Goal: Transaction & Acquisition: Purchase product/service

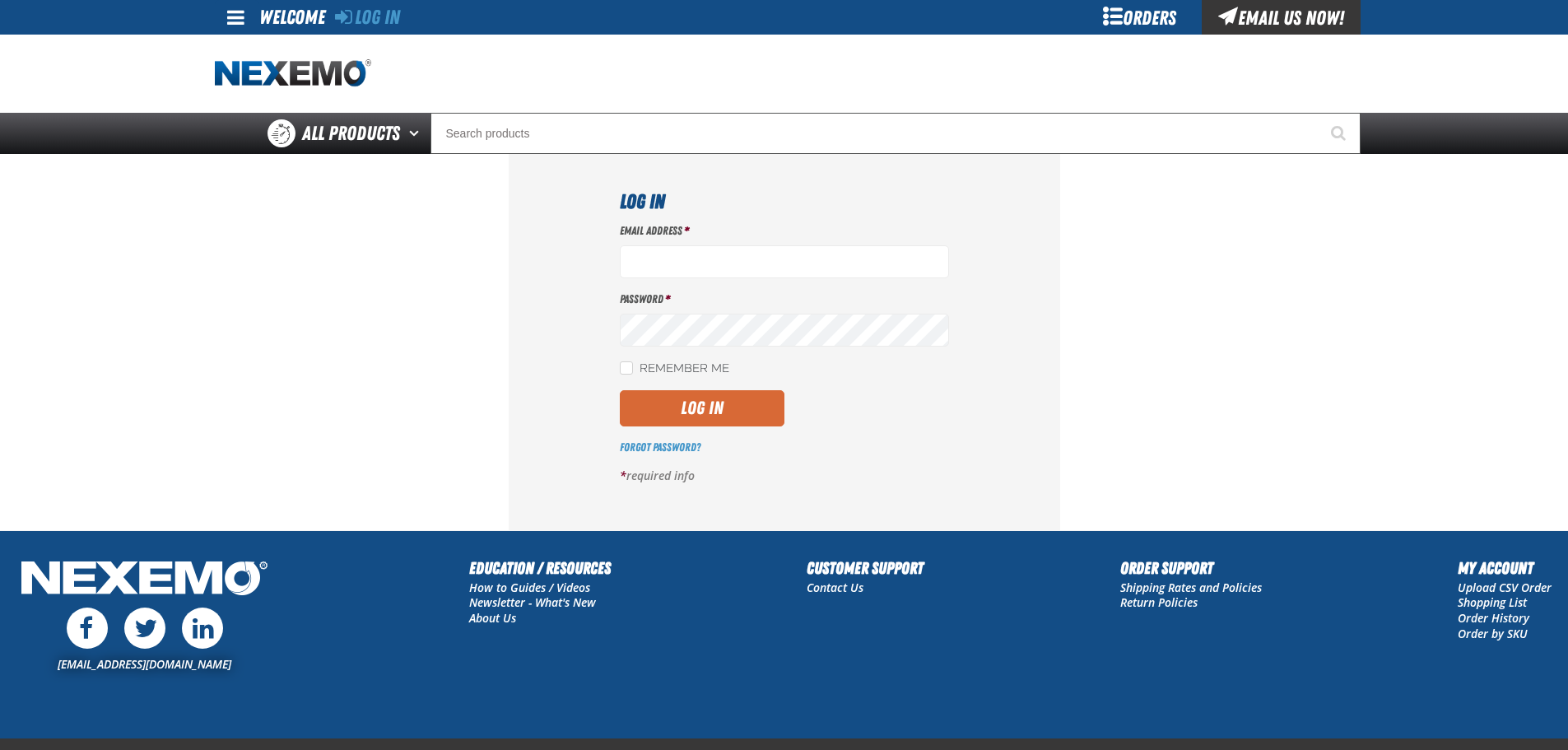
type input "rperedero@vtaig.com"
click at [764, 403] on button "Log In" at bounding box center [702, 408] width 164 height 36
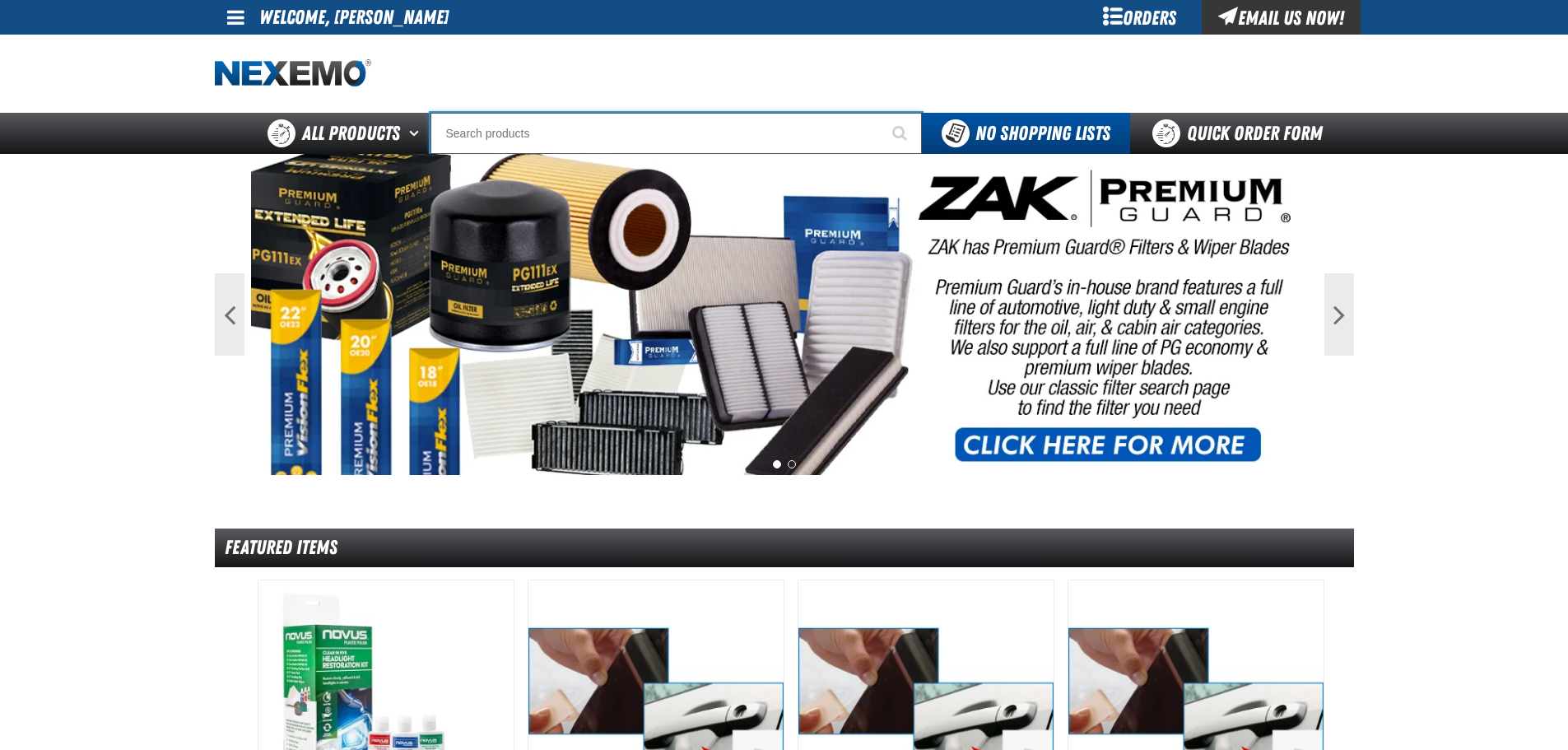
click at [600, 127] on input "Search" at bounding box center [676, 133] width 492 height 41
type input "P"
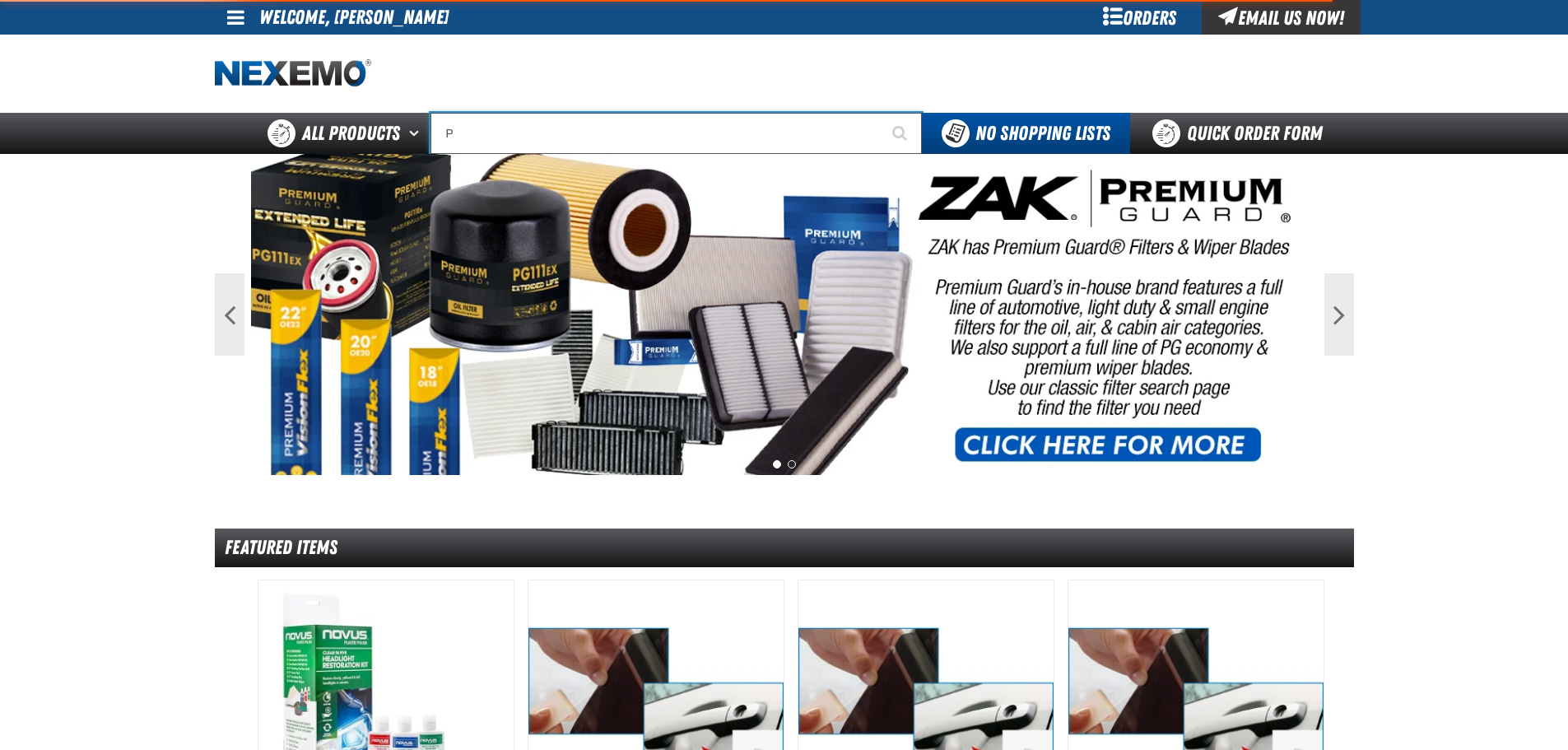
type input "Perfect P Series 0.25-ounce Lead Wheel Weight"
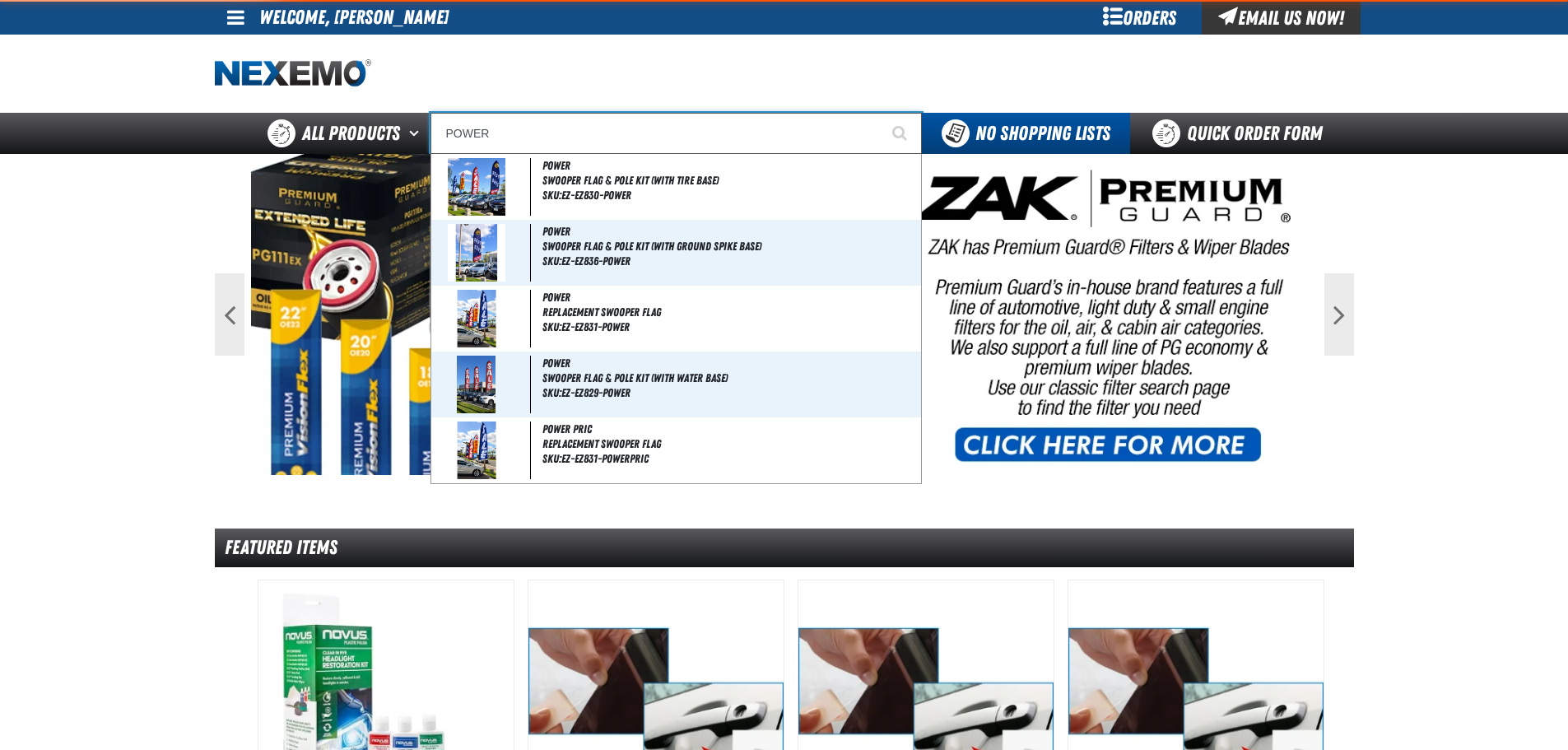
type input "POWER S"
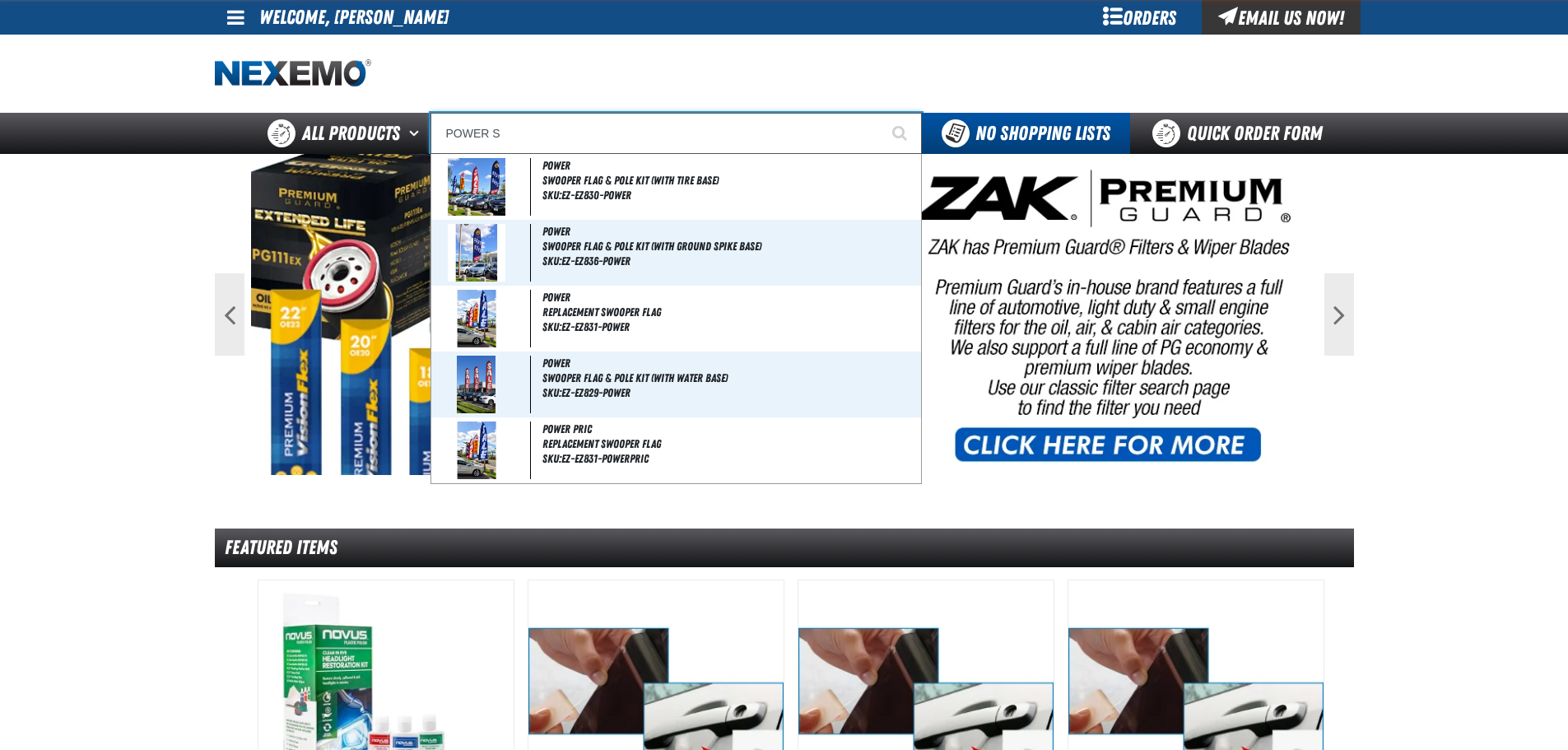
type input "POWER ST"
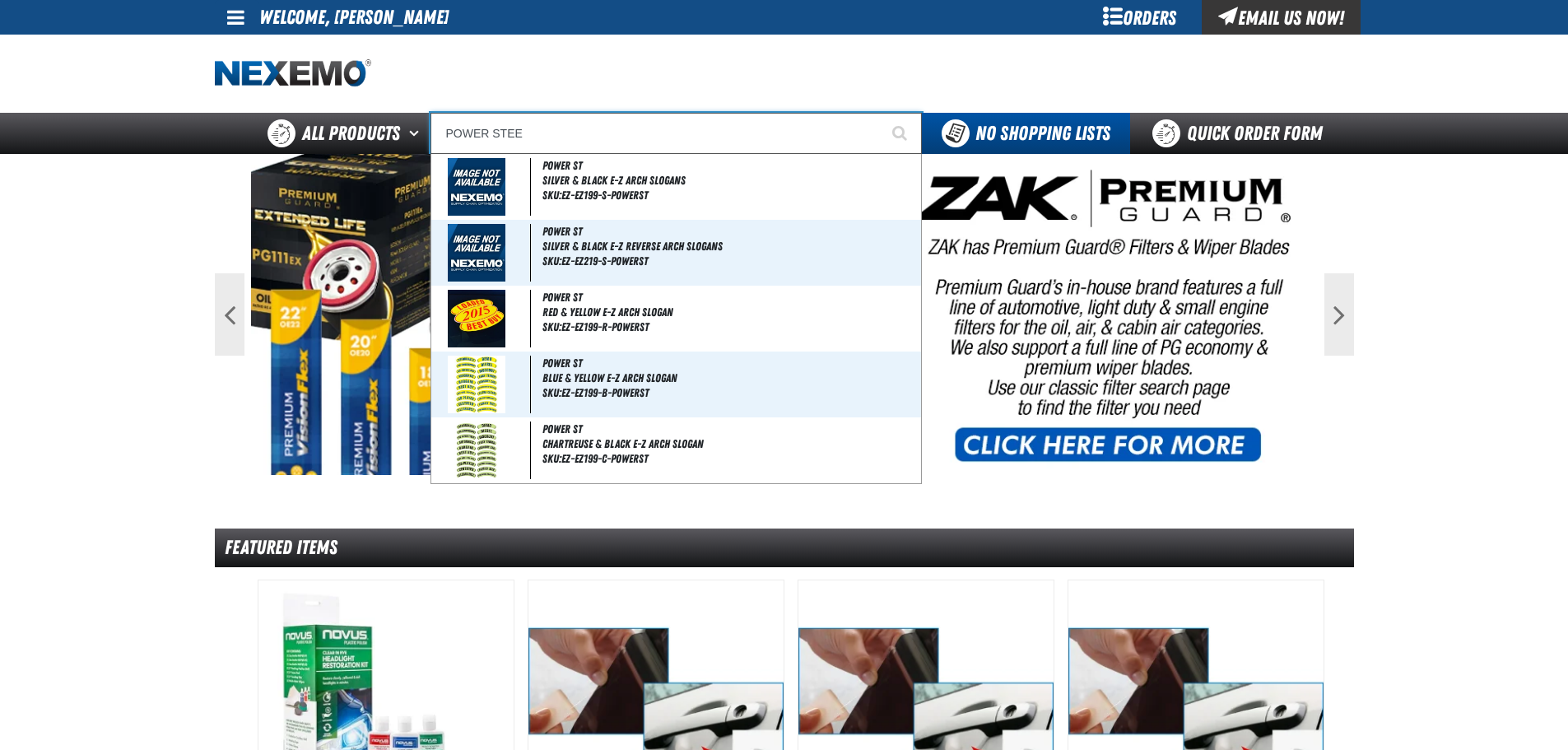
type input "POWER STEER"
type input "POWER STEERing System Cleaner - ZAK Products"
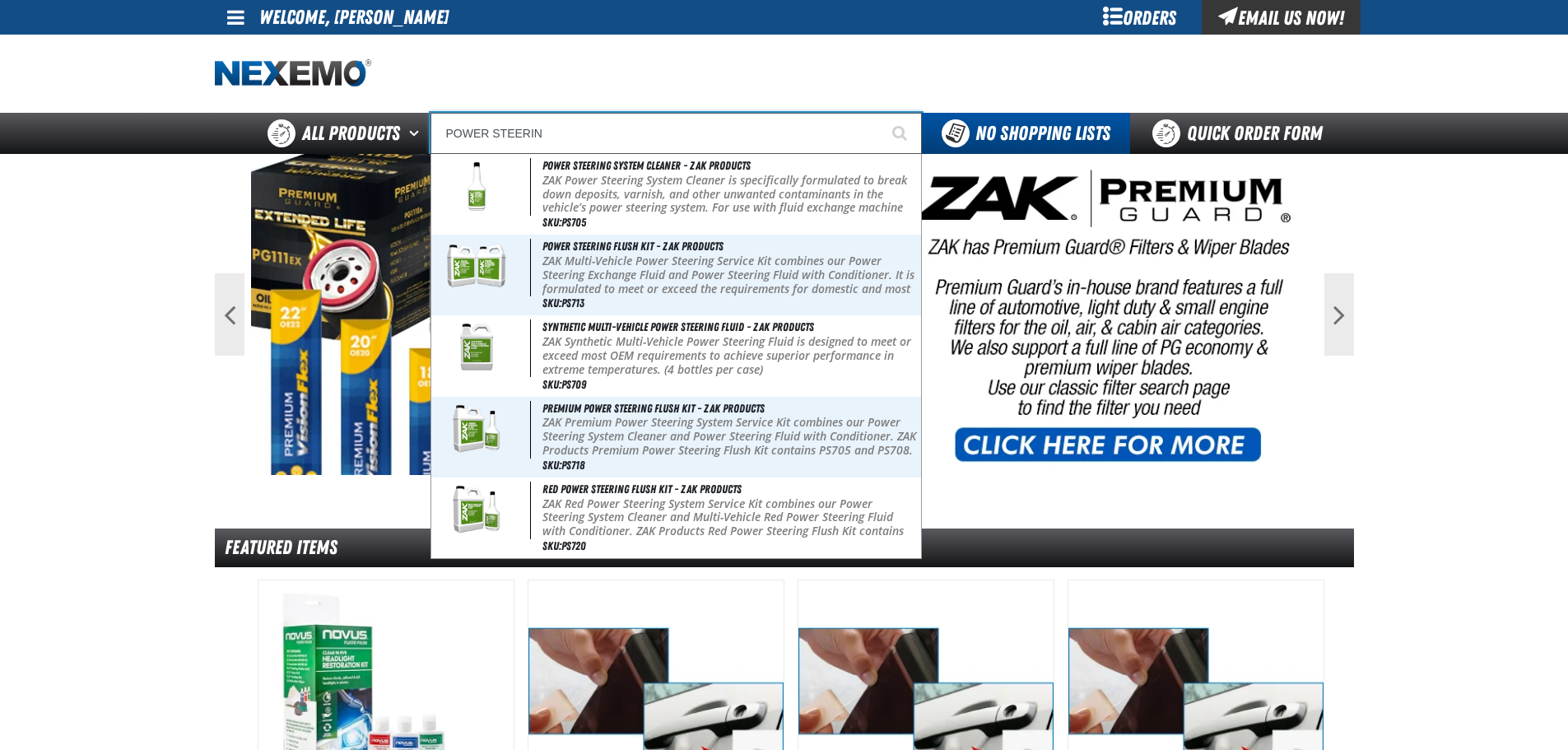
type input "POWER STEERING"
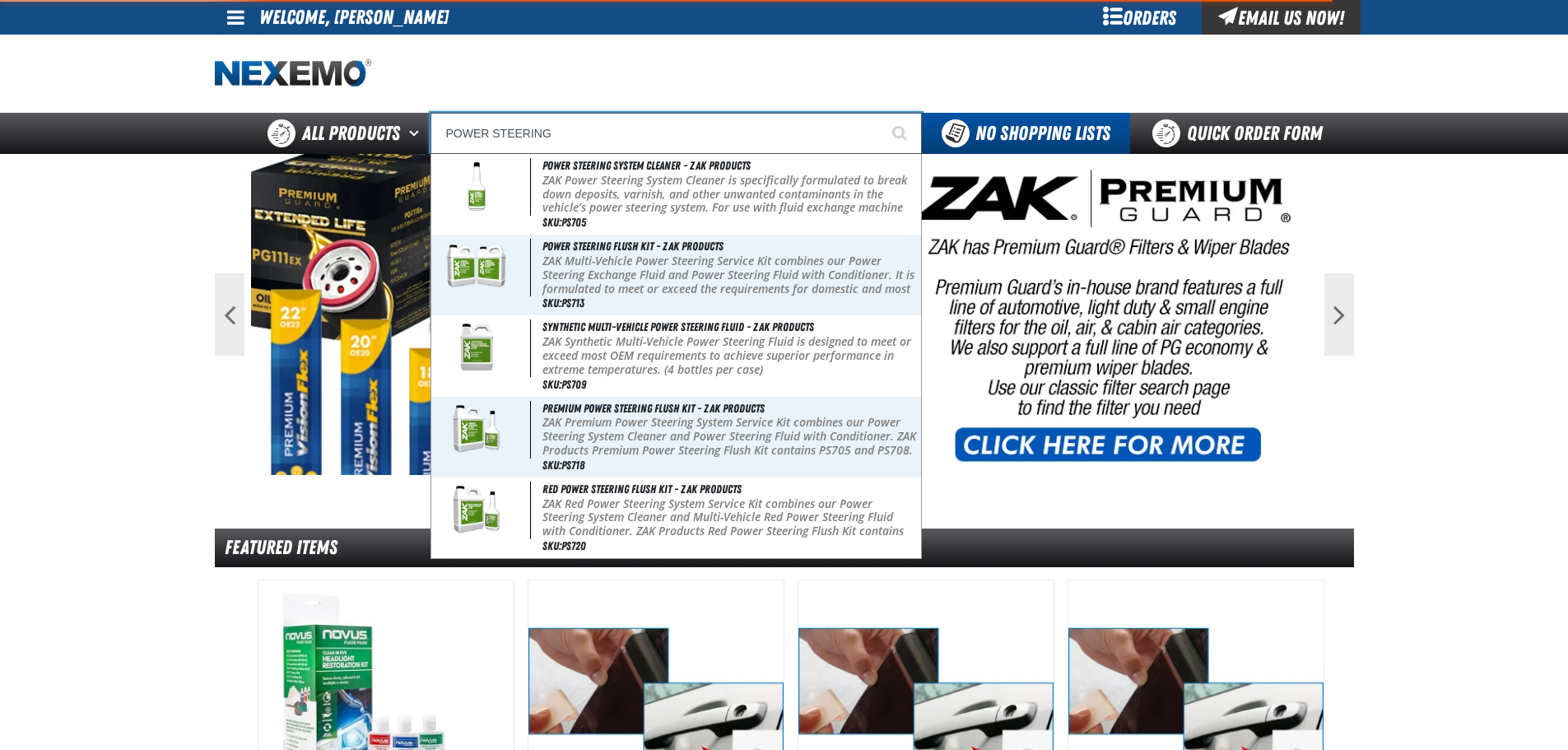
type input "POWER STEERING System Cleaner - ZAK Products"
type input "POWER STEERING"
click at [881, 113] on button "Start Searching" at bounding box center [902, 133] width 41 height 41
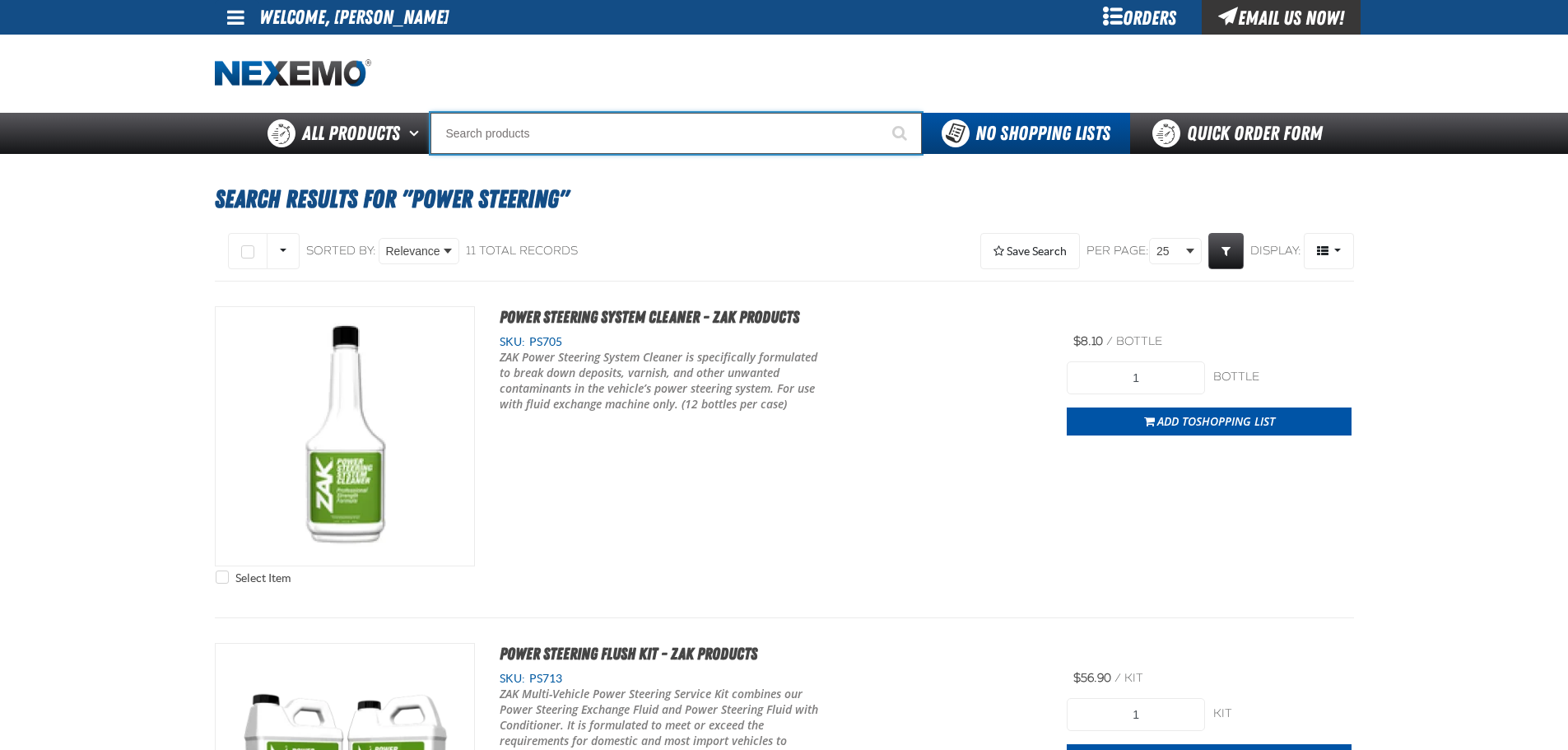
click at [590, 135] on input "Search" at bounding box center [676, 133] width 492 height 41
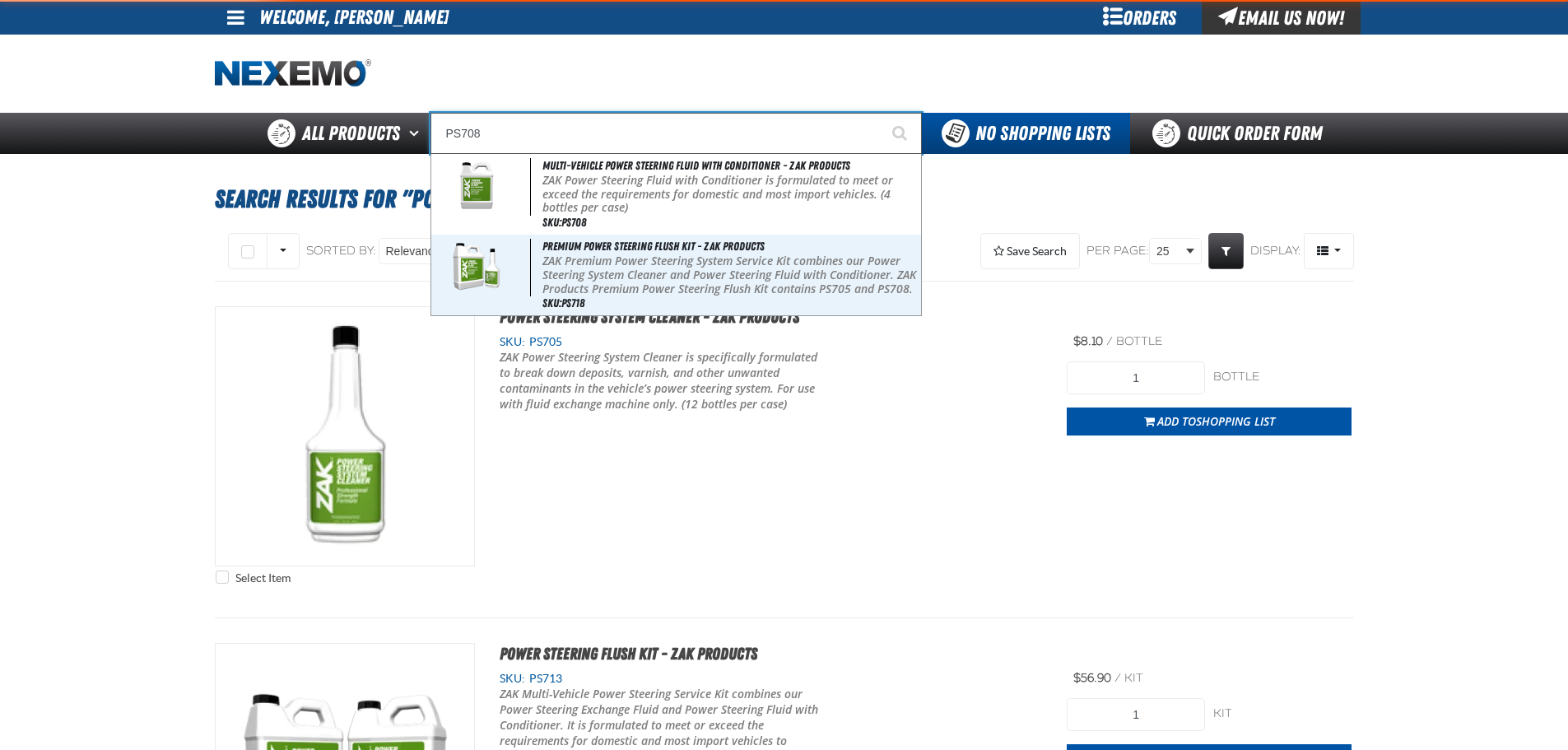
type input "PS708"
click at [881, 113] on button "Start Searching" at bounding box center [902, 133] width 41 height 41
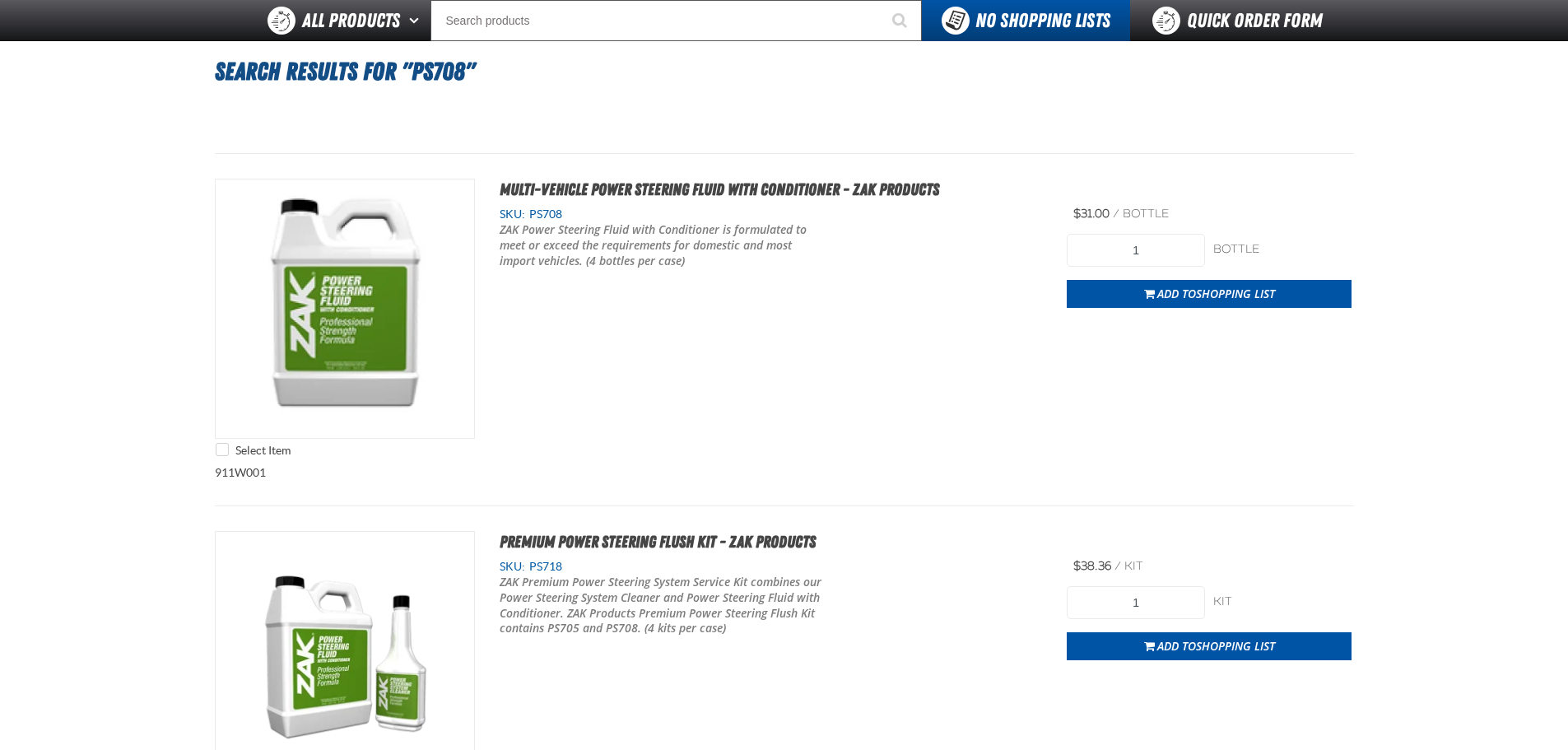
scroll to position [82, 0]
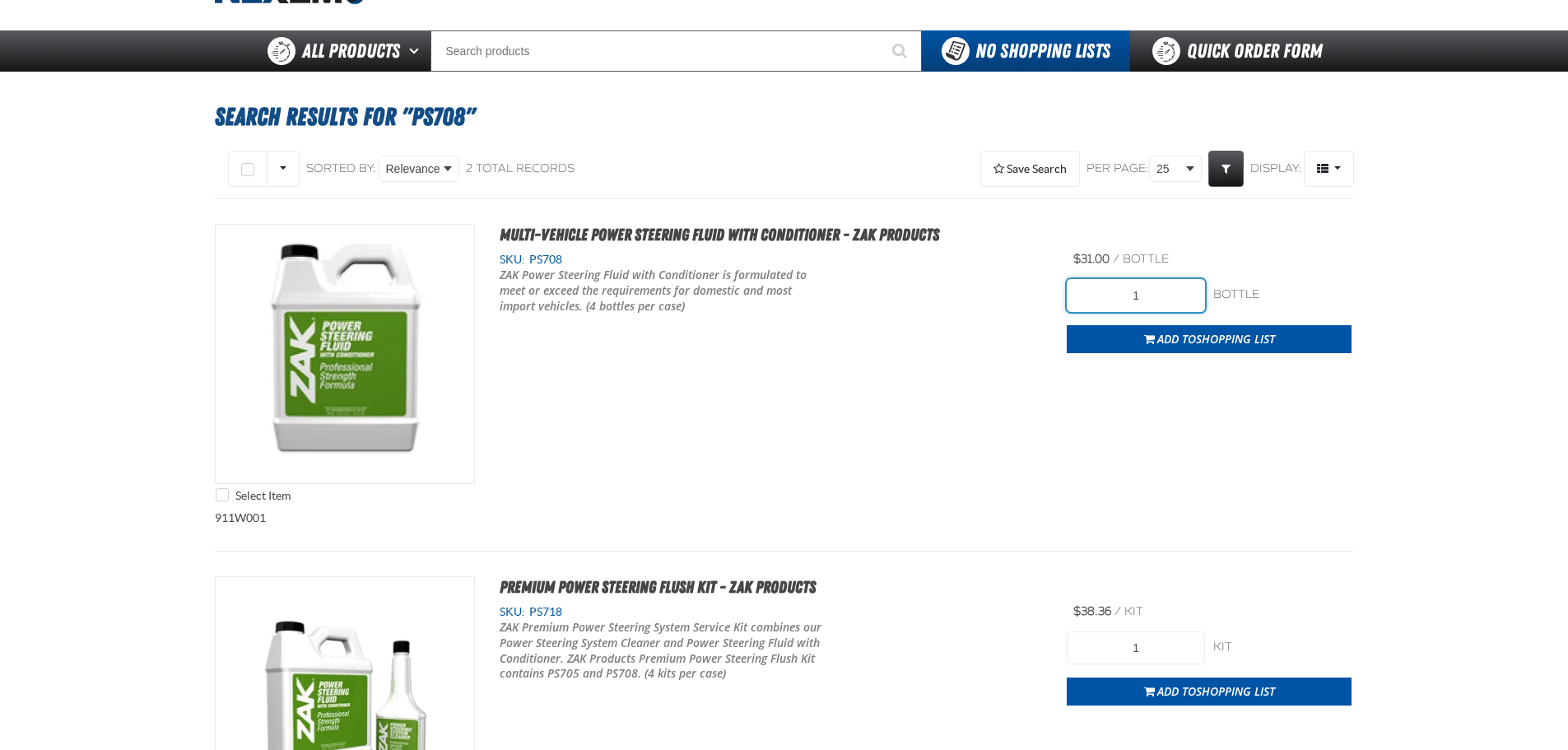
drag, startPoint x: 1118, startPoint y: 292, endPoint x: 1210, endPoint y: 297, distance: 92.1
click at [1208, 294] on div "1 bottle bottle" at bounding box center [1209, 295] width 285 height 32
type input "4"
click at [912, 386] on div "Select Item Multi-Vehicle Power Steering Fluid with Conditioner - ZAK Products …" at bounding box center [784, 367] width 1139 height 286
drag, startPoint x: 1221, startPoint y: 334, endPoint x: 1222, endPoint y: 345, distance: 11.0
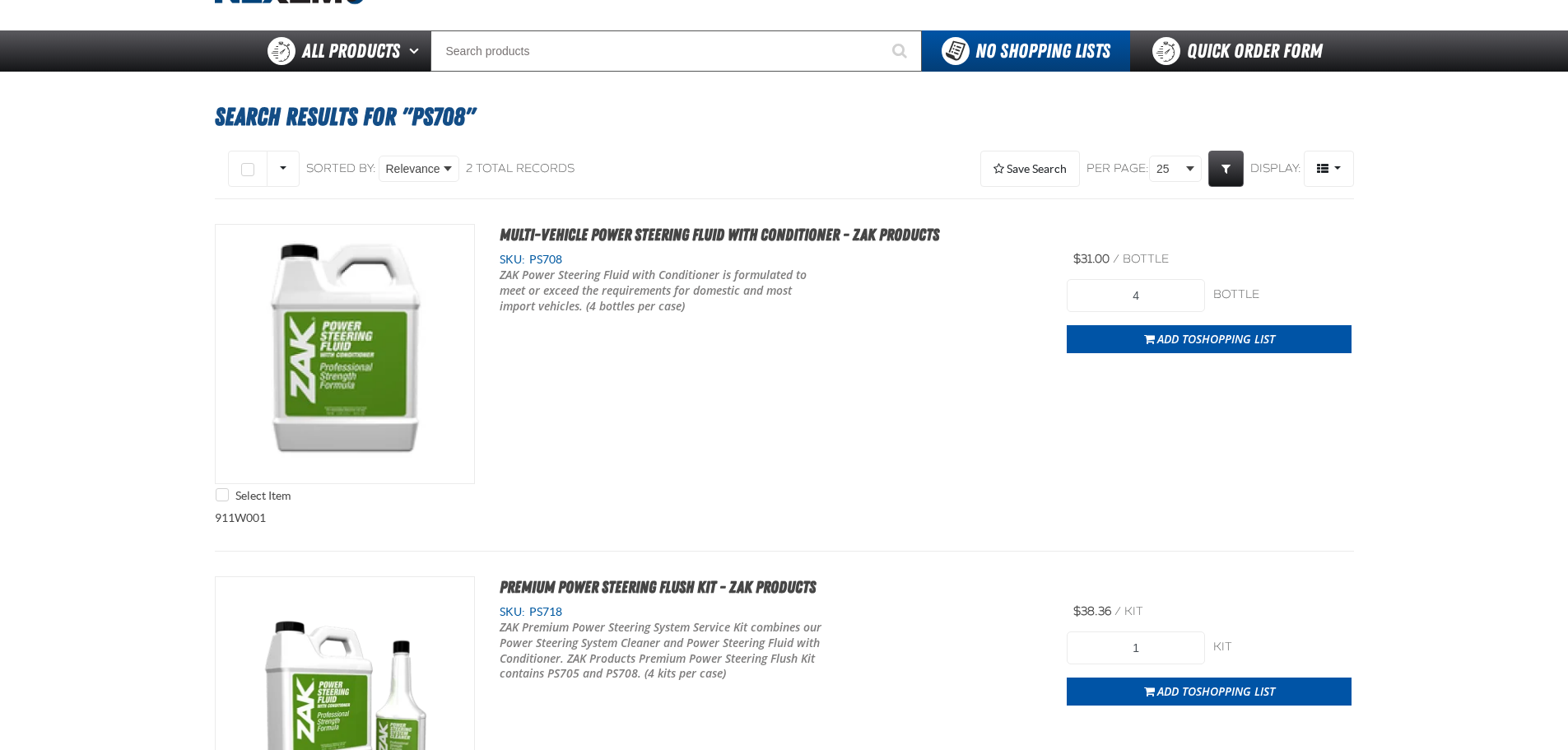
click at [1221, 335] on span "Shopping List" at bounding box center [1235, 339] width 79 height 15
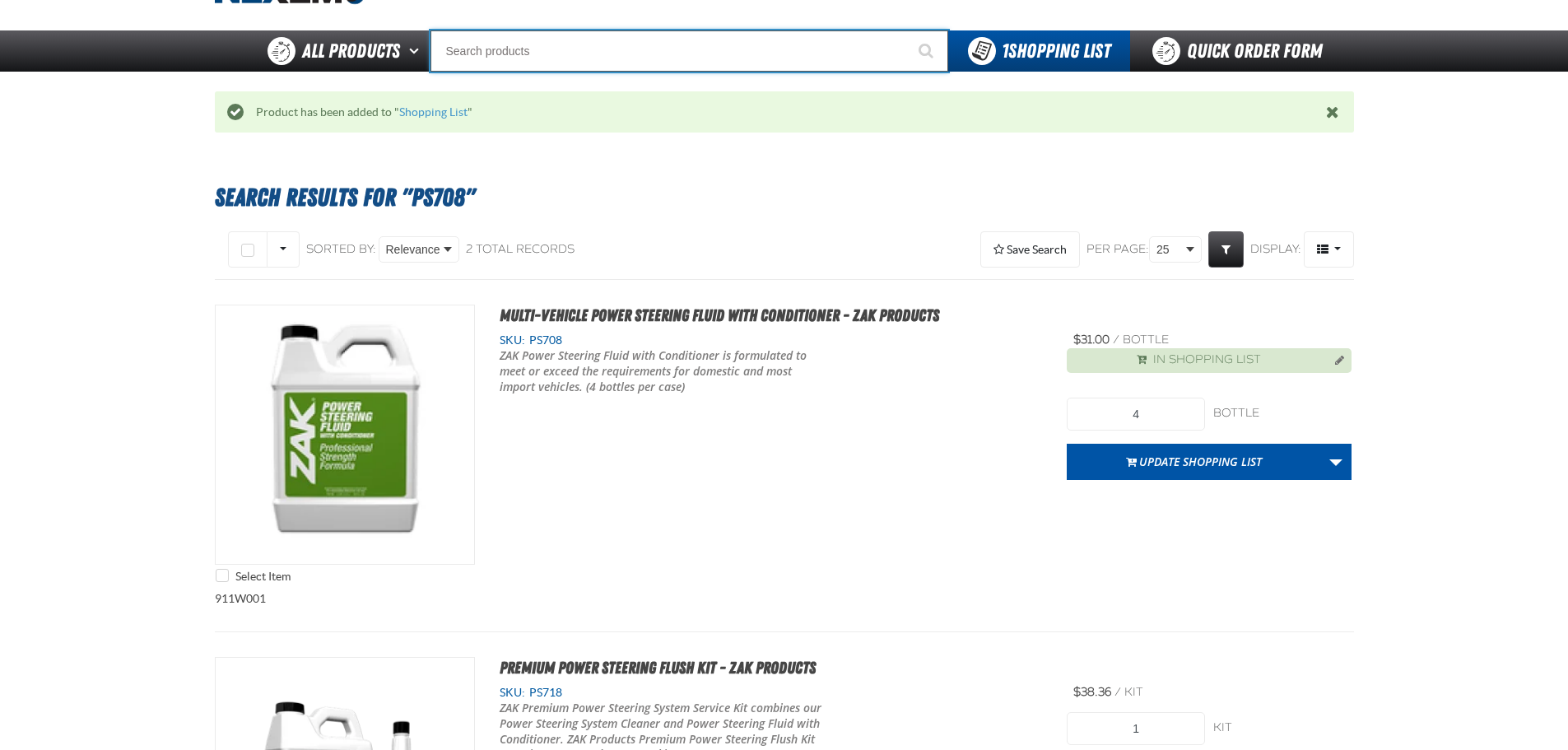
click at [583, 55] on input "Search" at bounding box center [689, 51] width 518 height 41
click at [753, 52] on input "Search" at bounding box center [689, 51] width 518 height 41
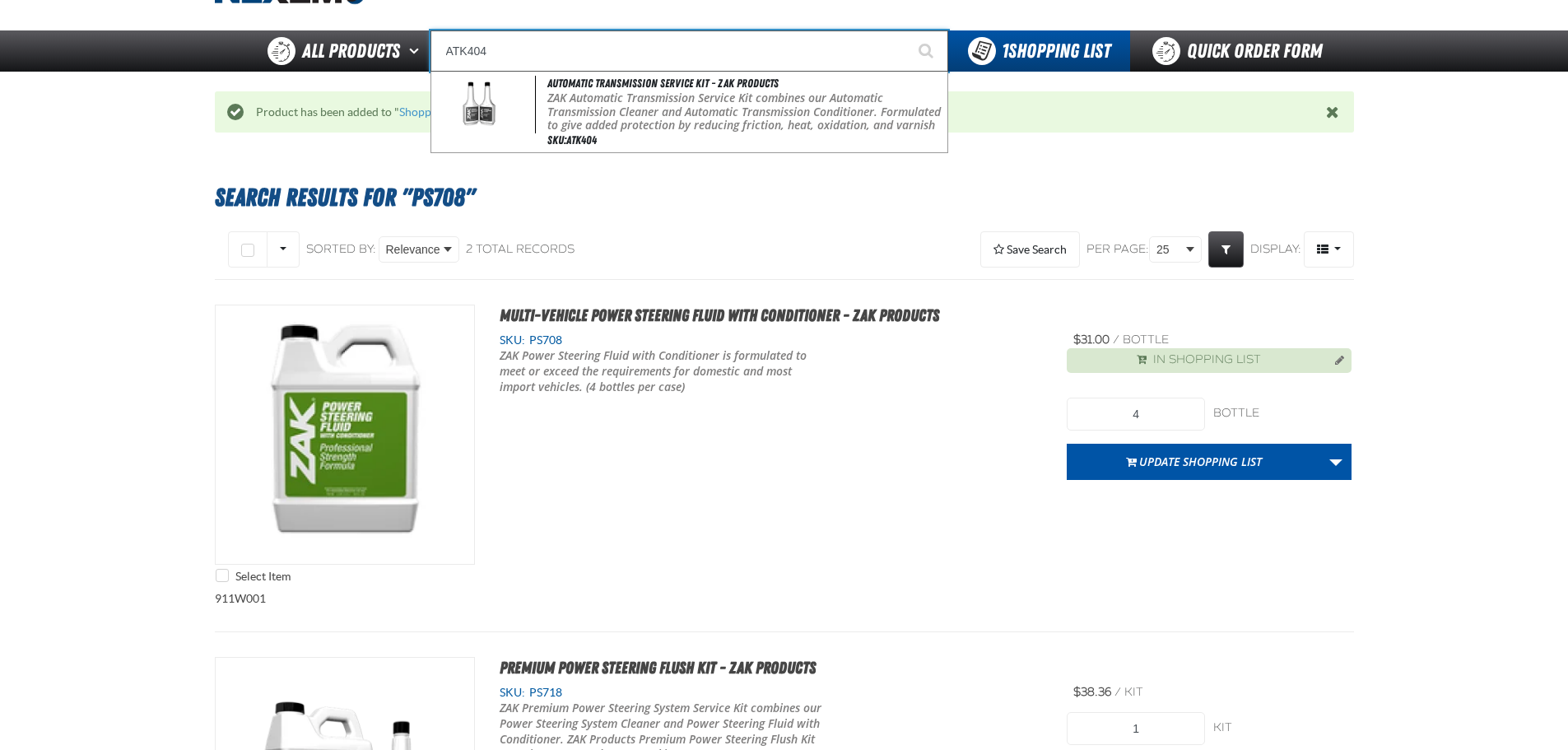
type input "ATK404"
click at [908, 31] on button "Start Searching" at bounding box center [928, 51] width 41 height 41
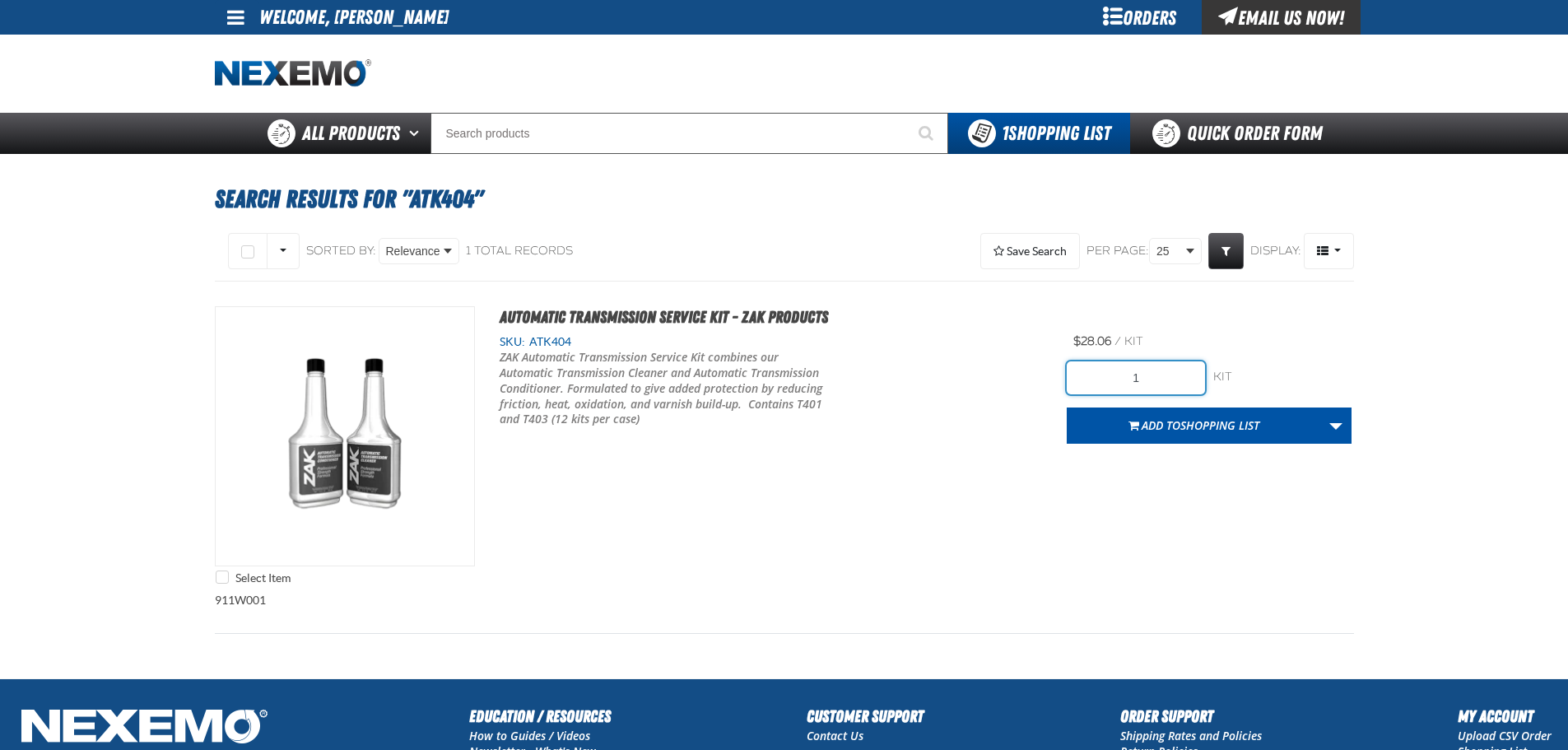
click at [1171, 365] on input "1" at bounding box center [1136, 377] width 139 height 32
type input "24"
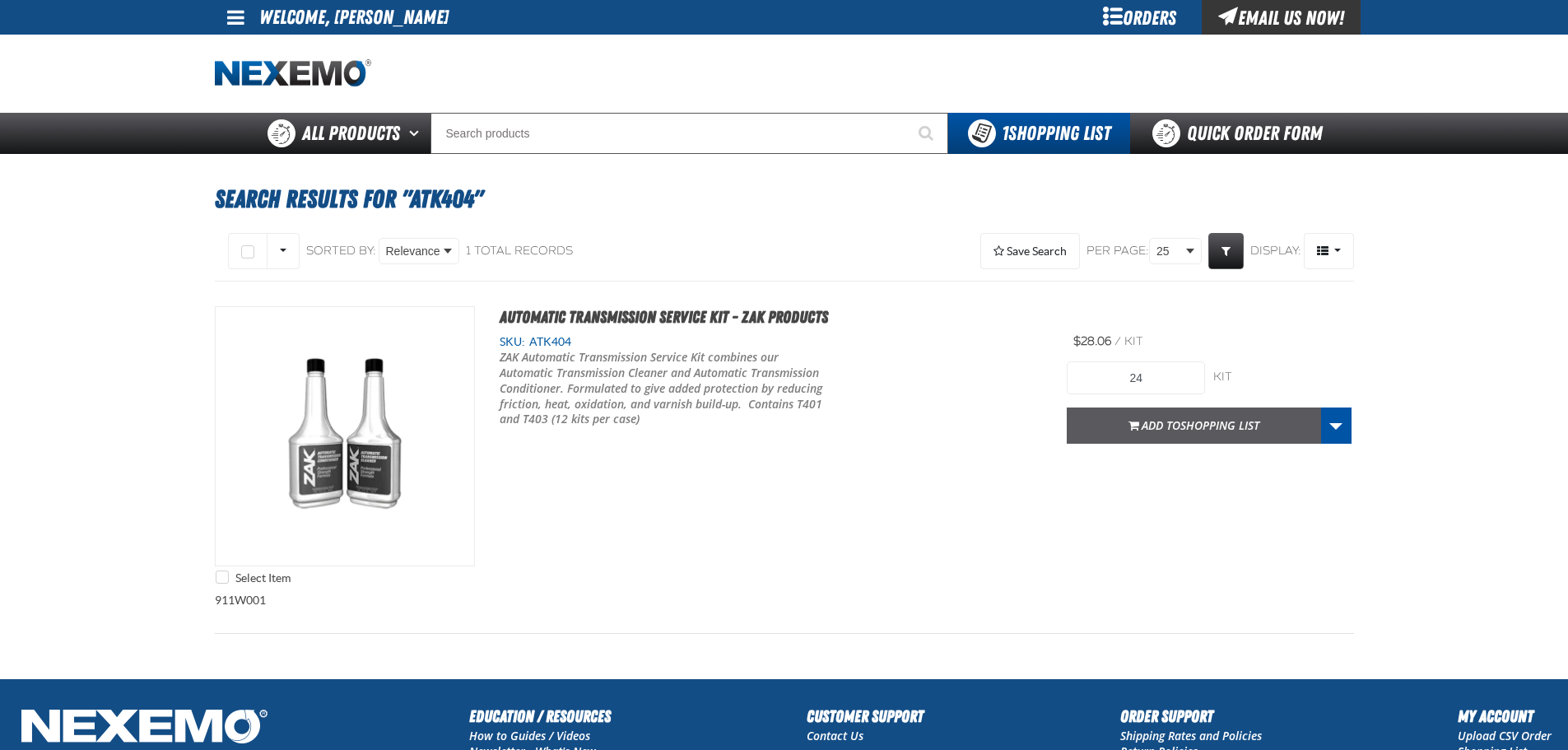
click at [1134, 432] on button "Add to Shopping List" at bounding box center [1193, 425] width 254 height 36
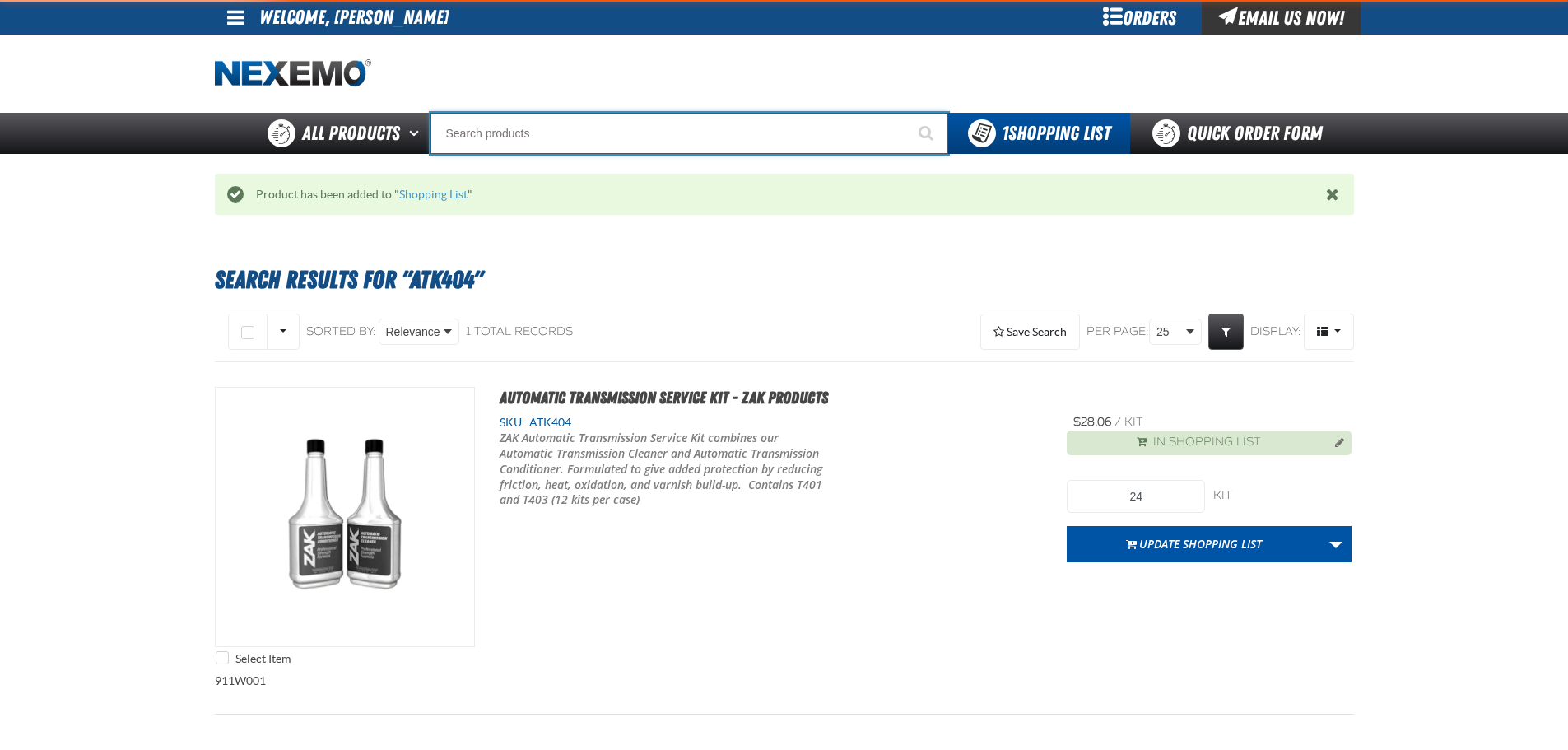
click at [608, 124] on input "Search" at bounding box center [689, 133] width 518 height 41
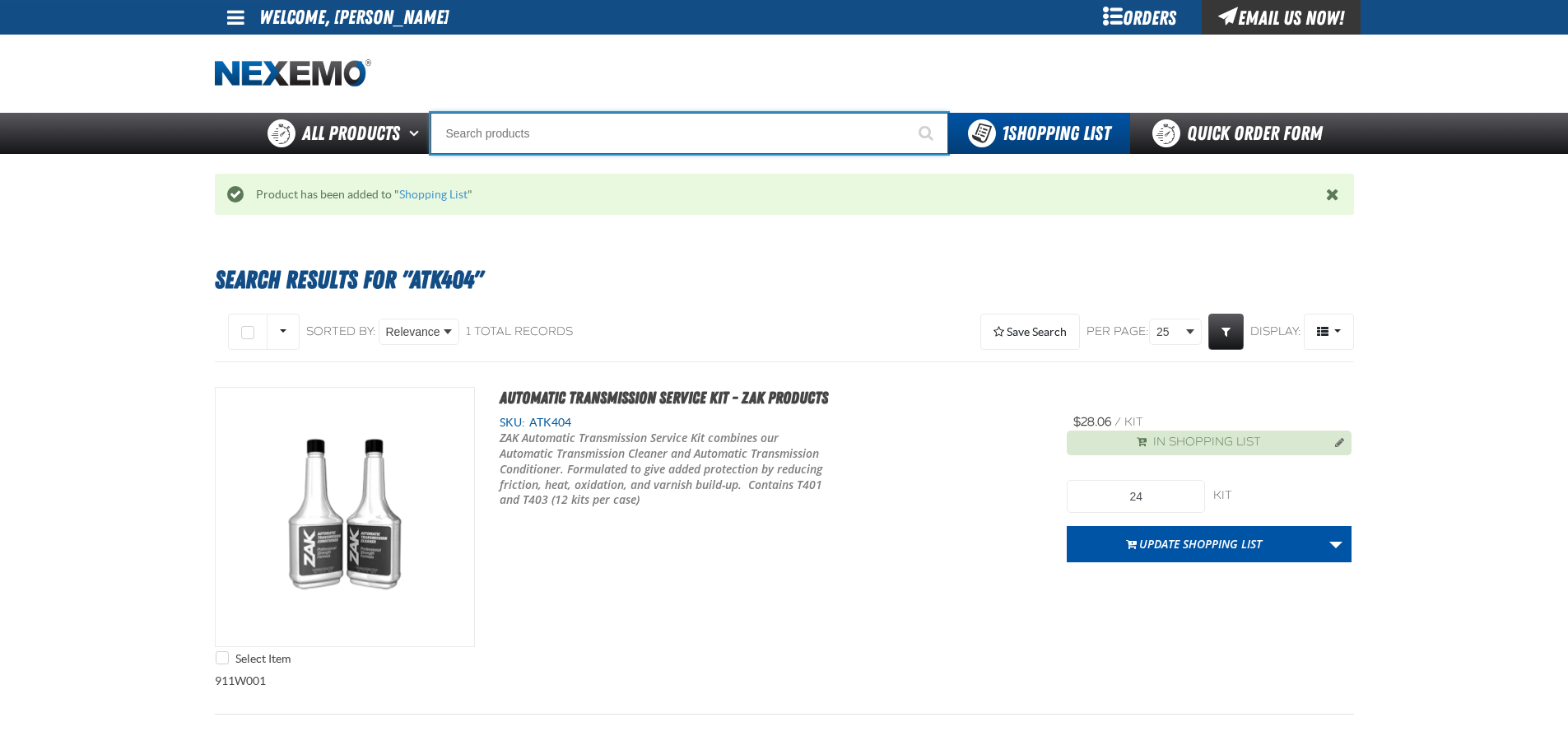
click at [608, 124] on input "Search" at bounding box center [689, 133] width 518 height 41
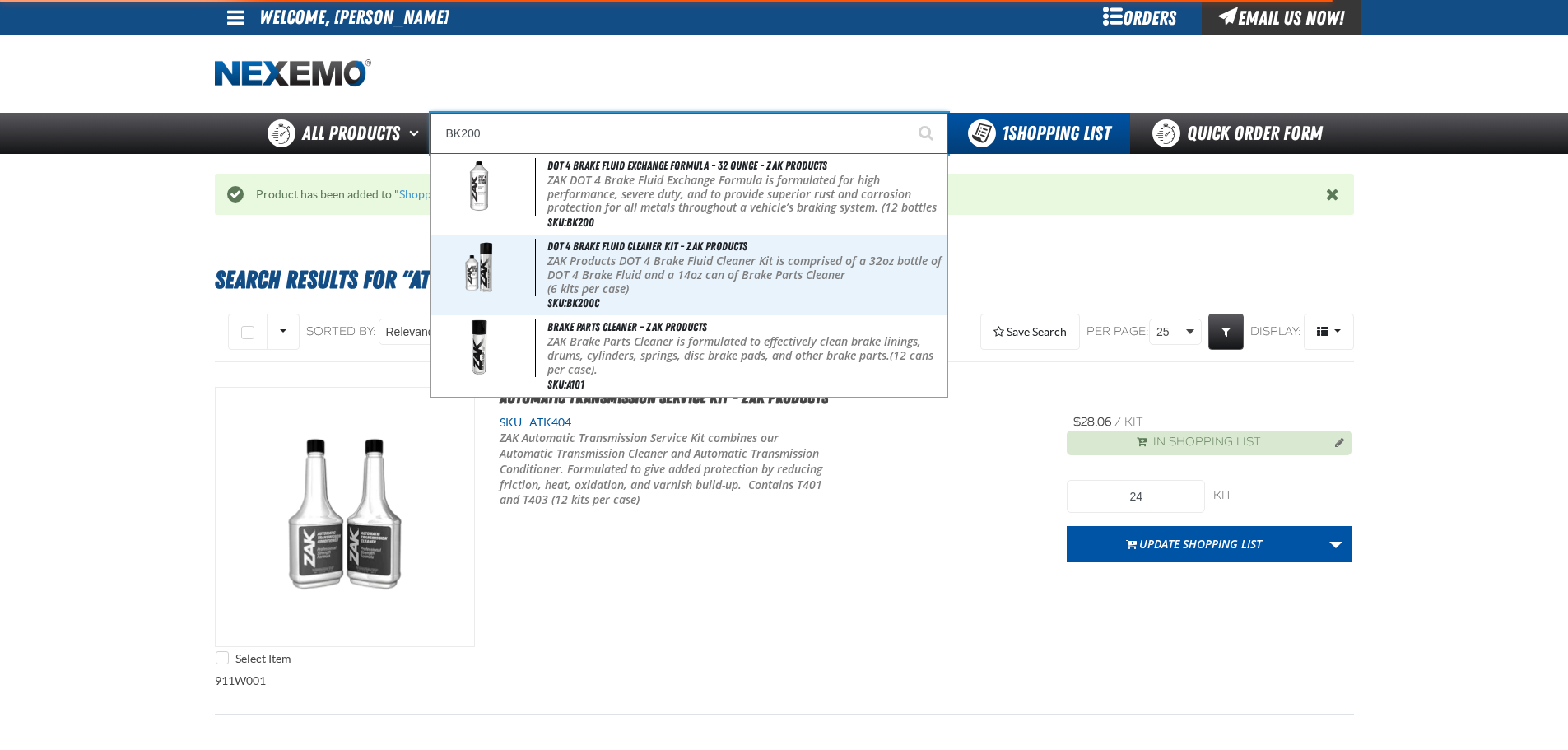
type input "BK200"
click at [908, 113] on button "Start Searching" at bounding box center [928, 133] width 41 height 41
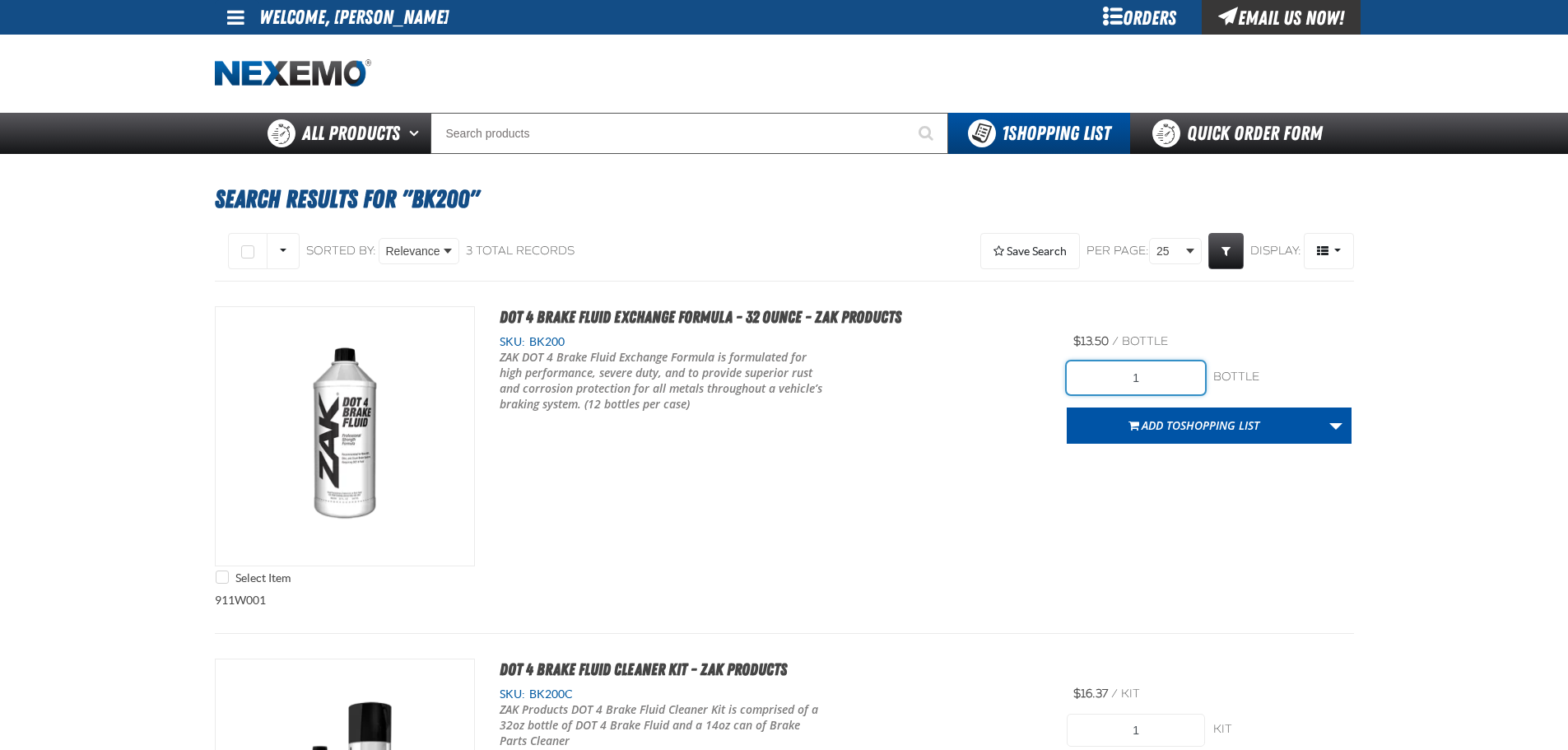
click at [1145, 366] on input "1" at bounding box center [1136, 377] width 139 height 32
type input "36"
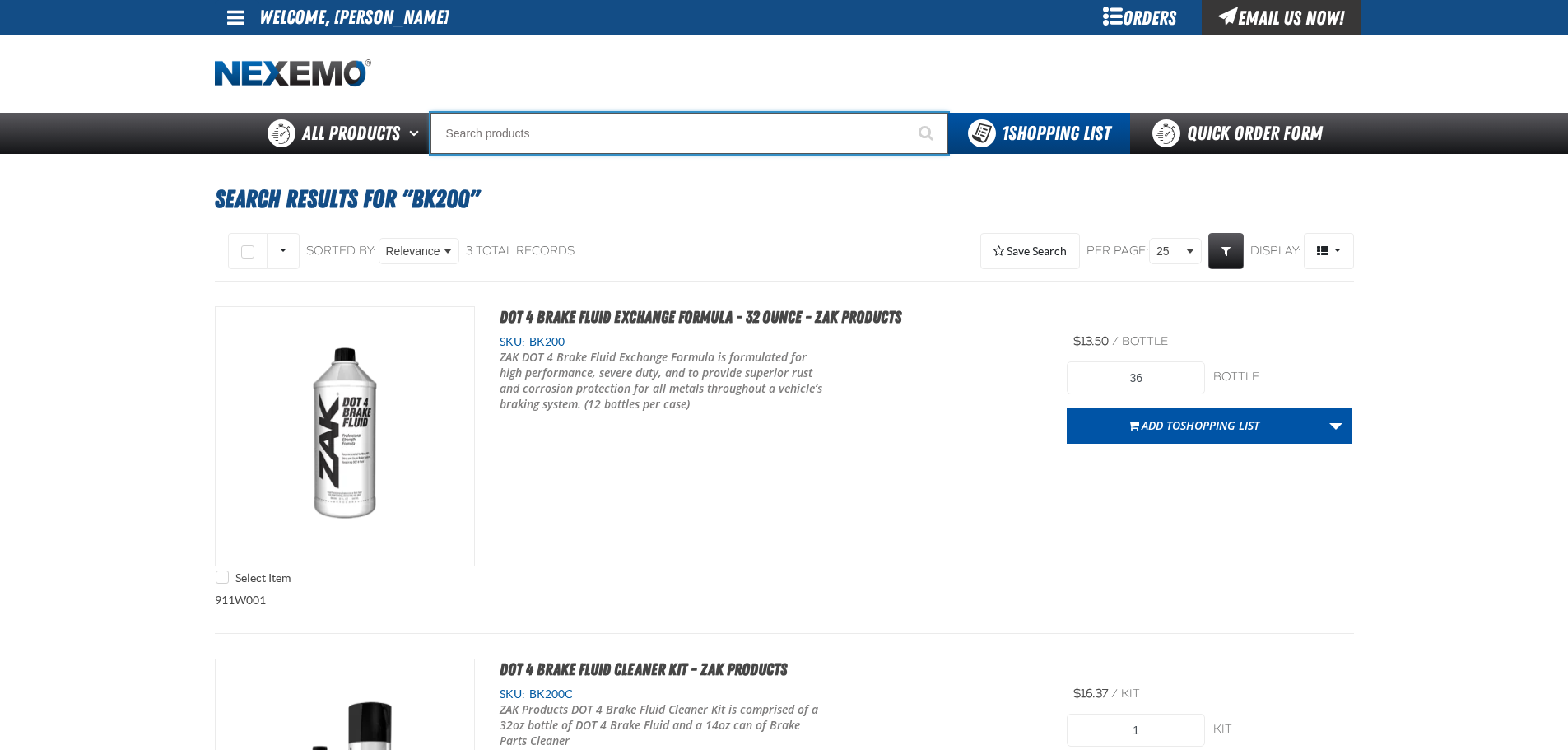
click at [634, 116] on input "Search" at bounding box center [689, 133] width 518 height 41
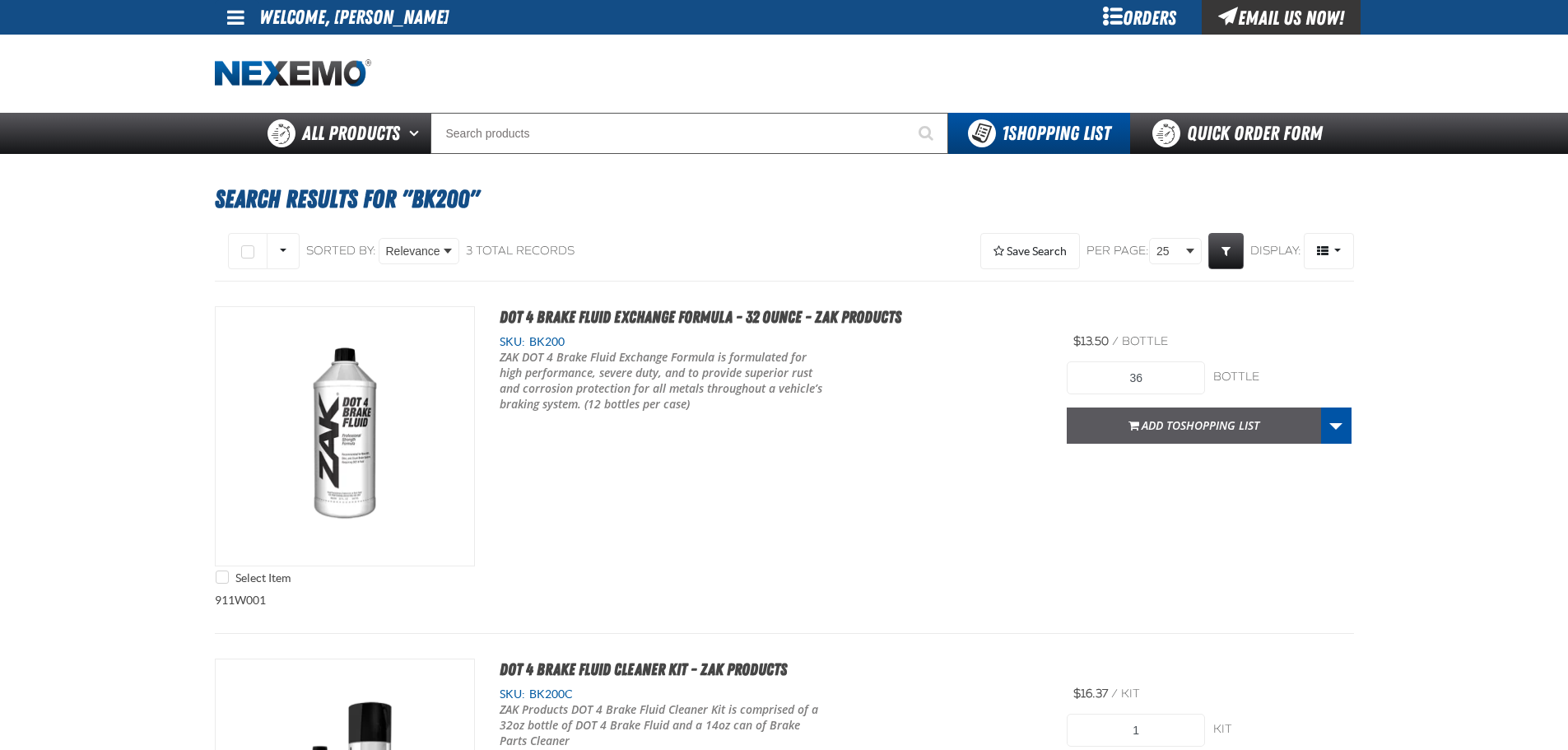
click at [1214, 442] on button "Add to Shopping List" at bounding box center [1193, 425] width 254 height 36
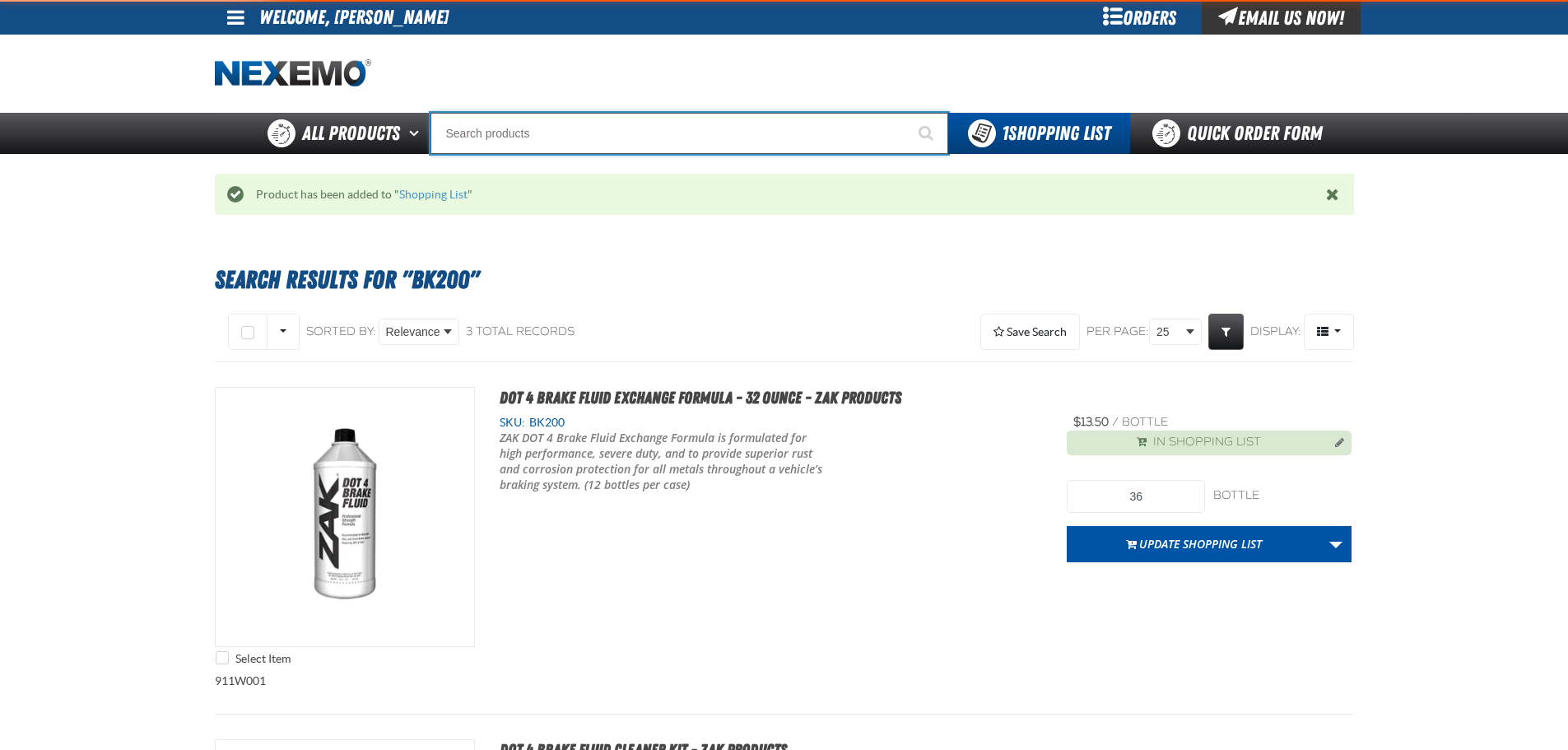
click at [650, 146] on input "Search" at bounding box center [689, 133] width 518 height 41
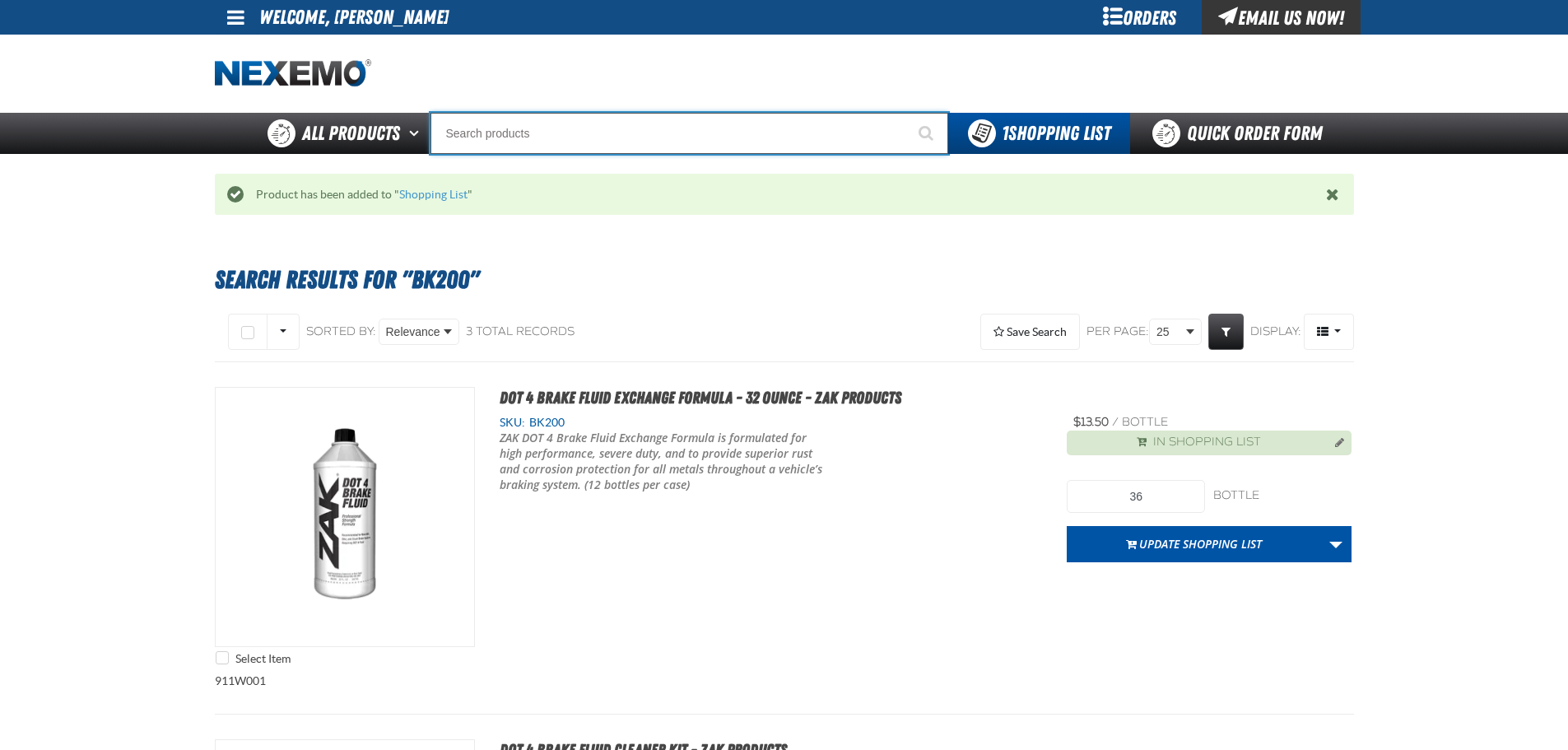
type input "C"
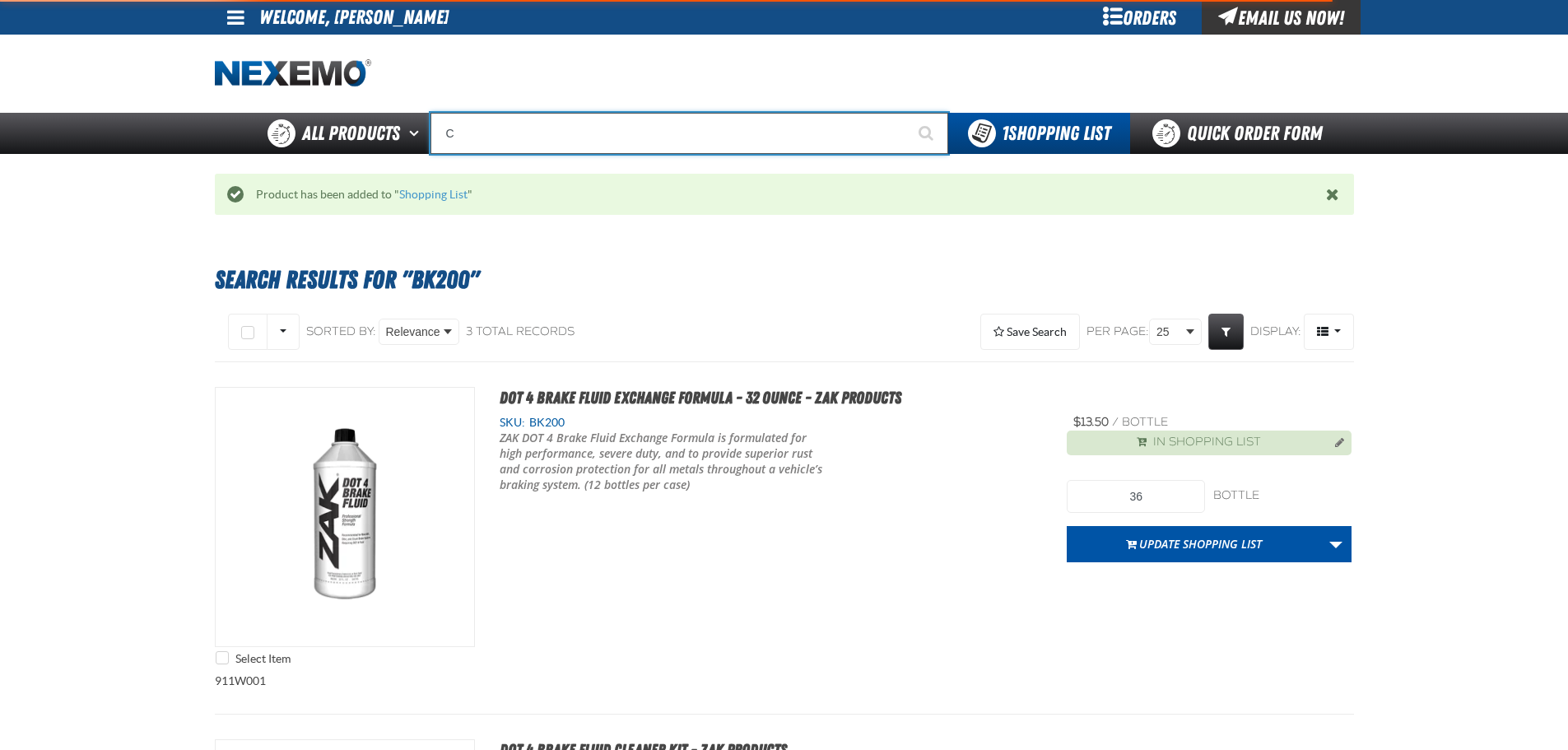
type input "C Alkaline Battery 1.5 Volt (12 per pack)"
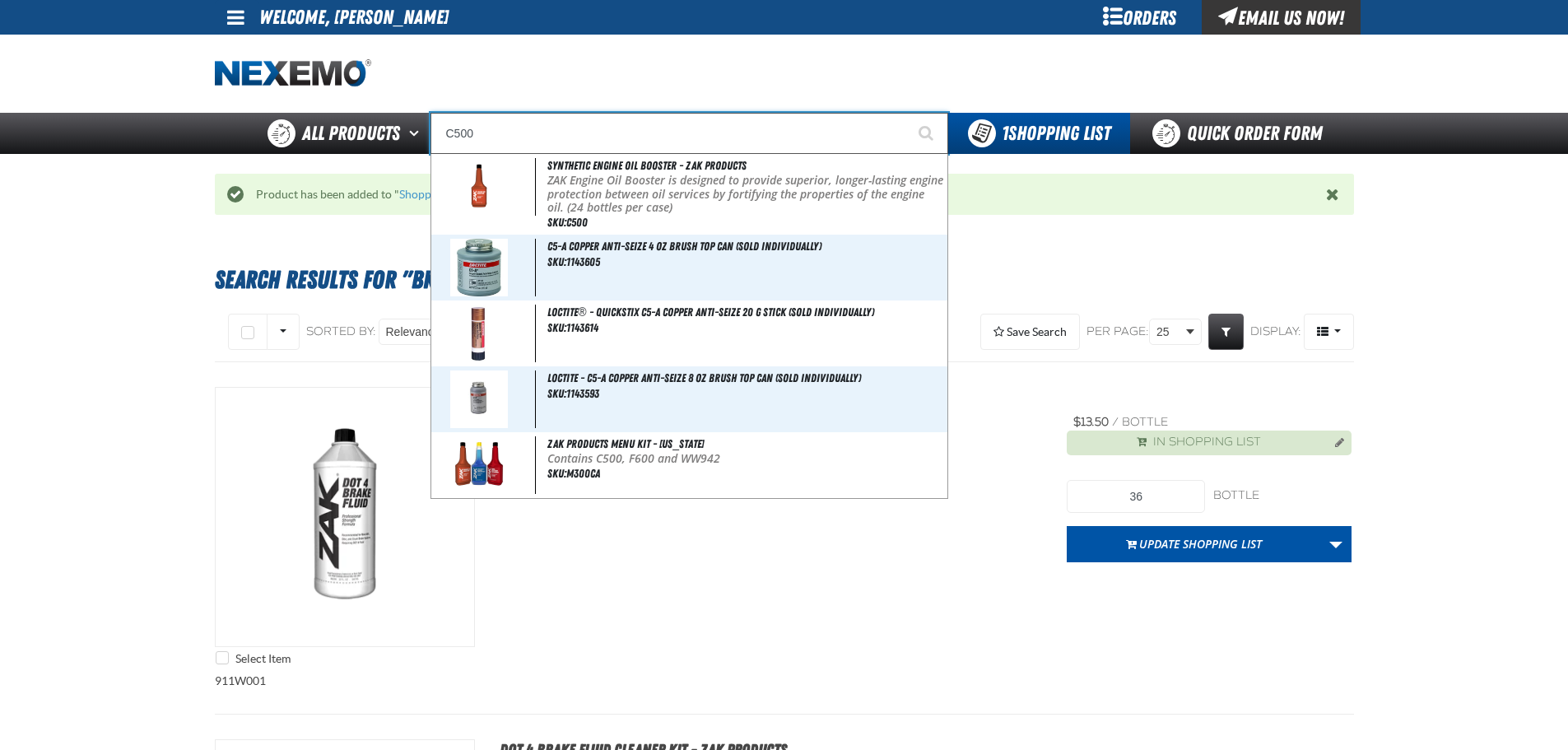
type input "C500"
click at [908, 113] on button "Start Searching" at bounding box center [928, 133] width 41 height 41
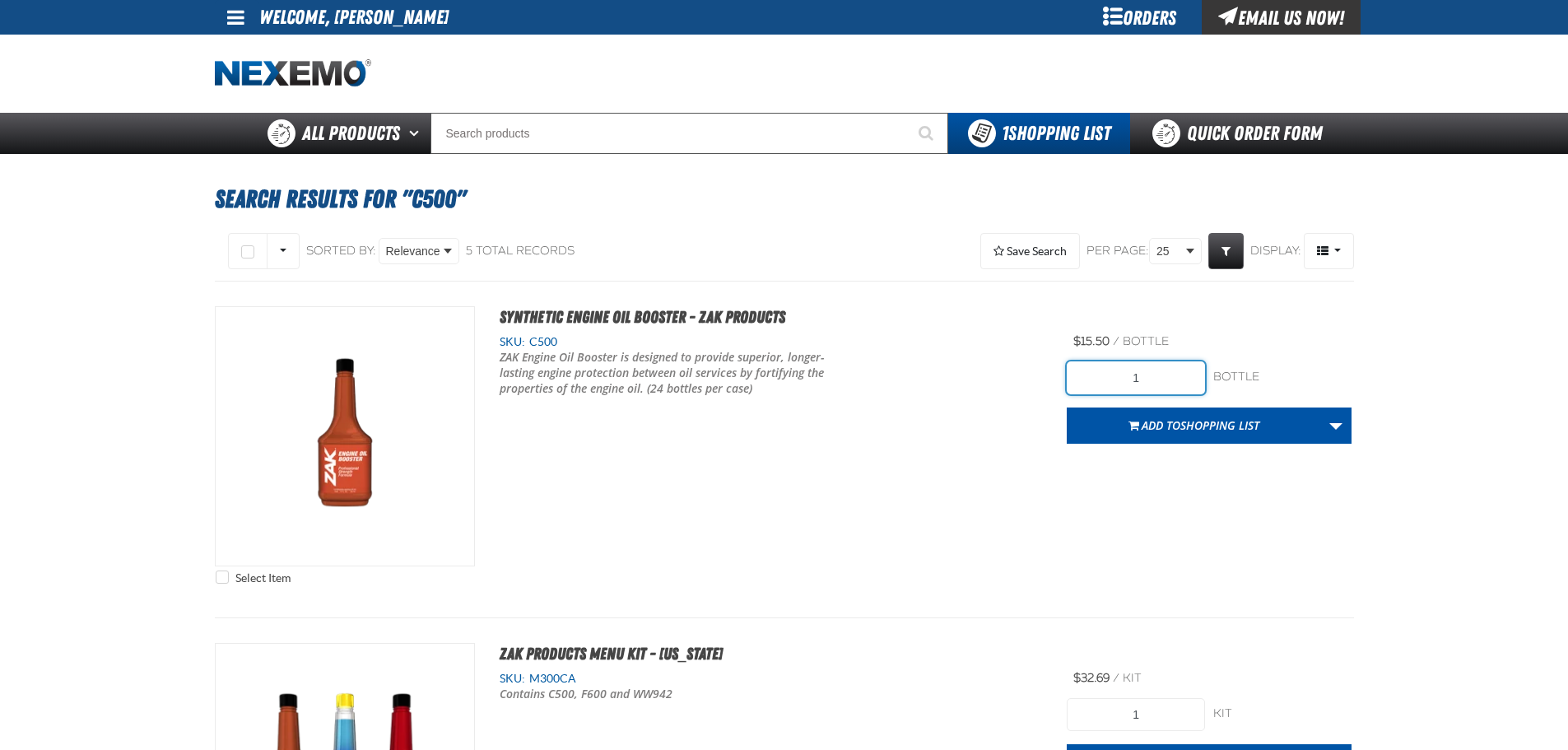
click at [1155, 369] on input "1" at bounding box center [1136, 377] width 139 height 32
type input "240"
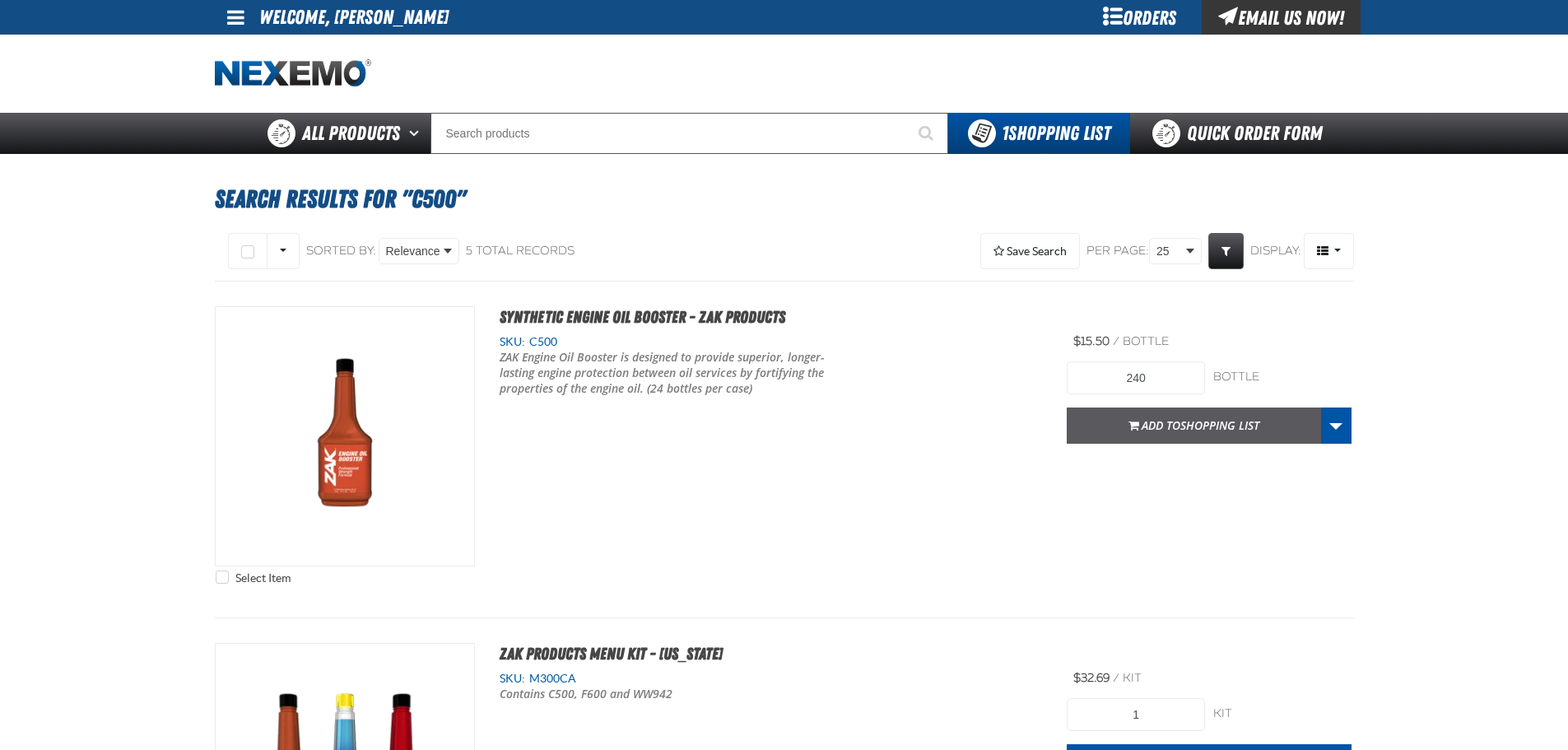
click at [1275, 433] on button "Add to Shopping List" at bounding box center [1193, 425] width 254 height 36
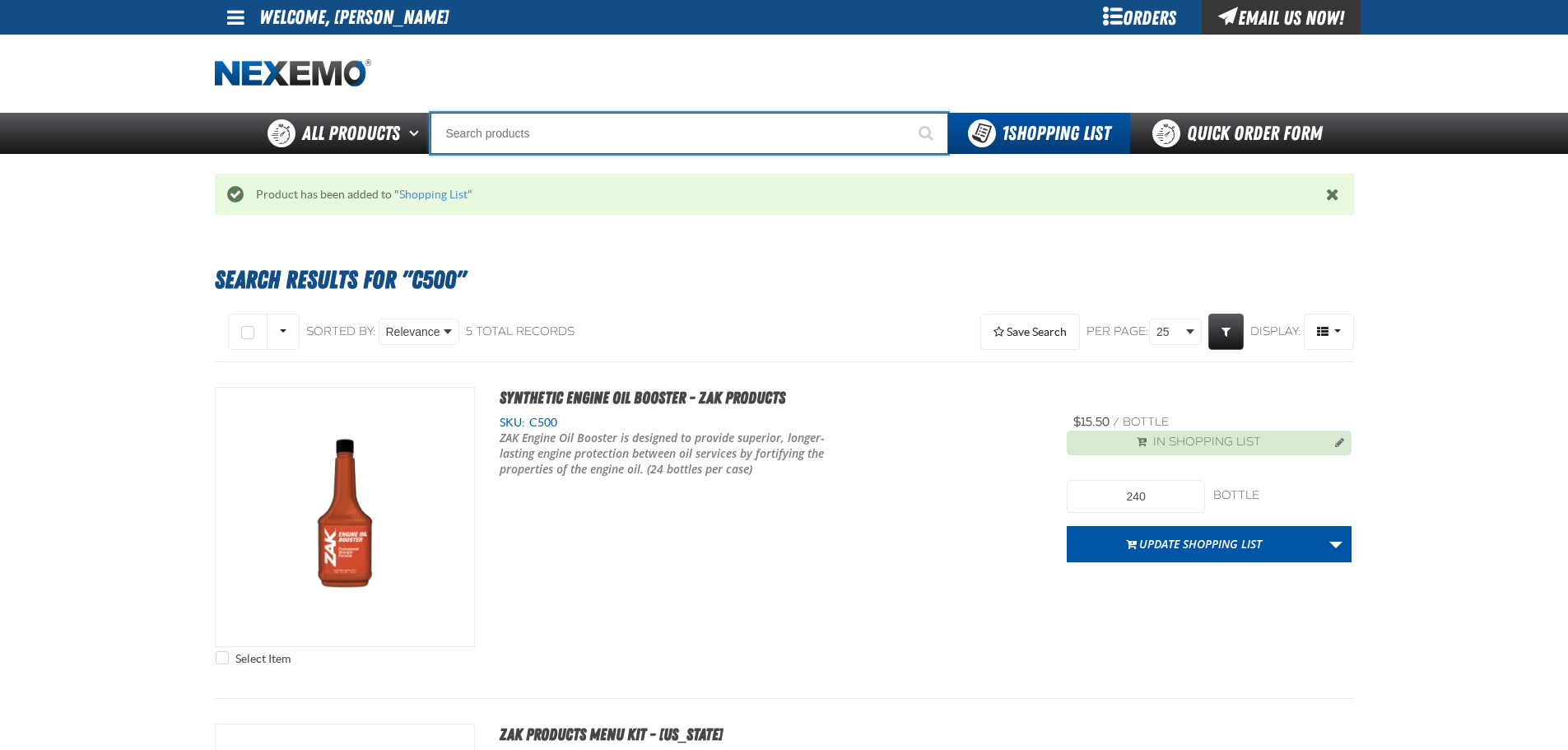
click at [672, 142] on input "Search" at bounding box center [689, 133] width 518 height 41
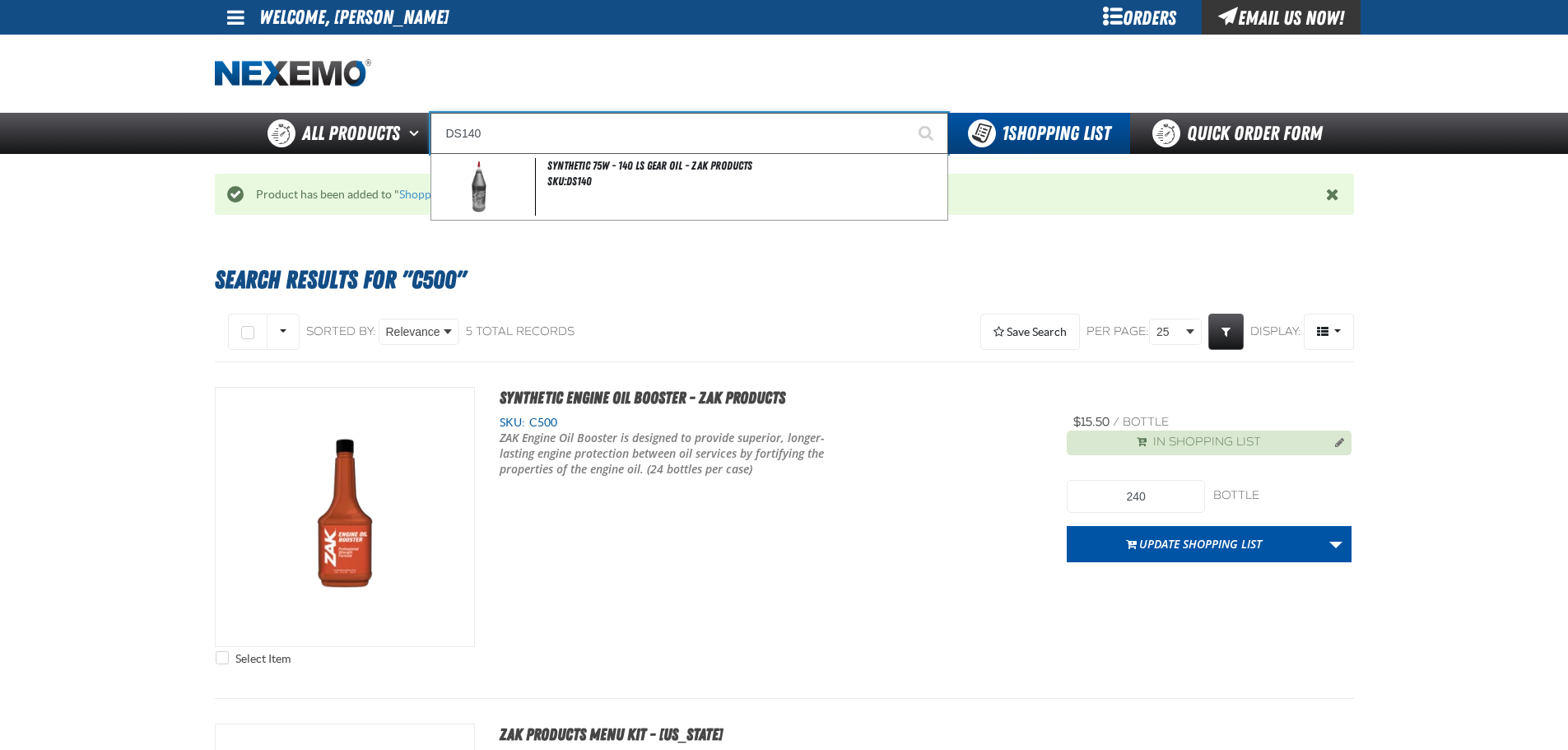
type input "DS140"
click at [908, 113] on button "Start Searching" at bounding box center [928, 133] width 41 height 41
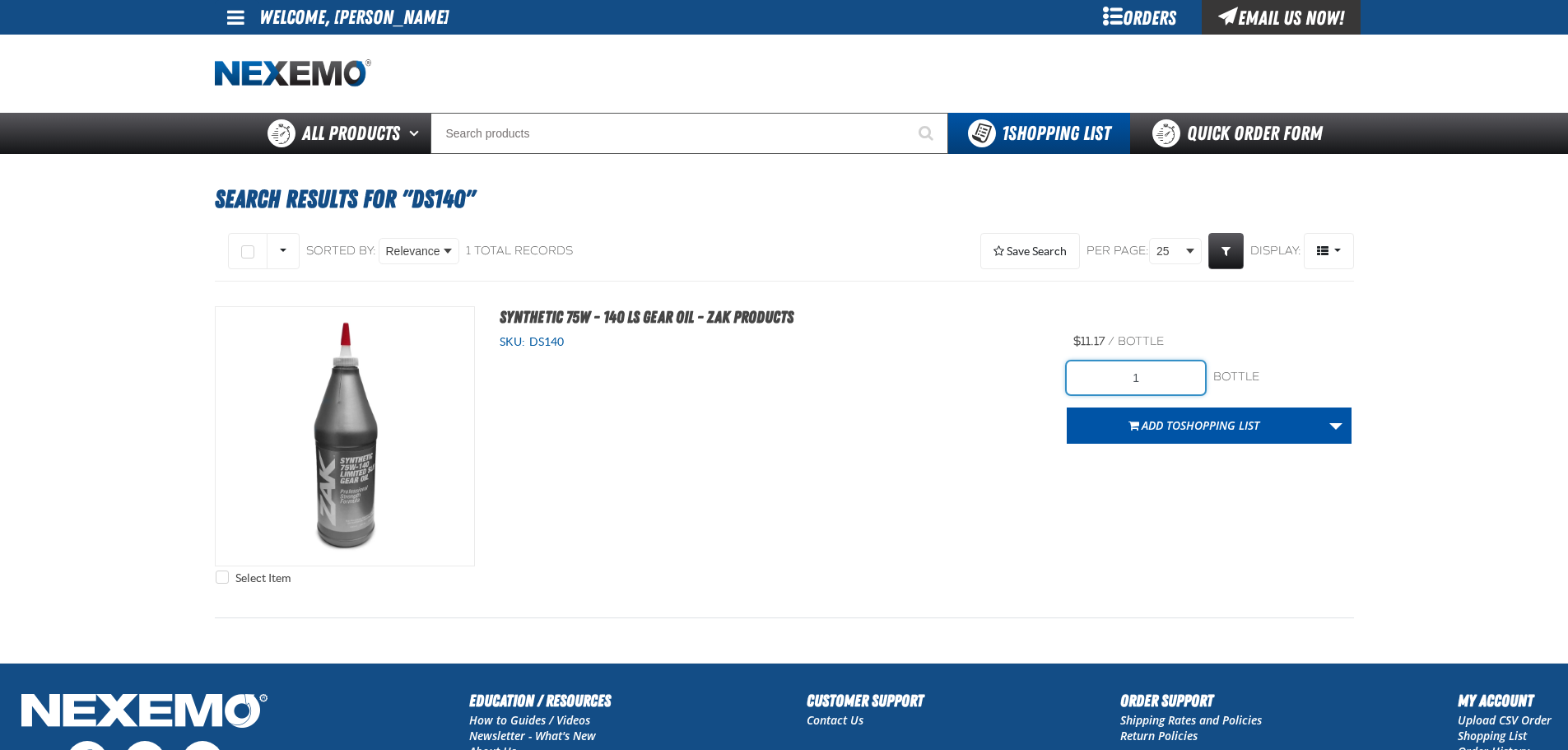
click at [1107, 371] on input "1" at bounding box center [1136, 377] width 139 height 32
type input "12"
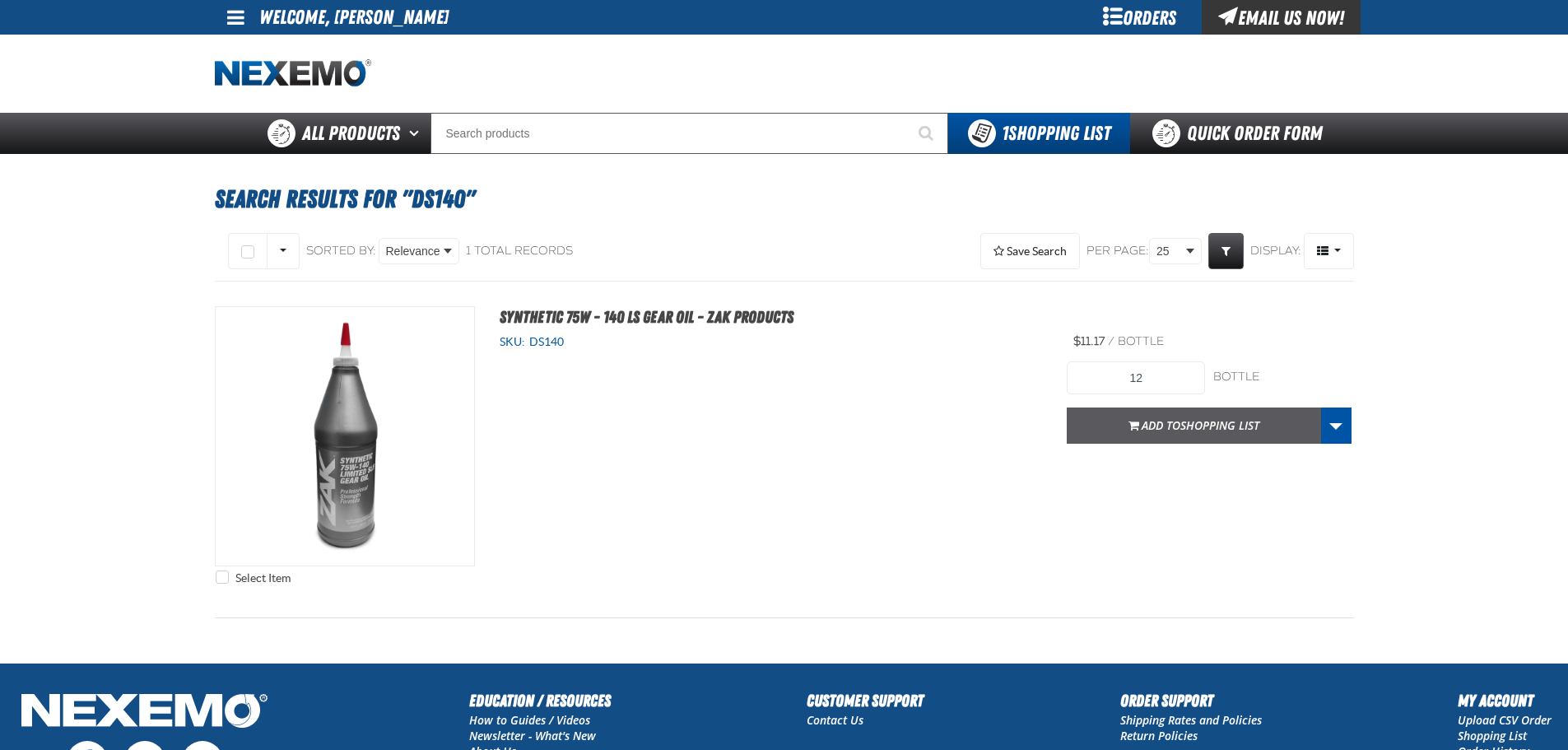
click at [1124, 427] on button "Add to Shopping List" at bounding box center [1193, 425] width 254 height 36
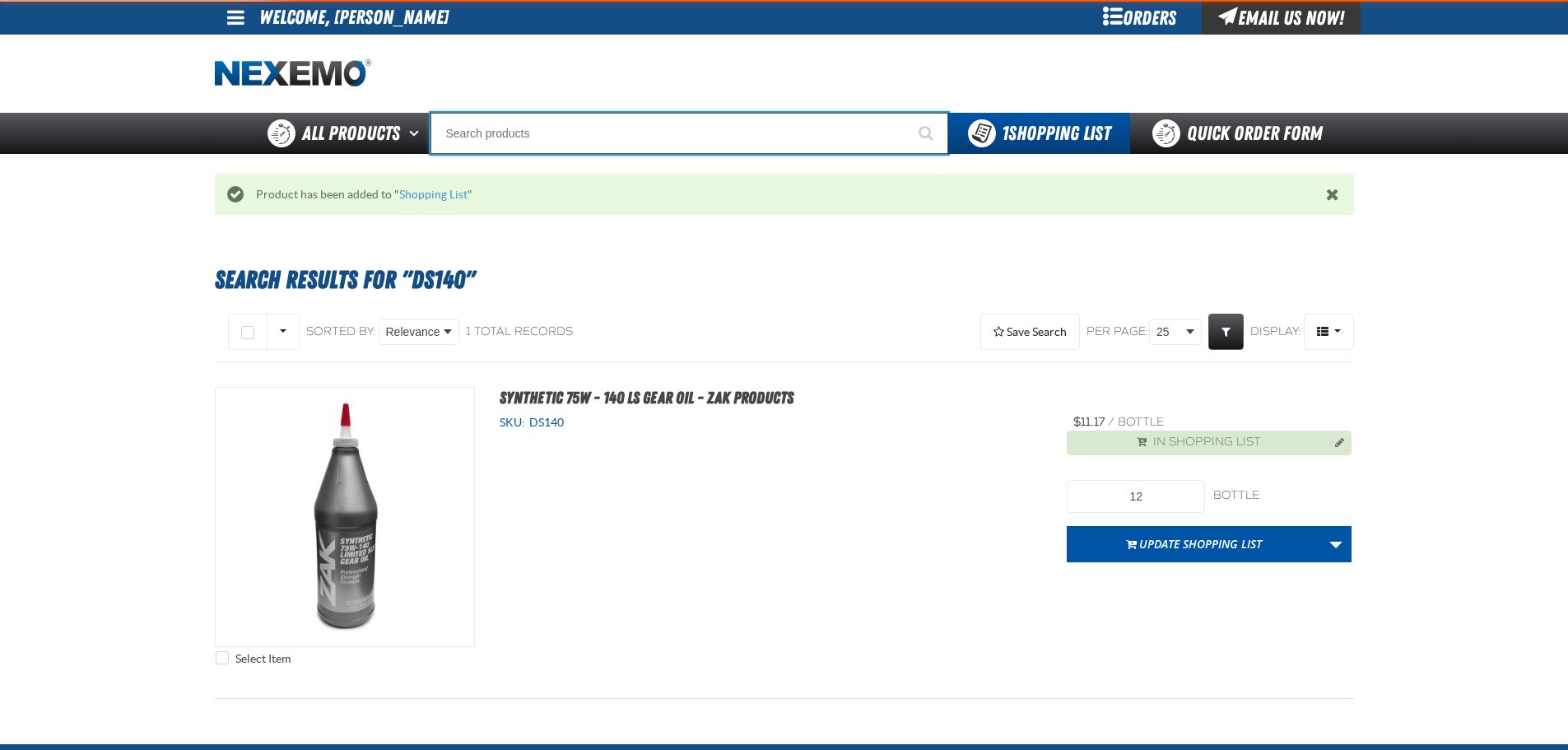
click at [565, 127] on input "Search" at bounding box center [689, 133] width 518 height 41
click at [563, 127] on input "Search" at bounding box center [689, 133] width 518 height 41
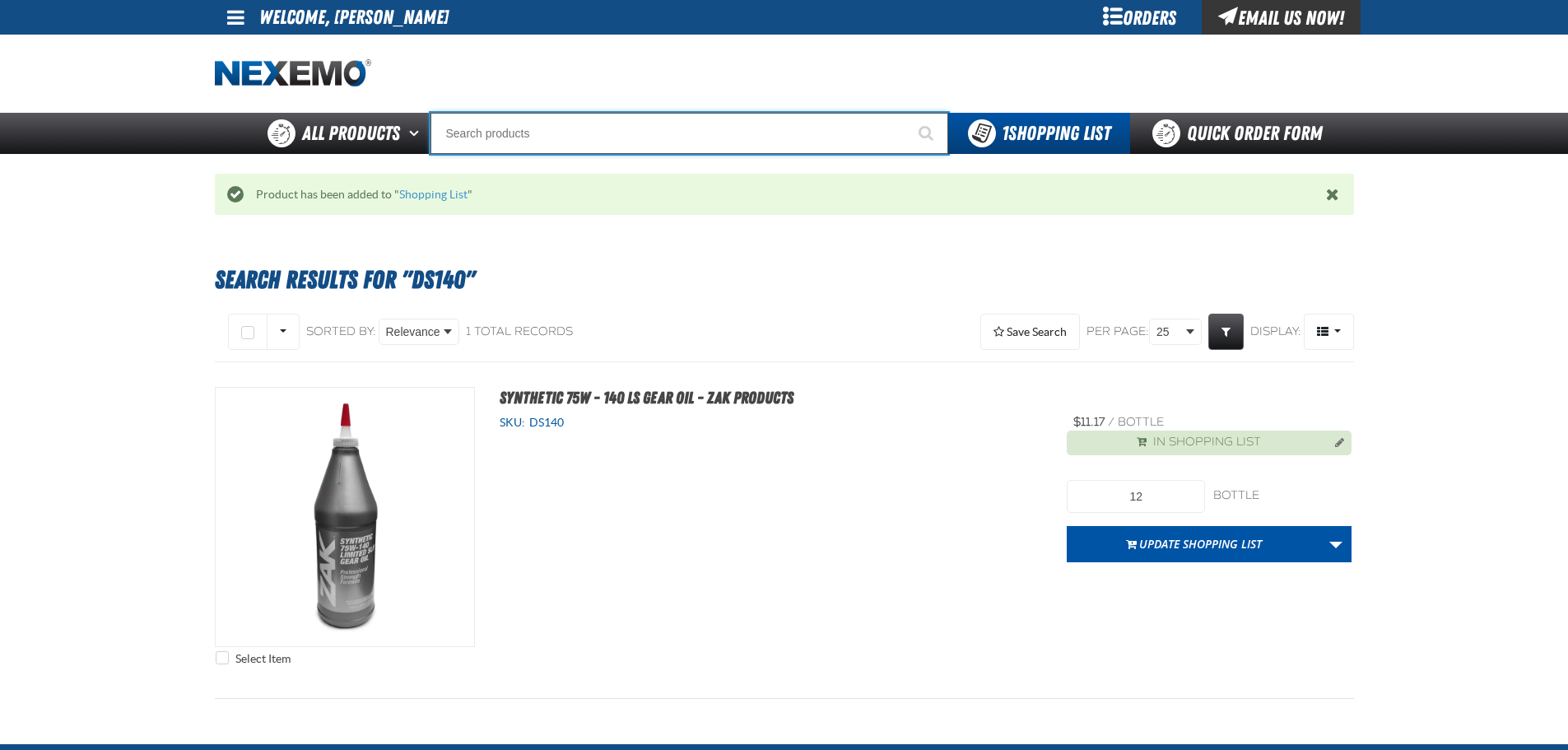
click at [563, 127] on input "Search" at bounding box center [689, 133] width 518 height 41
type input "FI"
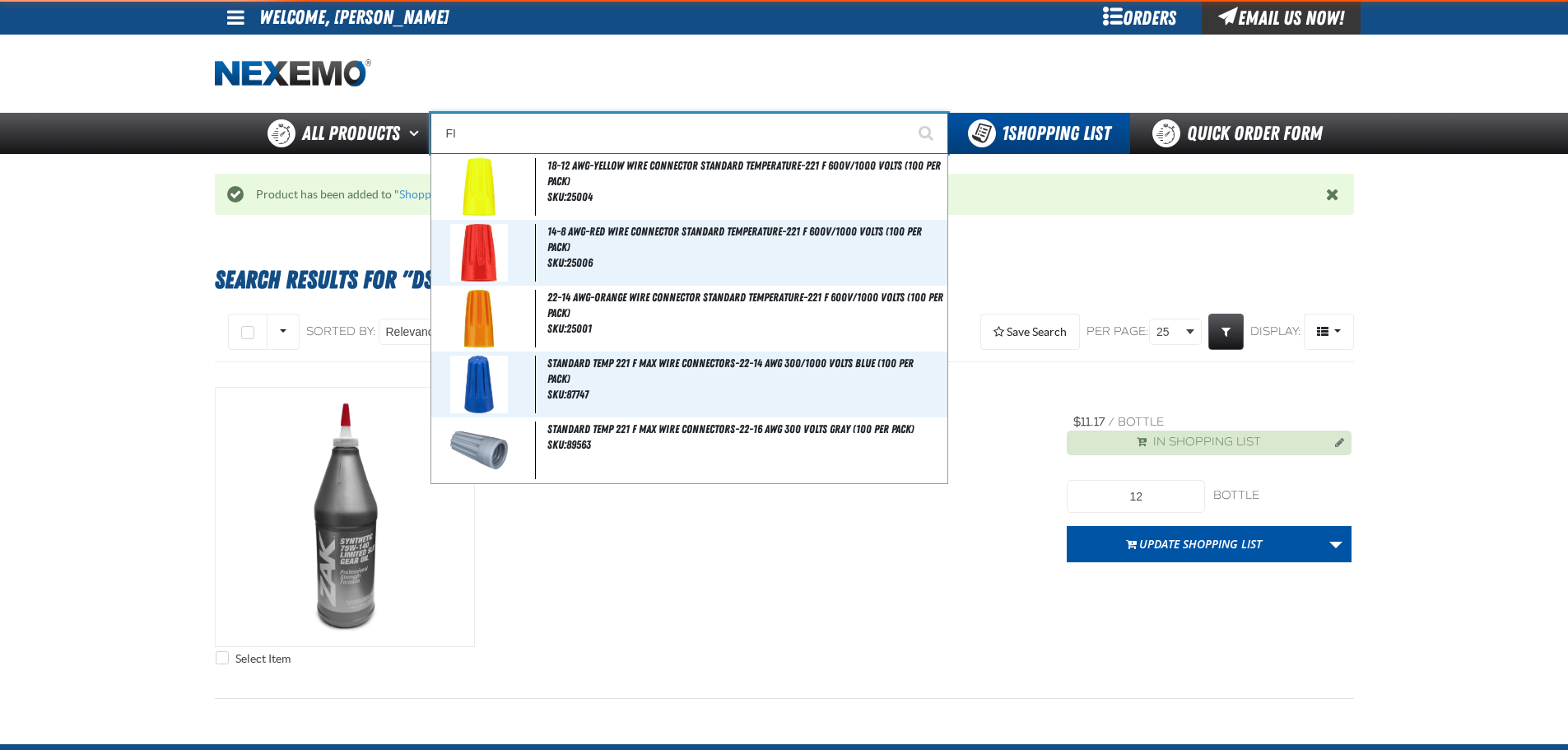
type input "FIAT"
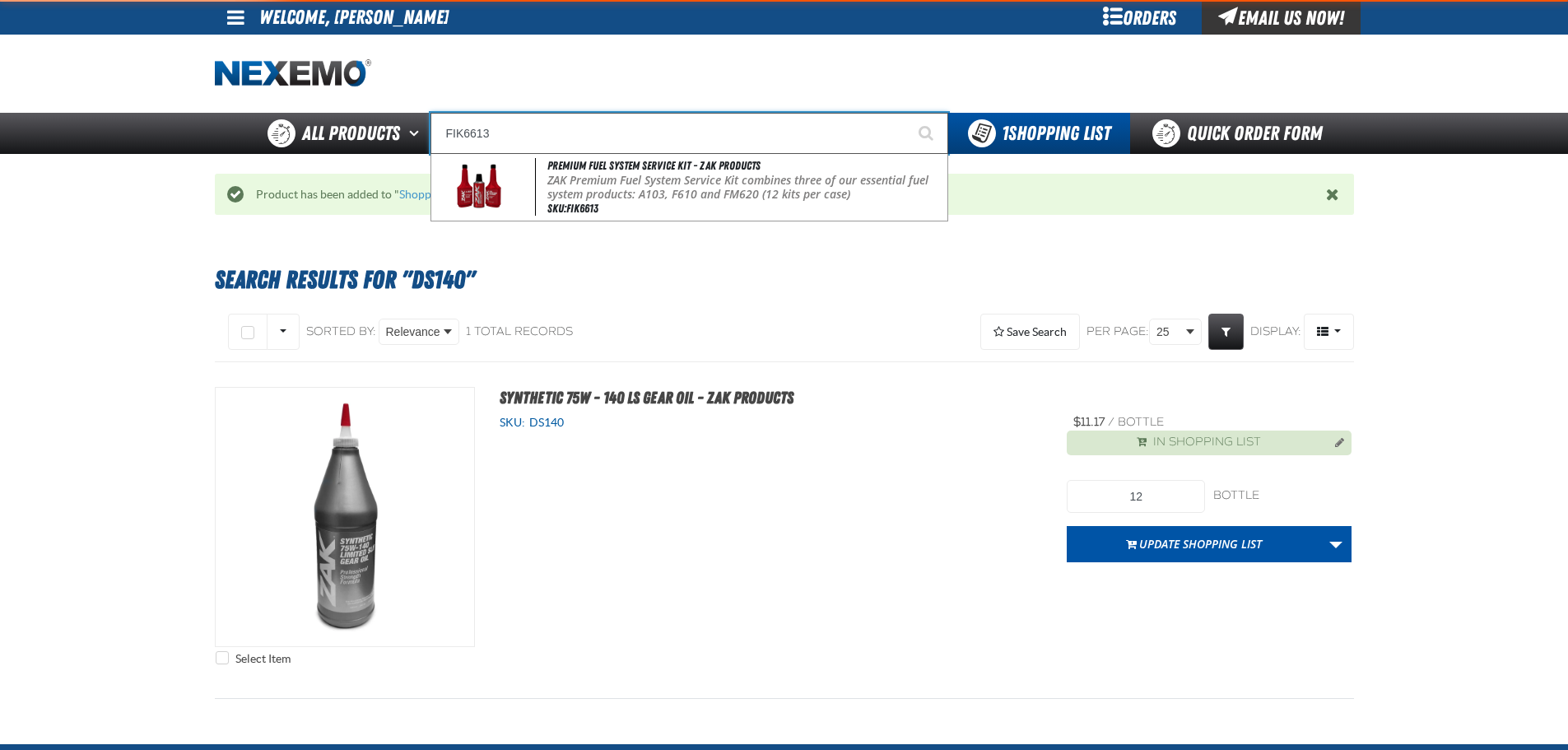
type input "FIK6613"
click at [908, 113] on button "Start Searching" at bounding box center [928, 133] width 41 height 41
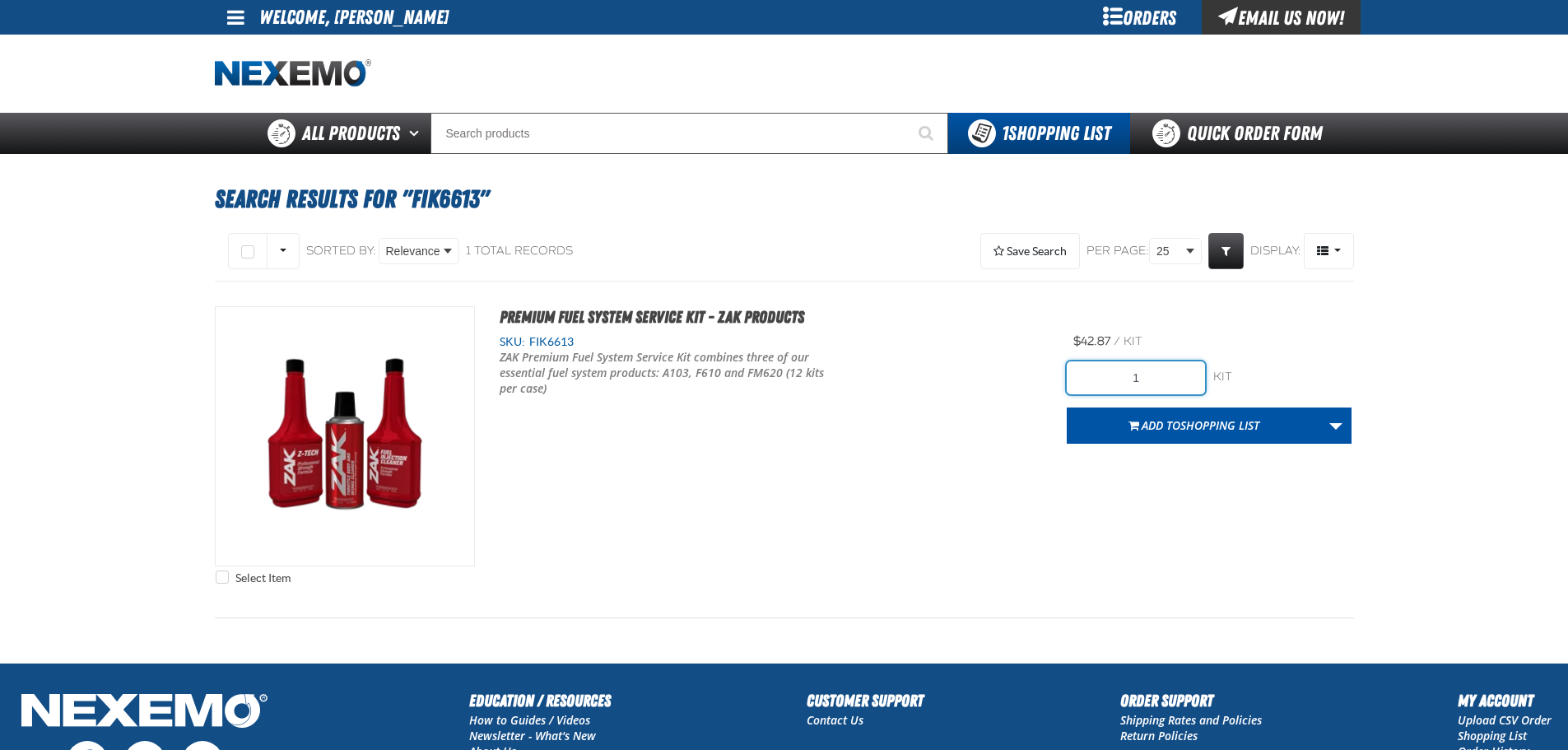
click at [1151, 391] on input "1" at bounding box center [1136, 377] width 139 height 32
type input "16"
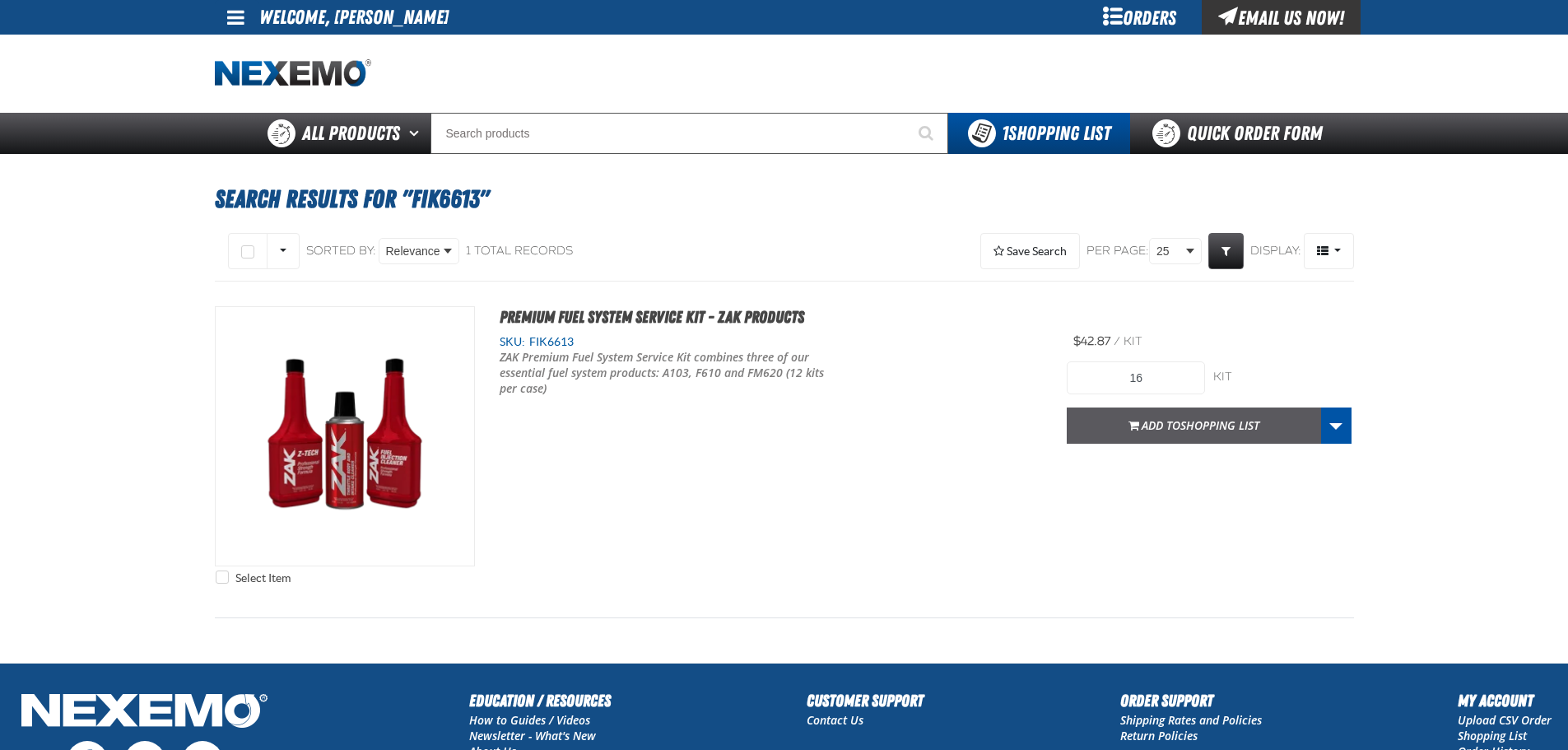
click at [1180, 425] on span "Shopping List" at bounding box center [1220, 425] width 79 height 15
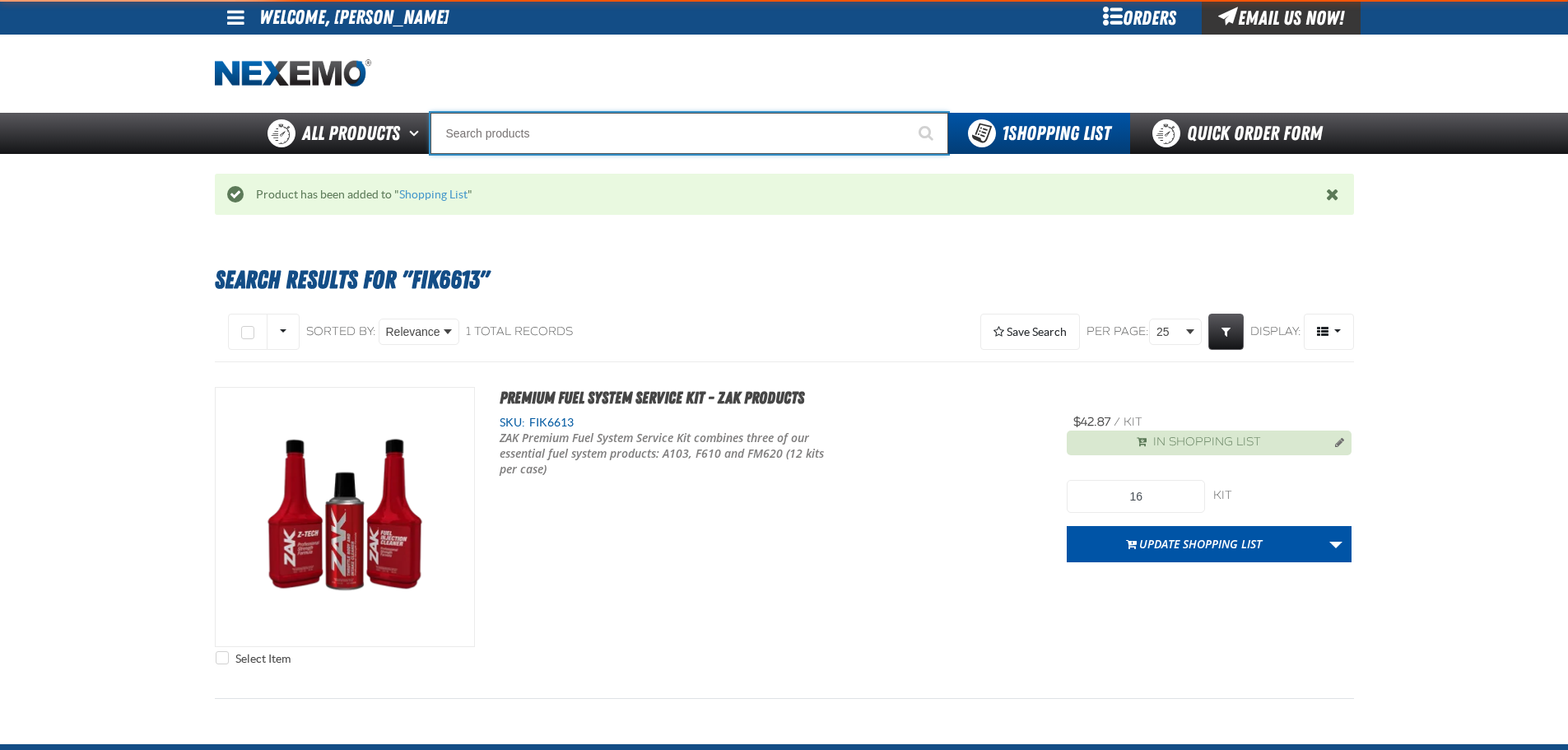
click at [560, 127] on input "Search" at bounding box center [689, 133] width 518 height 41
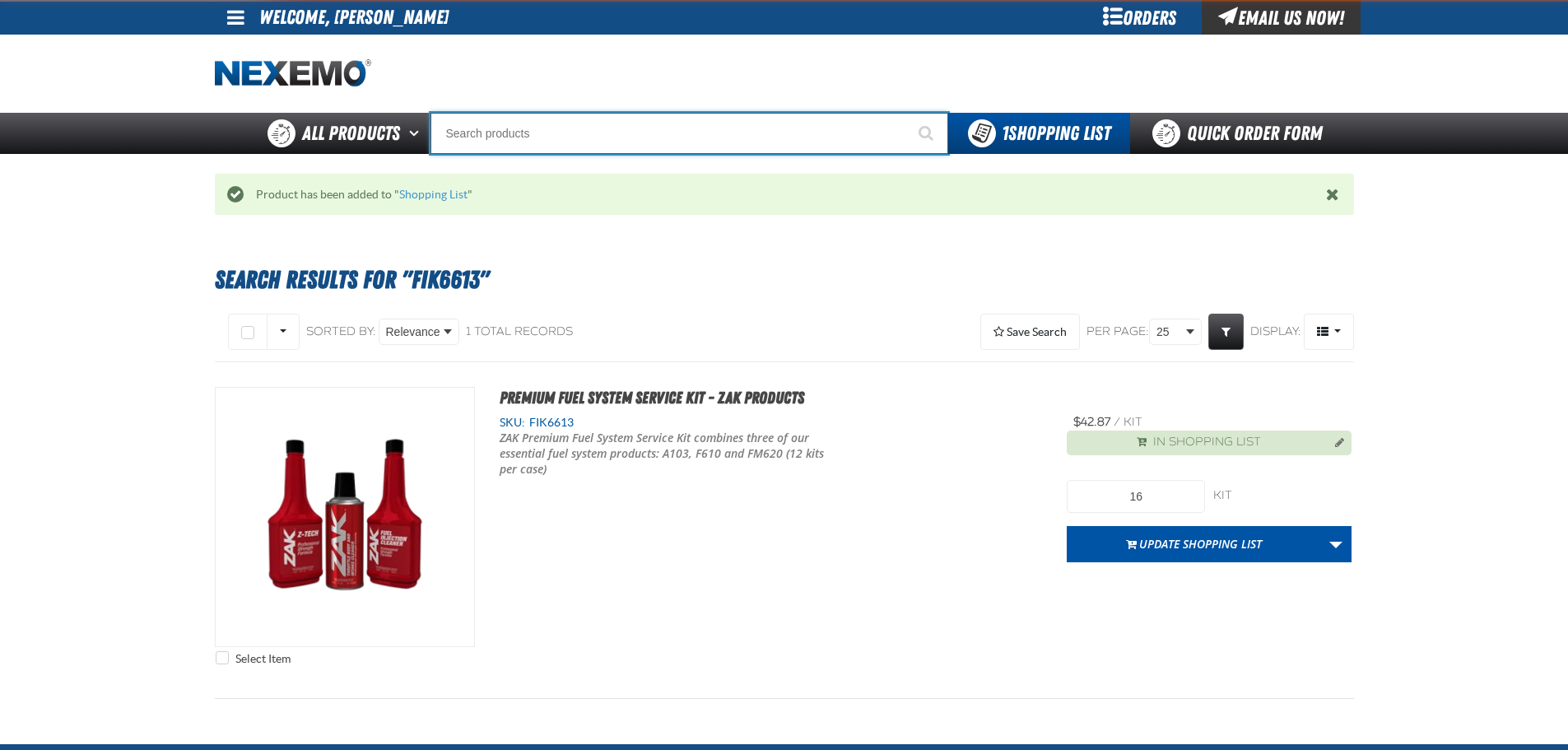
click at [560, 127] on input "Search" at bounding box center [689, 133] width 518 height 41
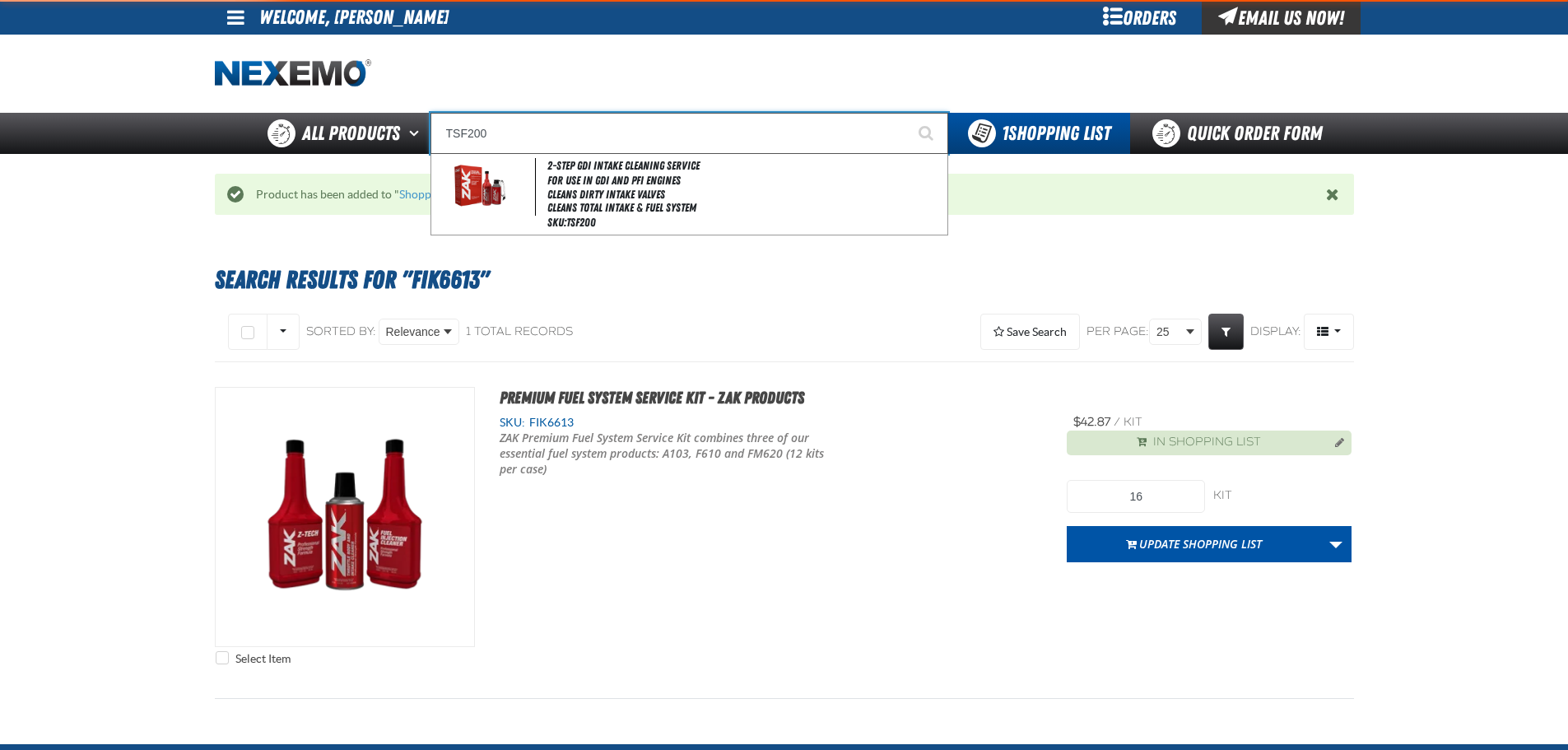
type input "TSF200"
click at [908, 113] on button "Start Searching" at bounding box center [928, 133] width 41 height 41
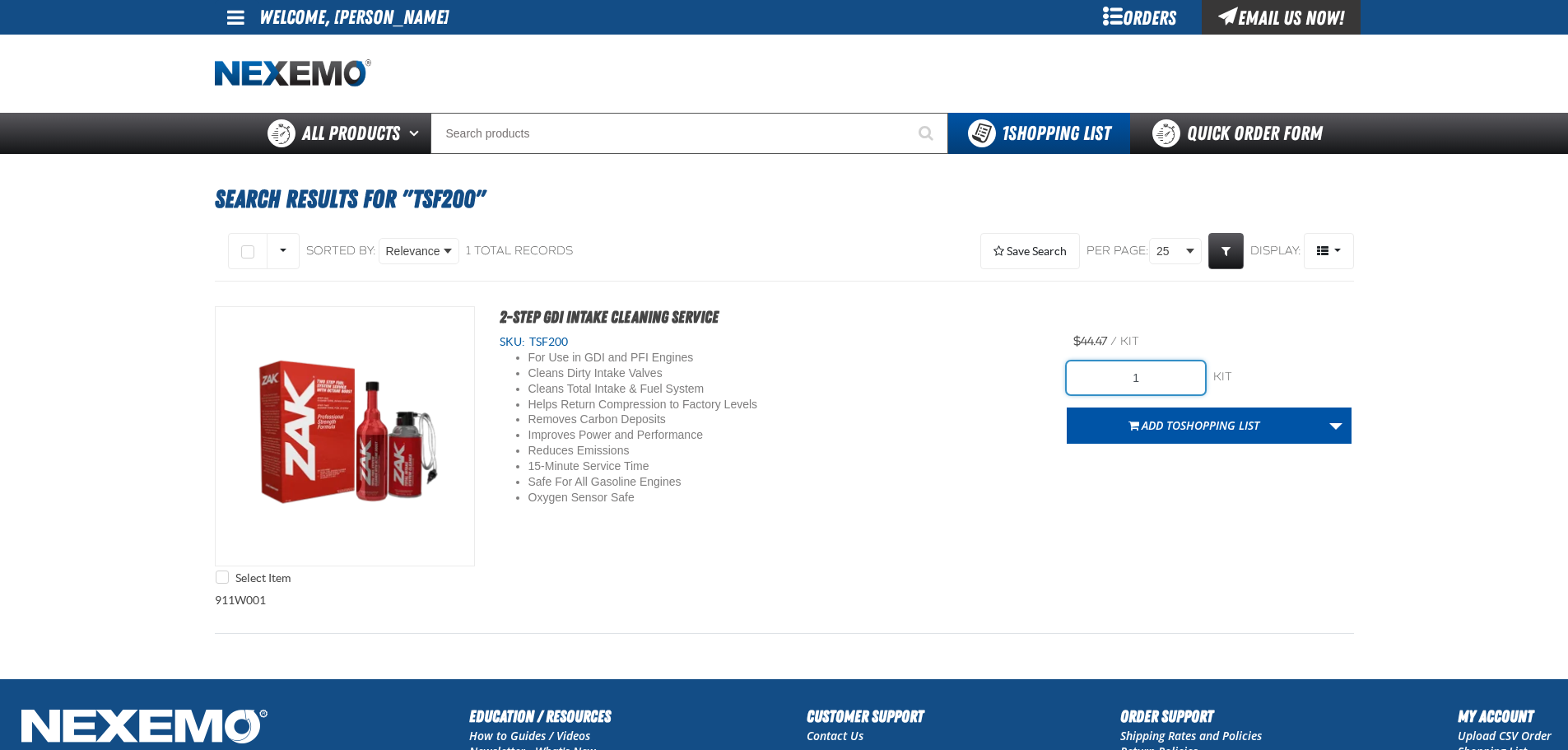
click at [1169, 377] on input "1" at bounding box center [1136, 377] width 139 height 32
type input "12"
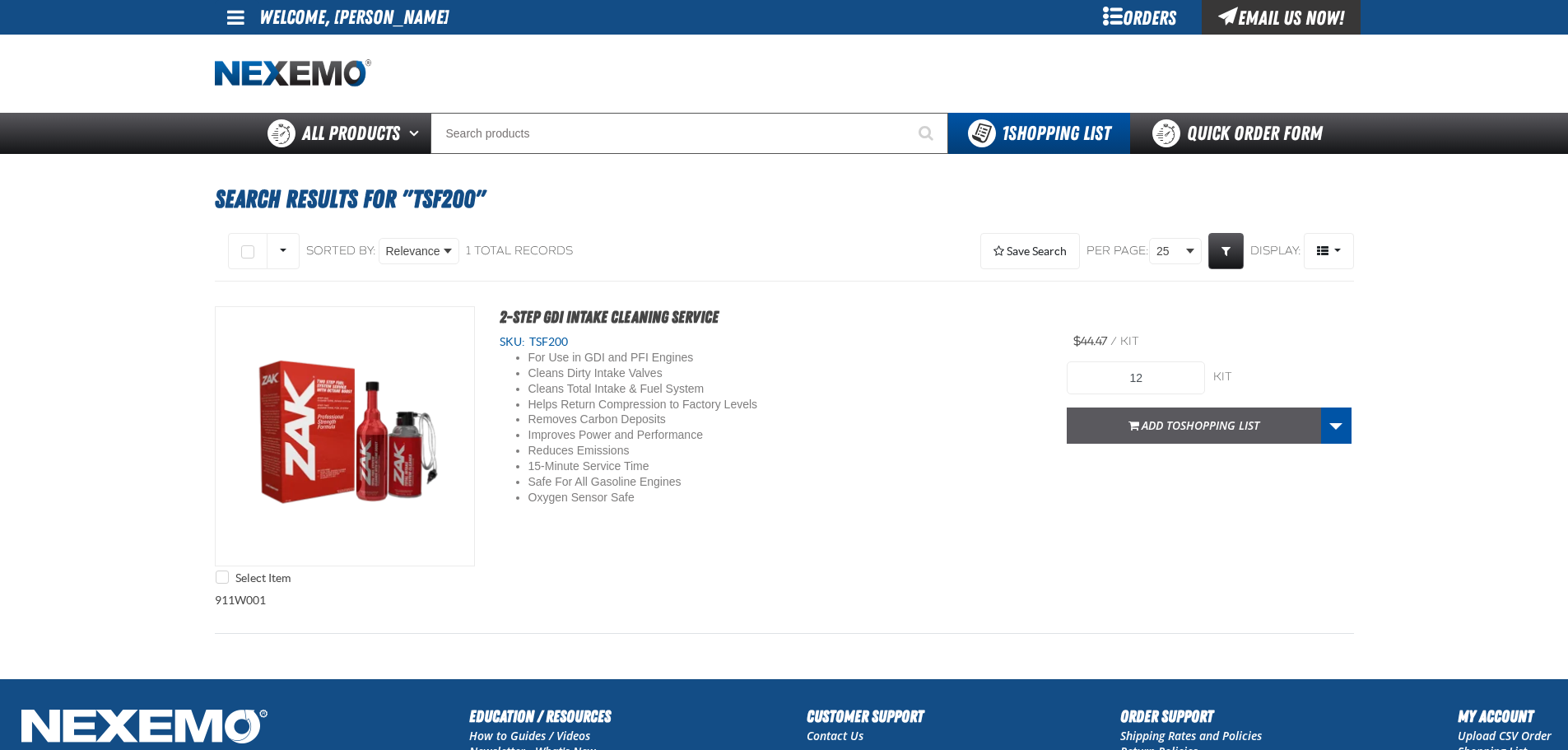
click at [1172, 417] on span "Add to Shopping List" at bounding box center [1201, 425] width 118 height 15
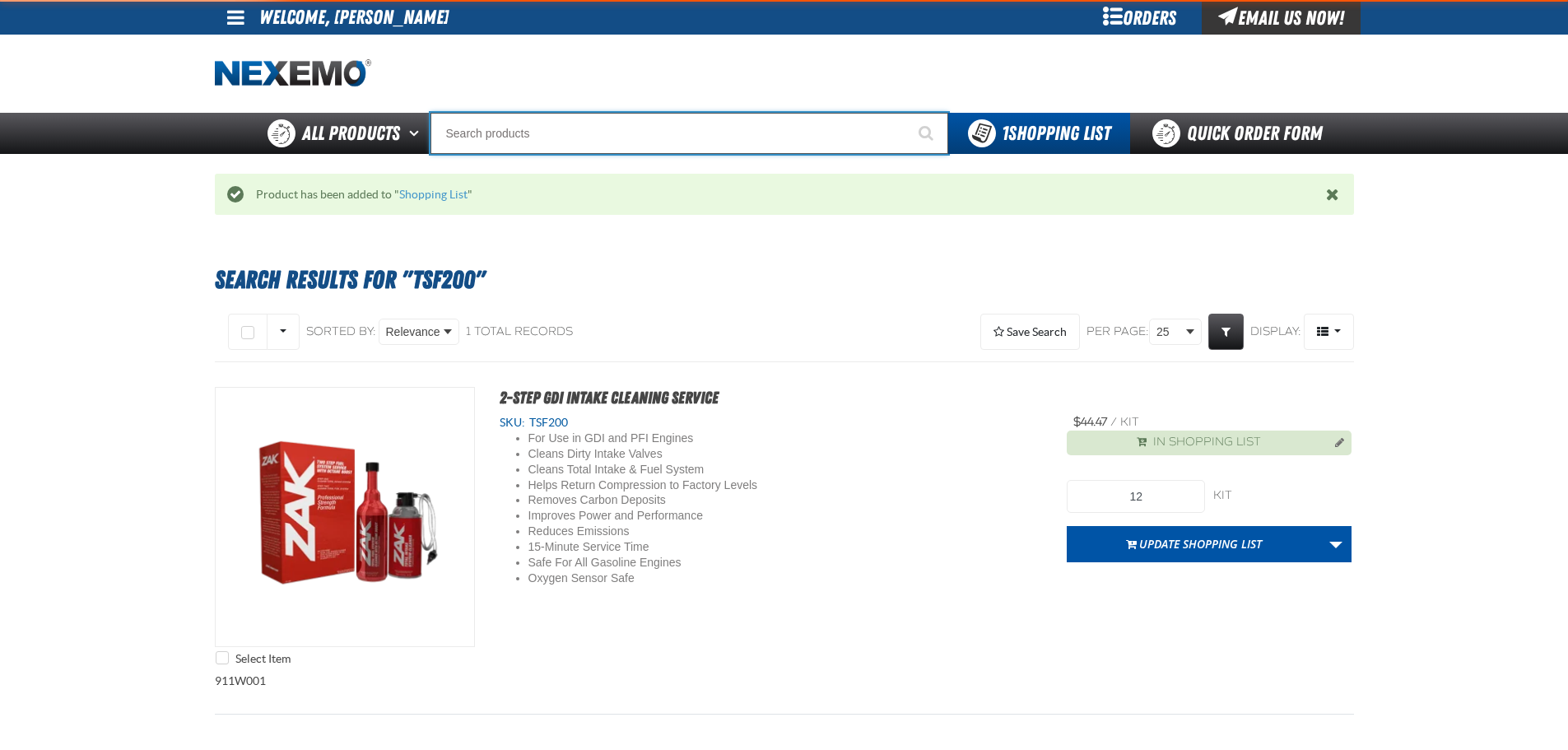
click at [469, 131] on input "Search" at bounding box center [689, 133] width 518 height 41
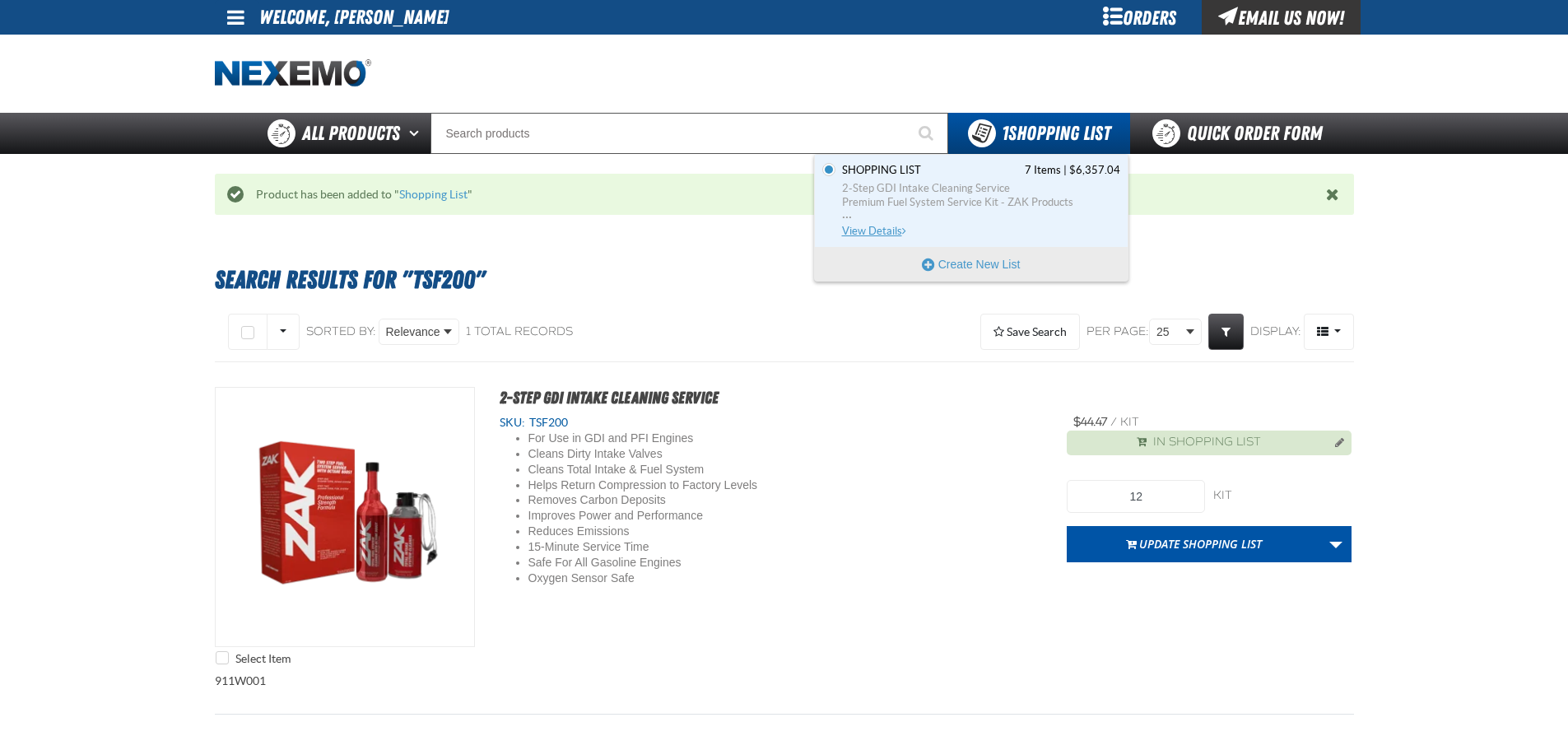
click at [954, 192] on span "2-Step GDI Intake Cleaning Service" at bounding box center [981, 188] width 278 height 15
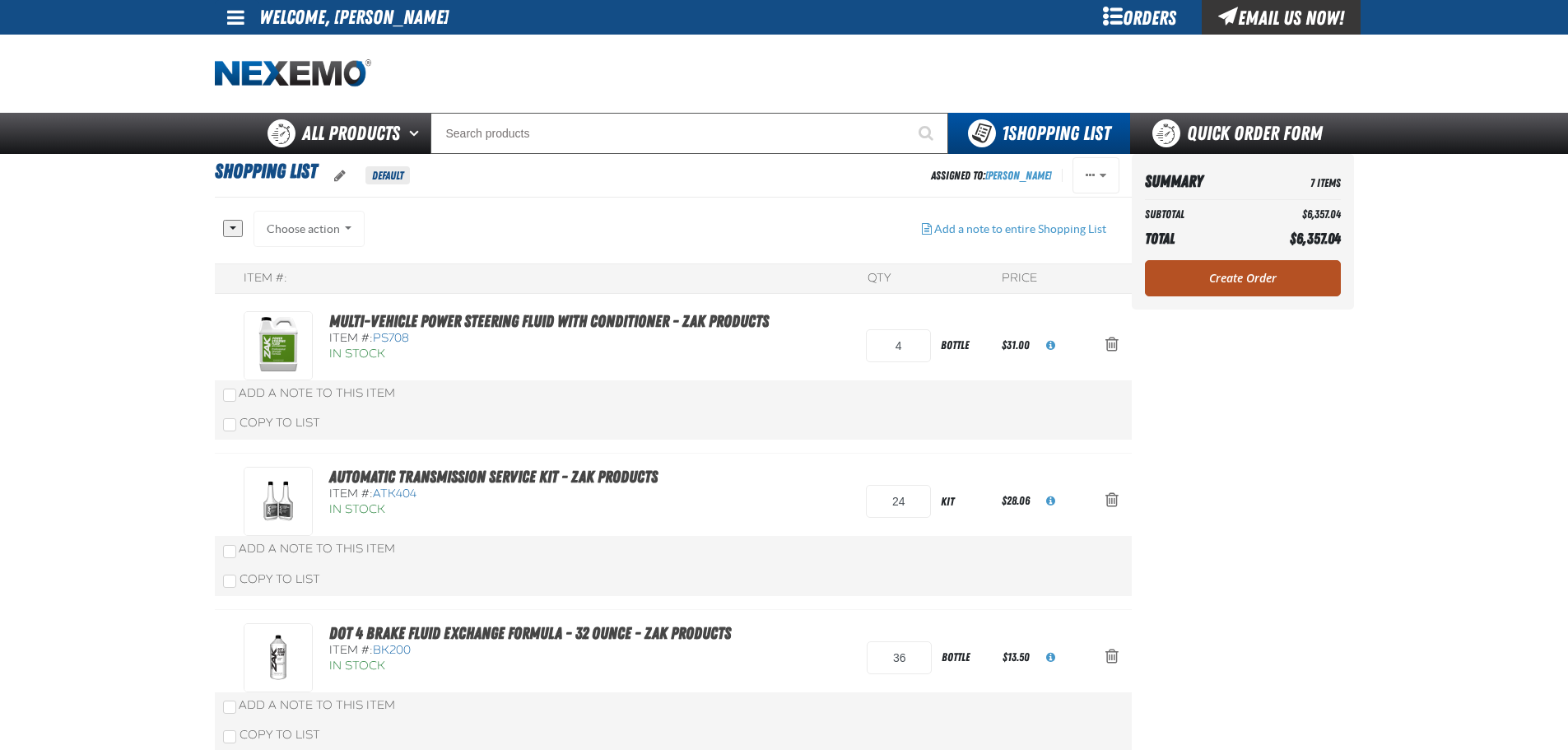
click at [1214, 273] on link "Create Order" at bounding box center [1243, 278] width 196 height 36
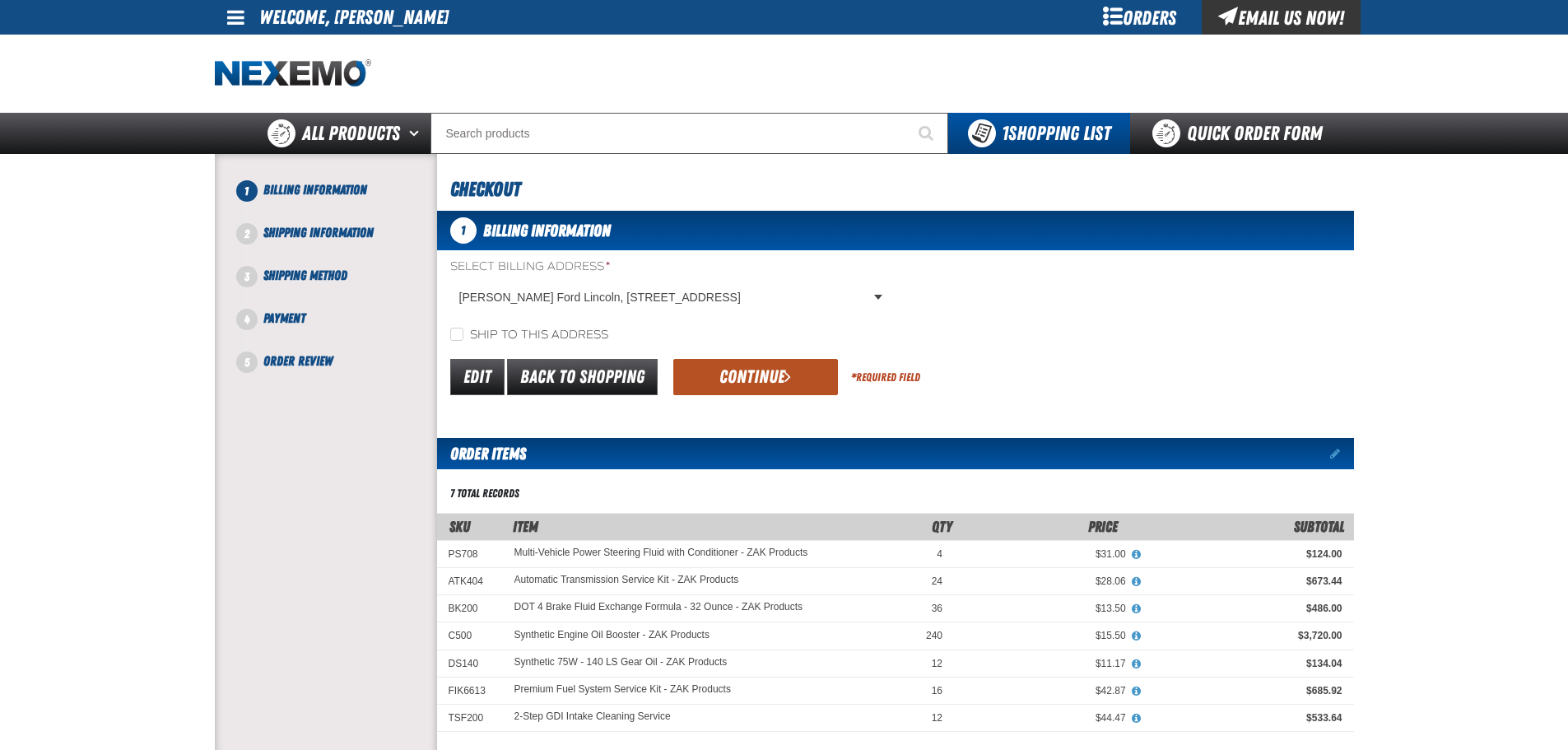
click at [743, 383] on button "Continue" at bounding box center [755, 377] width 164 height 36
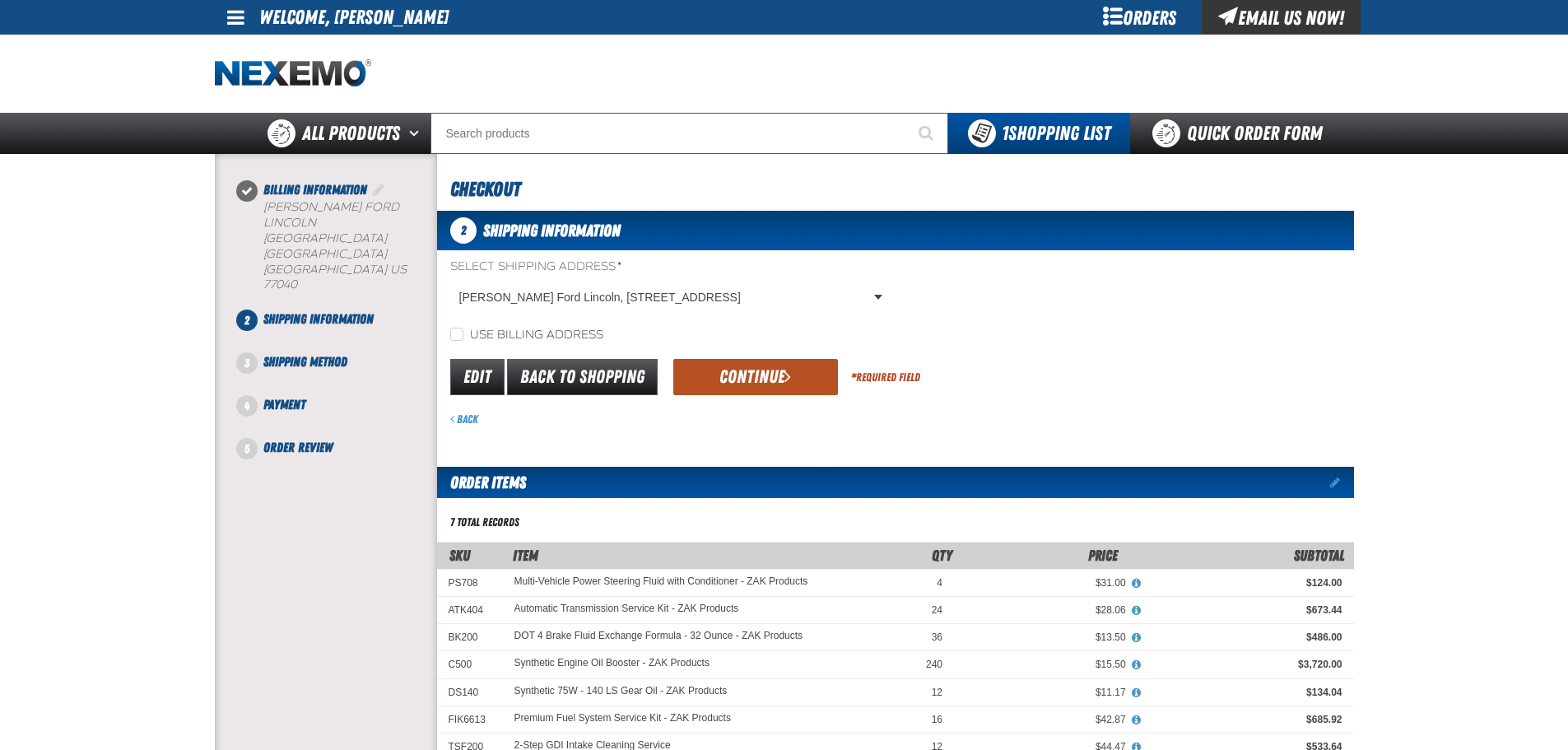
click at [733, 373] on button "Continue" at bounding box center [755, 377] width 164 height 36
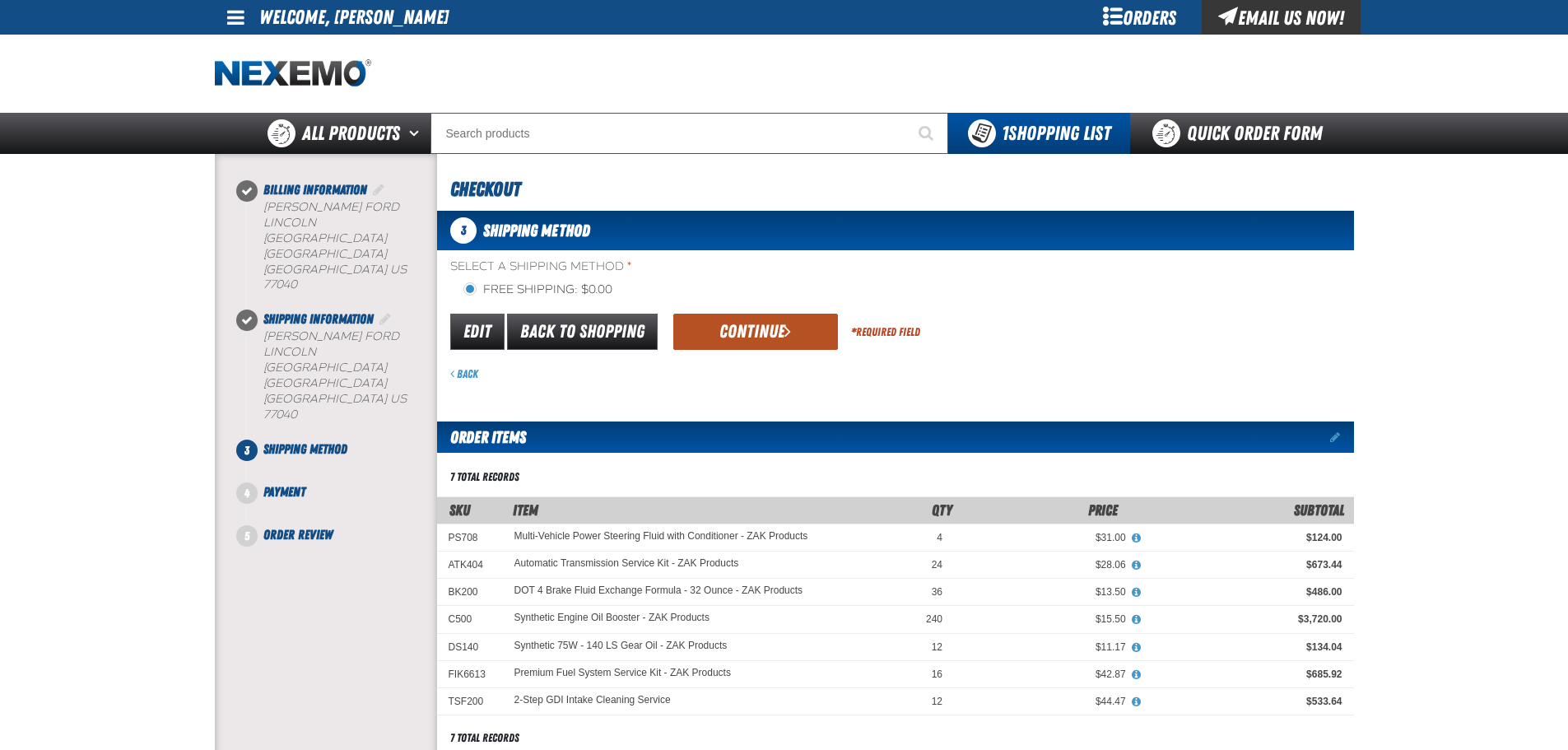
click at [747, 344] on button "Continue" at bounding box center [755, 332] width 164 height 36
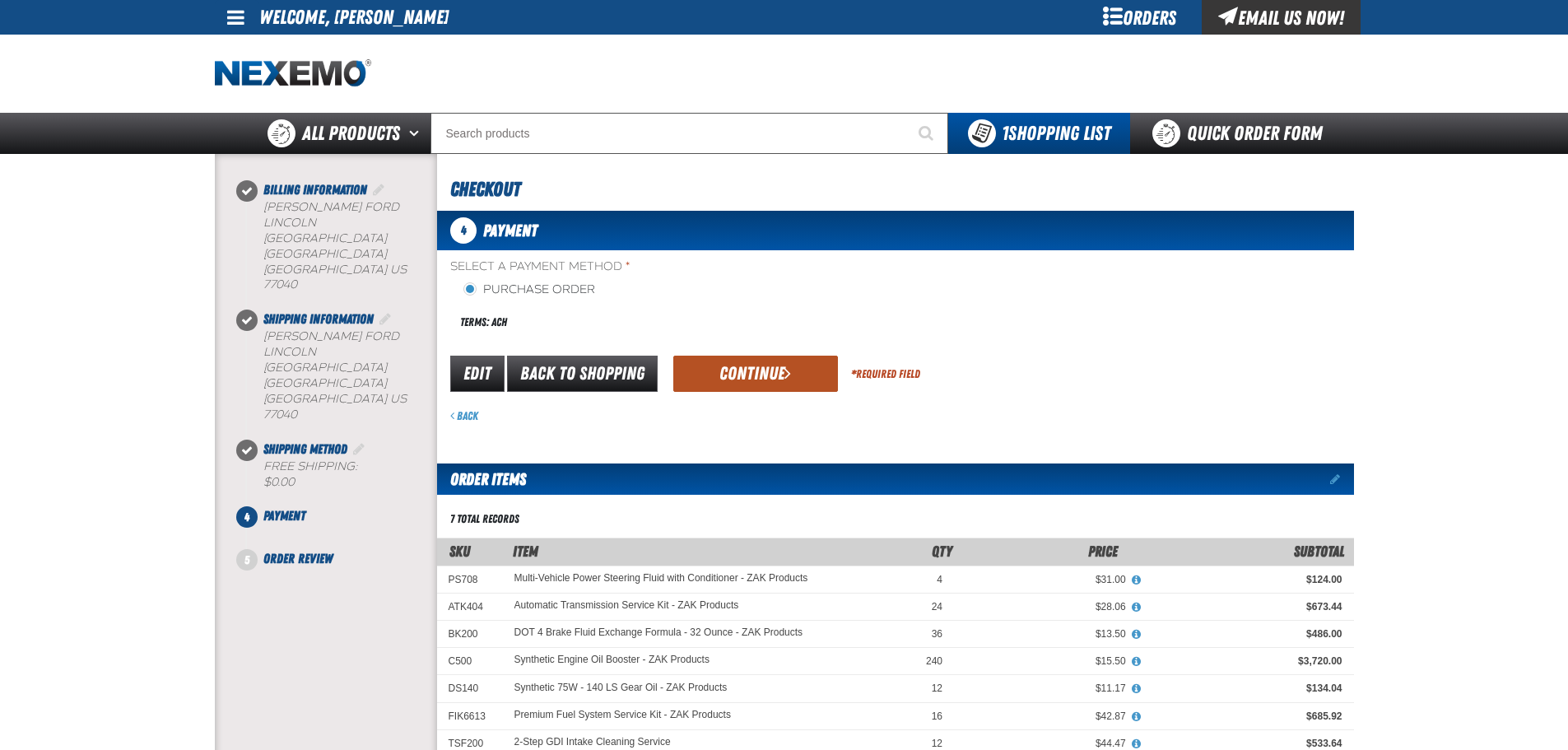
click at [723, 380] on button "Continue" at bounding box center [755, 374] width 164 height 36
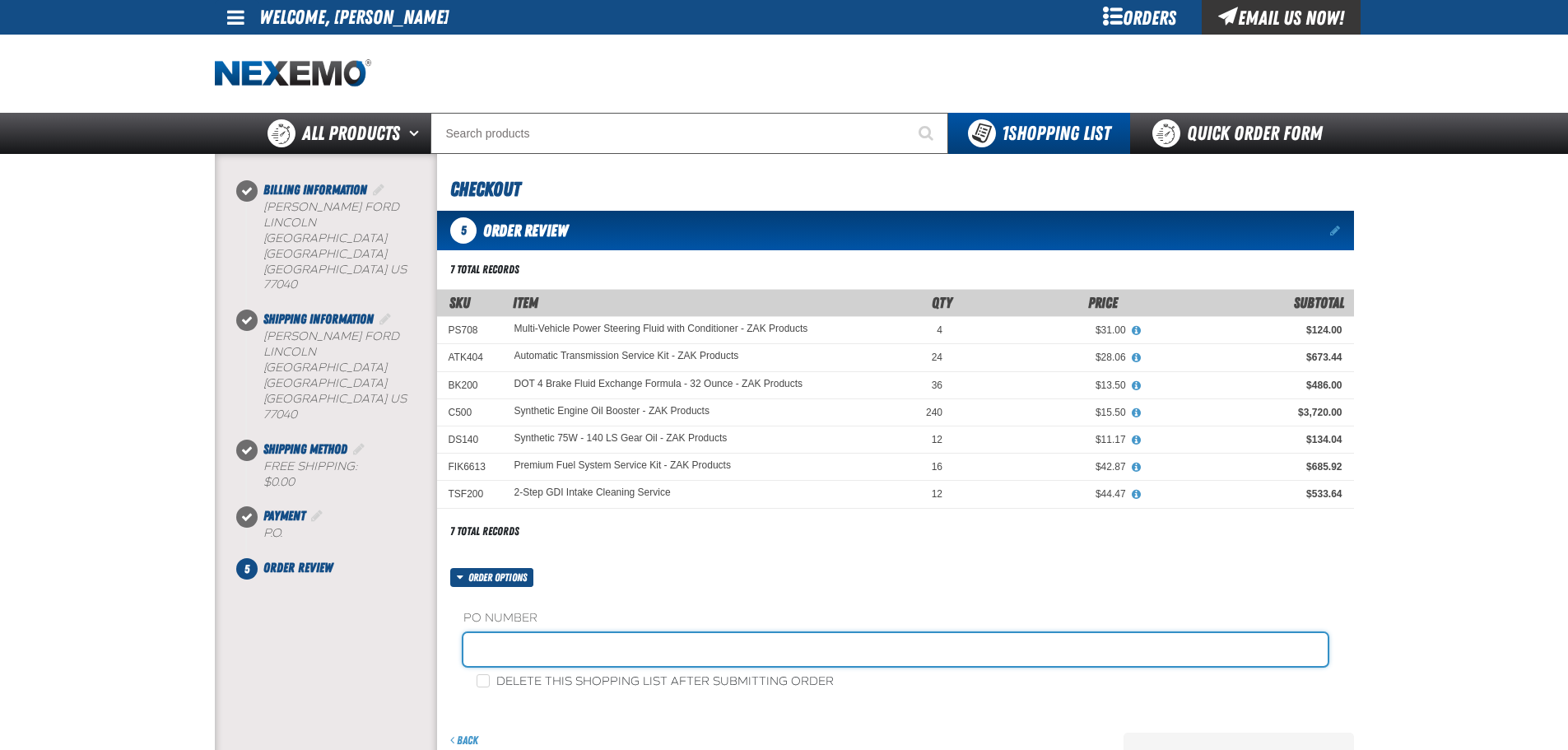
click at [619, 639] on input "text" at bounding box center [896, 649] width 865 height 32
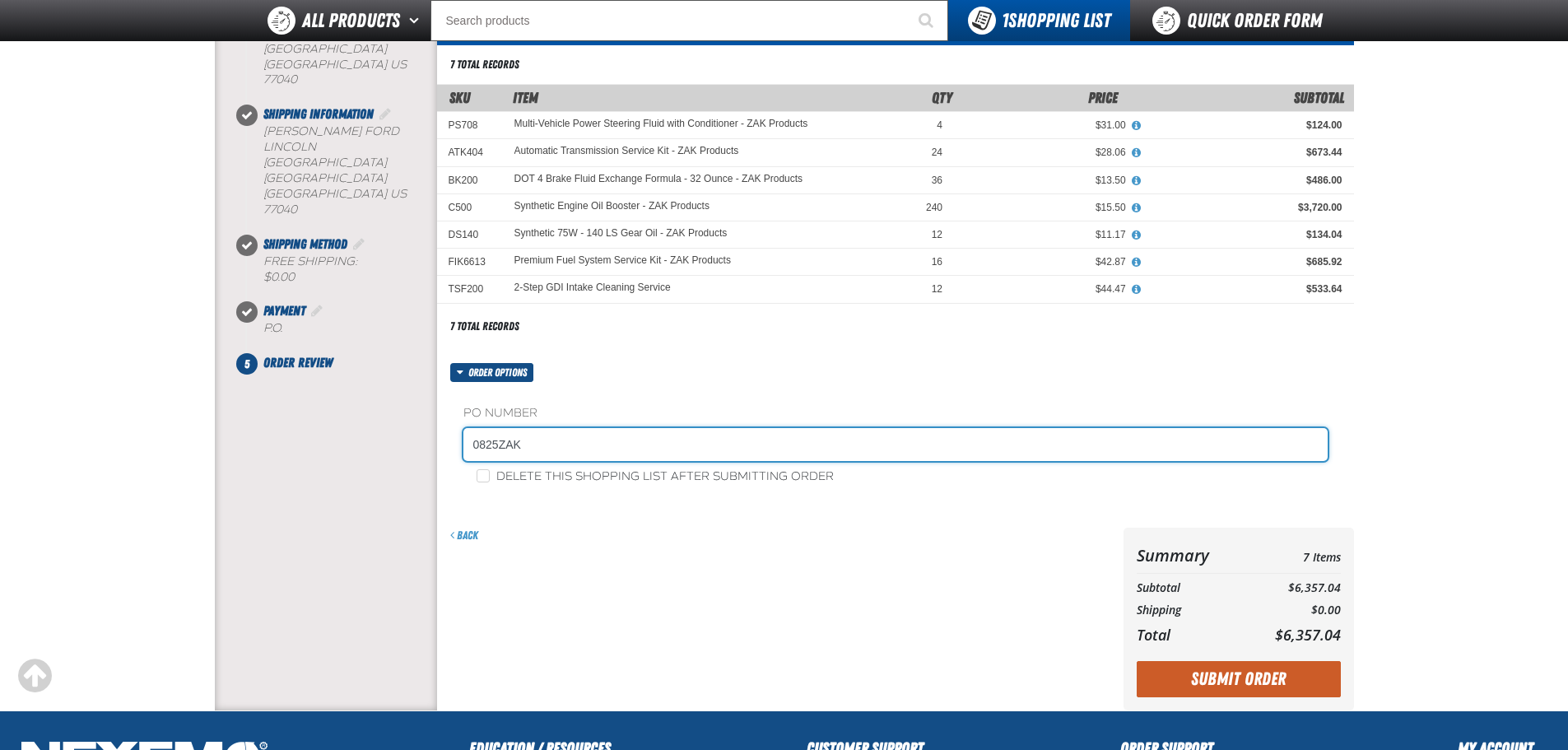
scroll to position [164, 0]
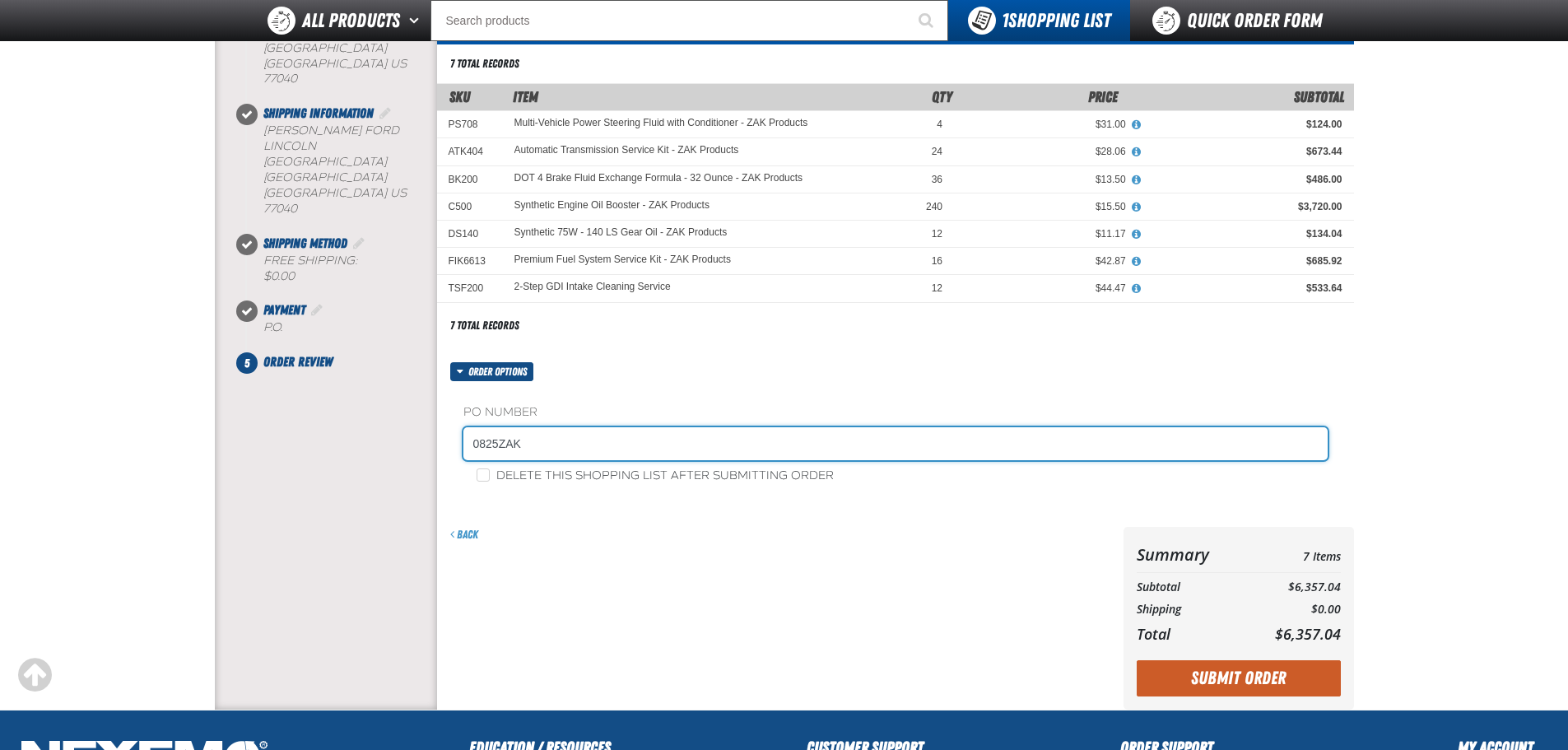
type input "0825ZAK"
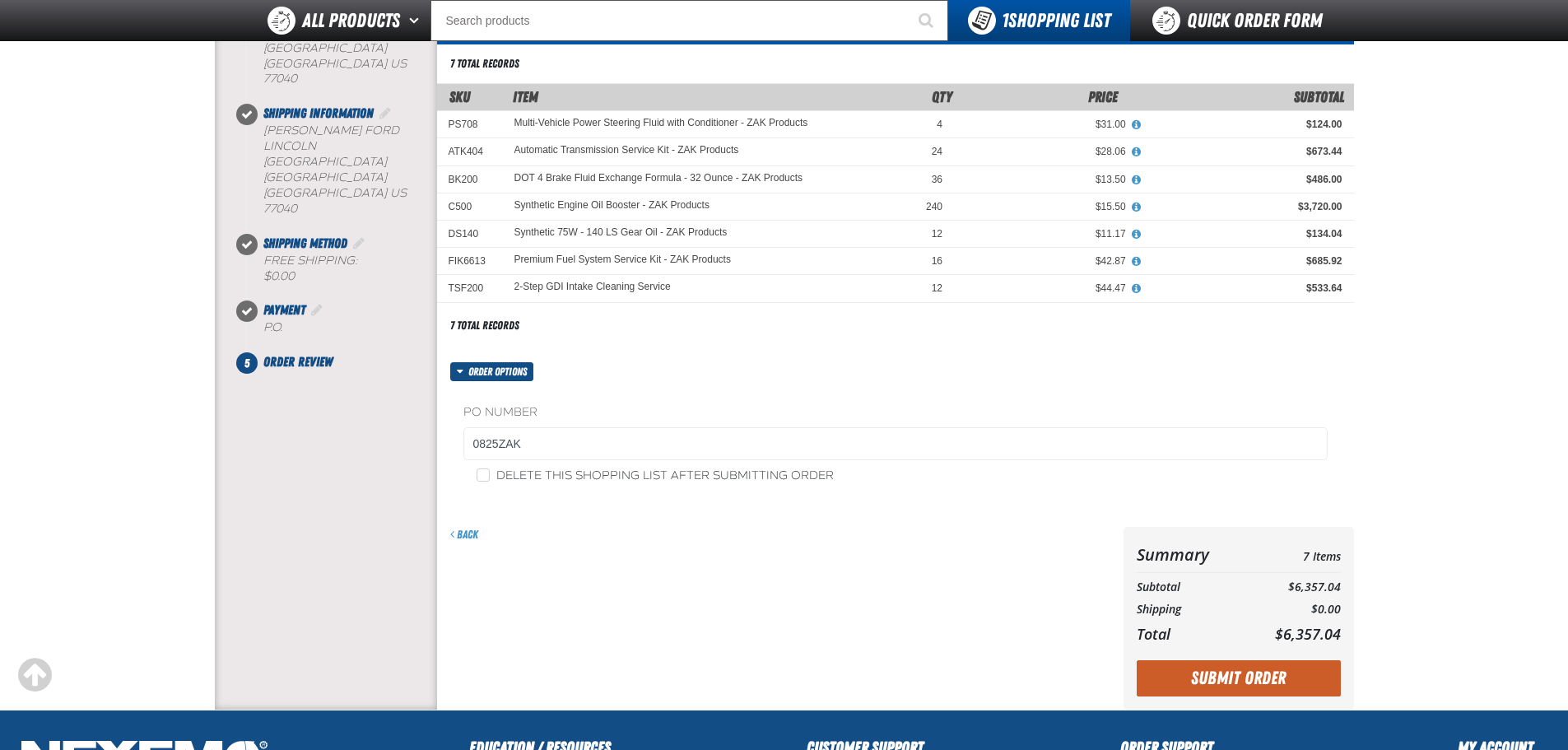
click at [509, 471] on label "Delete this shopping list after submitting order" at bounding box center [655, 476] width 358 height 15
click at [490, 471] on input "Delete this shopping list after submitting order" at bounding box center [482, 475] width 13 height 13
checkbox input "true"
click at [1216, 674] on button "Submit Order" at bounding box center [1239, 678] width 204 height 36
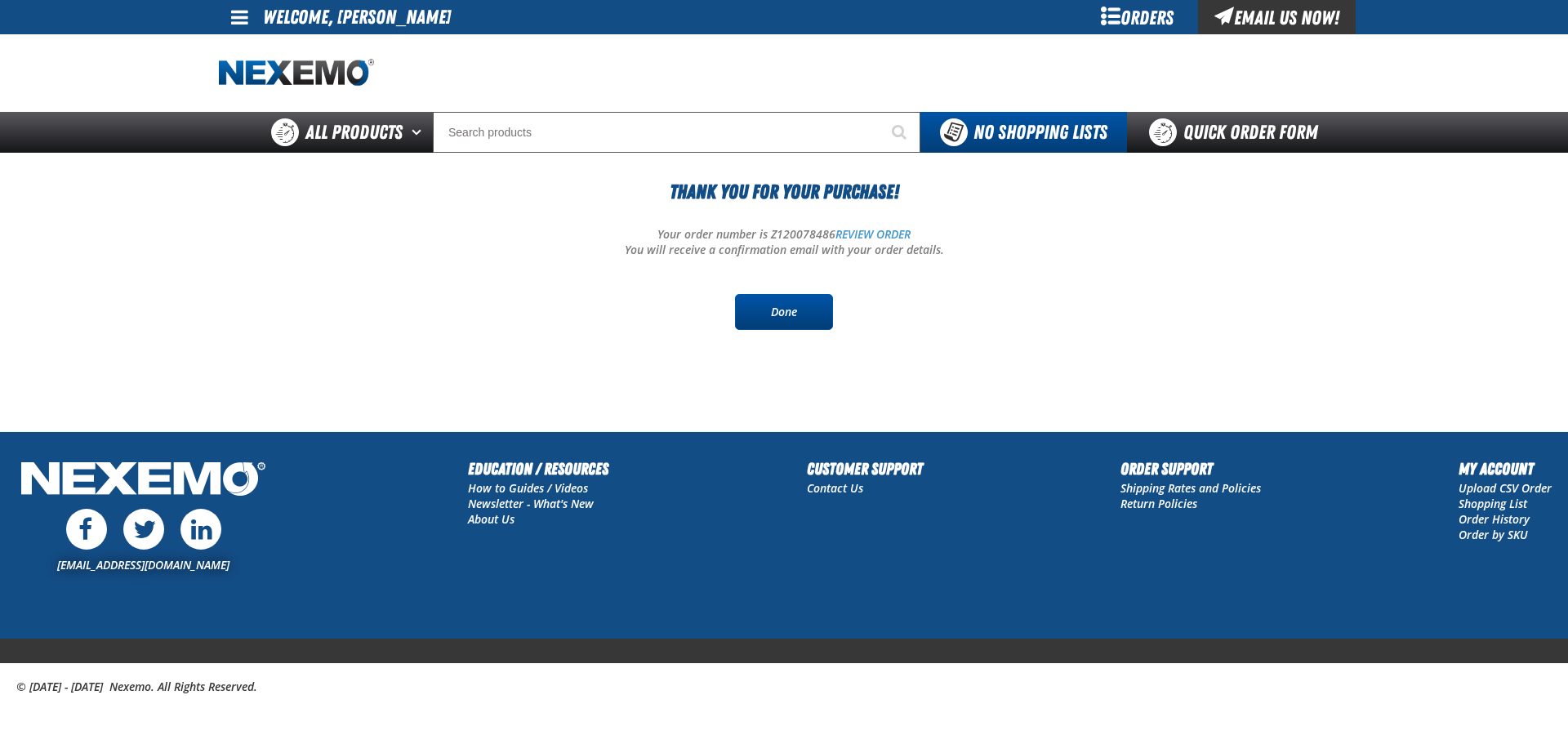
click at [786, 317] on link "Done" at bounding box center [783, 311] width 98 height 36
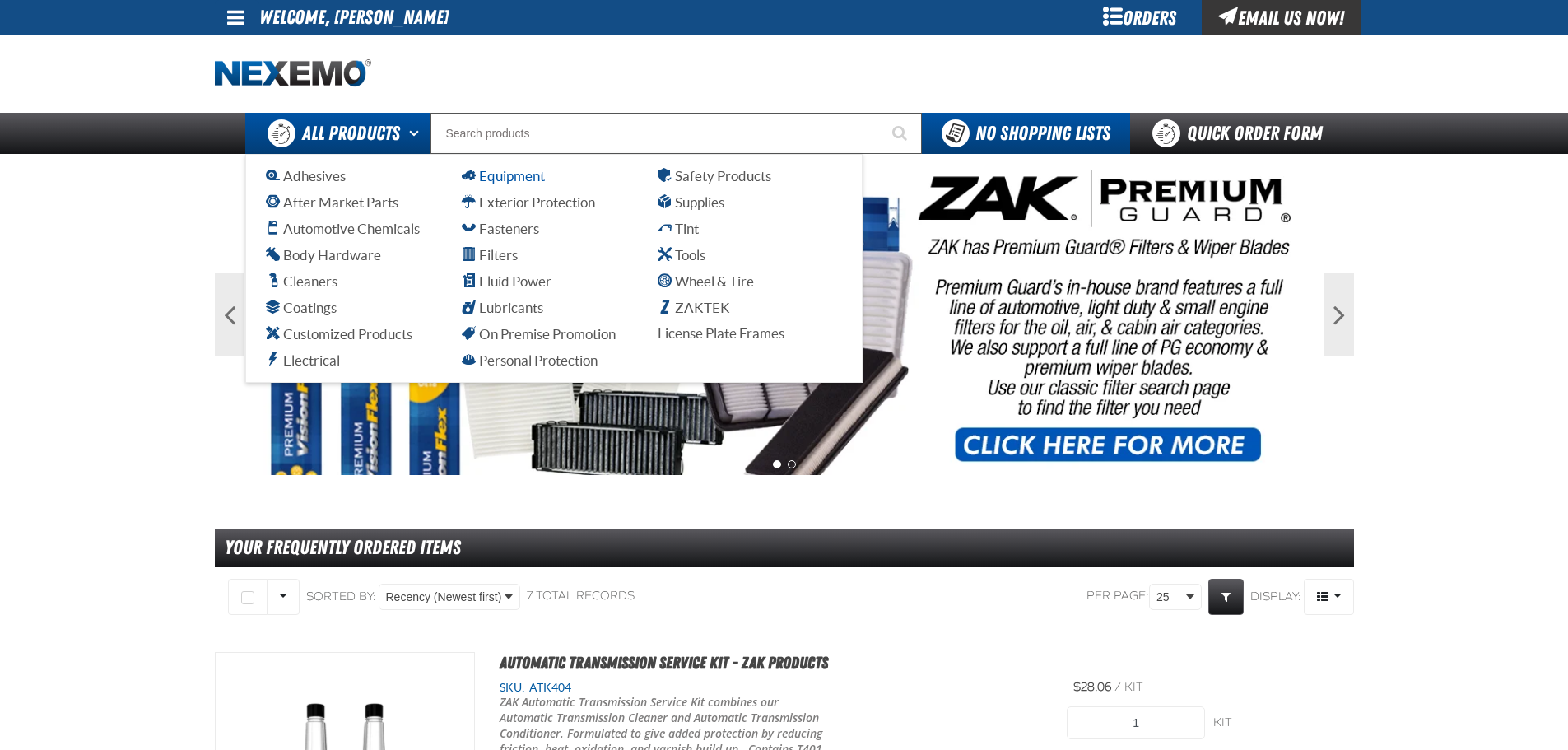
click at [514, 181] on span "Equipment" at bounding box center [503, 175] width 83 height 15
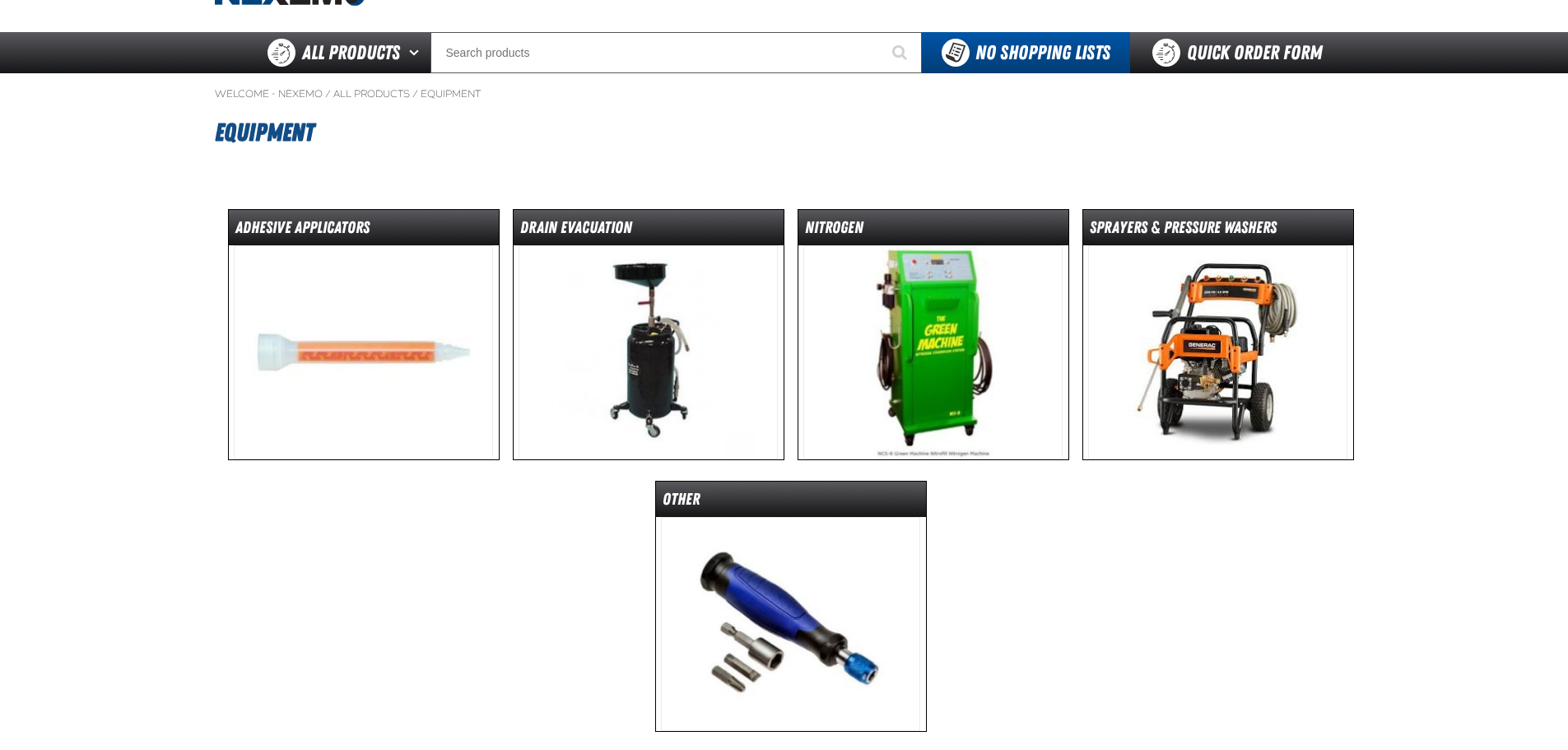
scroll to position [365, 0]
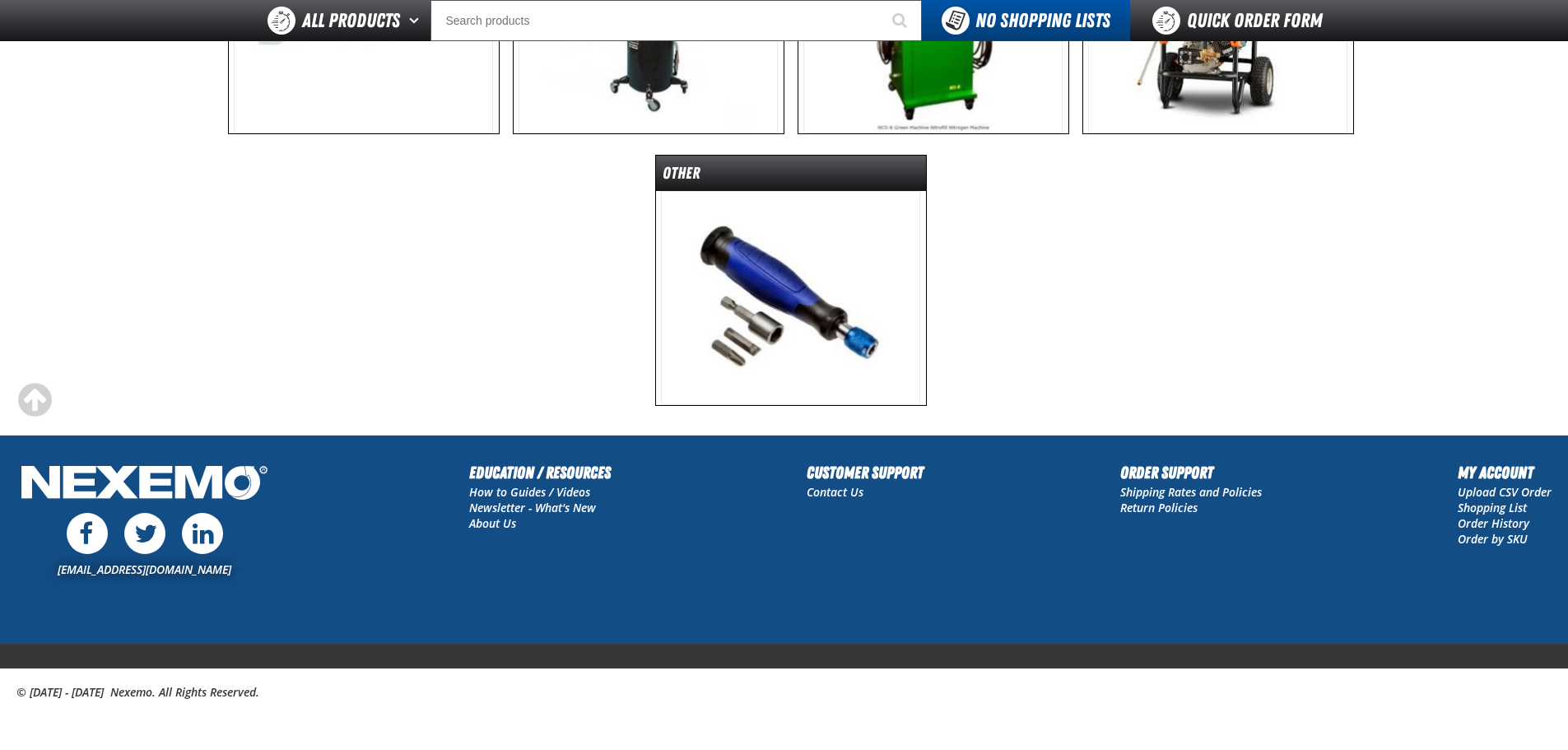
click at [738, 330] on img at bounding box center [790, 298] width 259 height 214
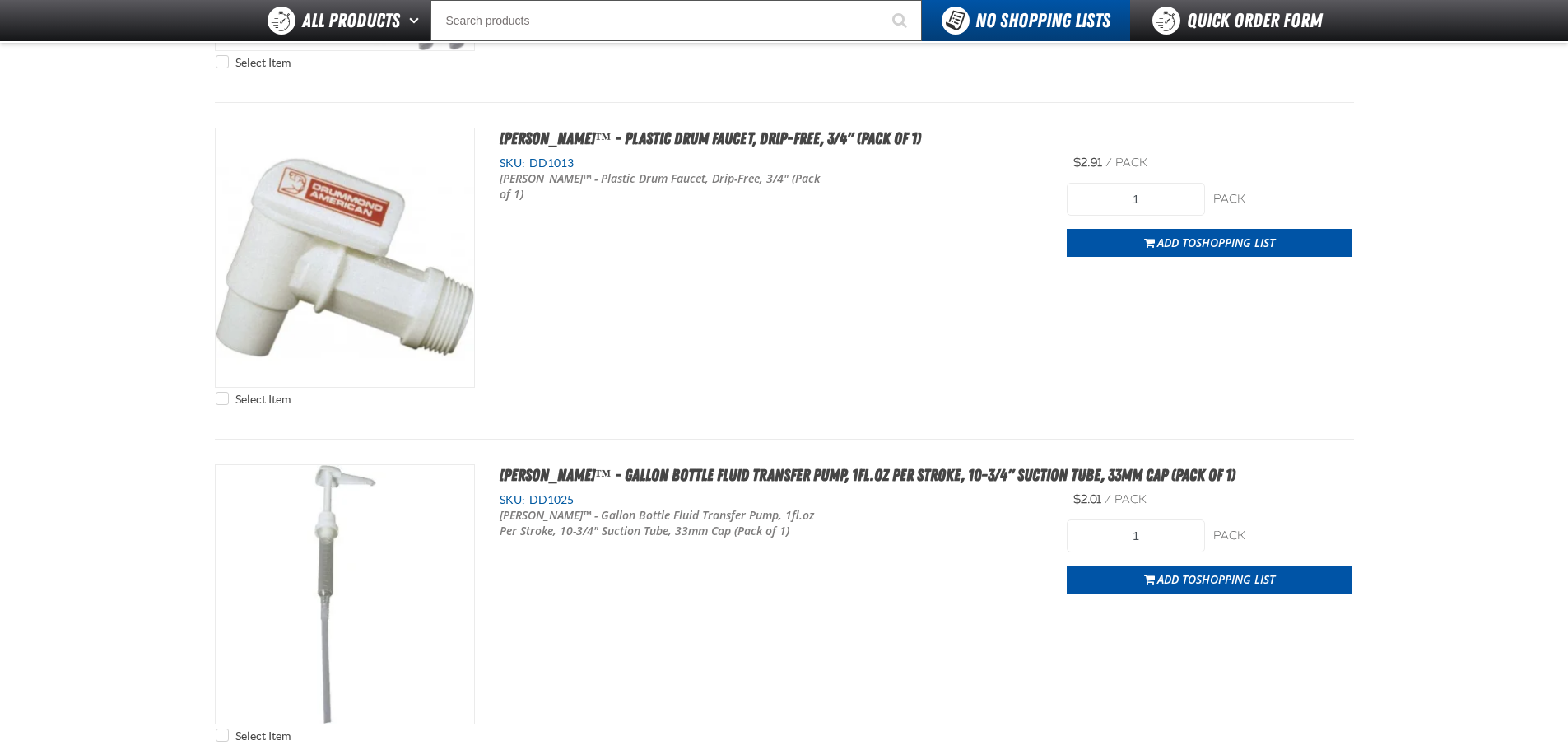
scroll to position [1938, 0]
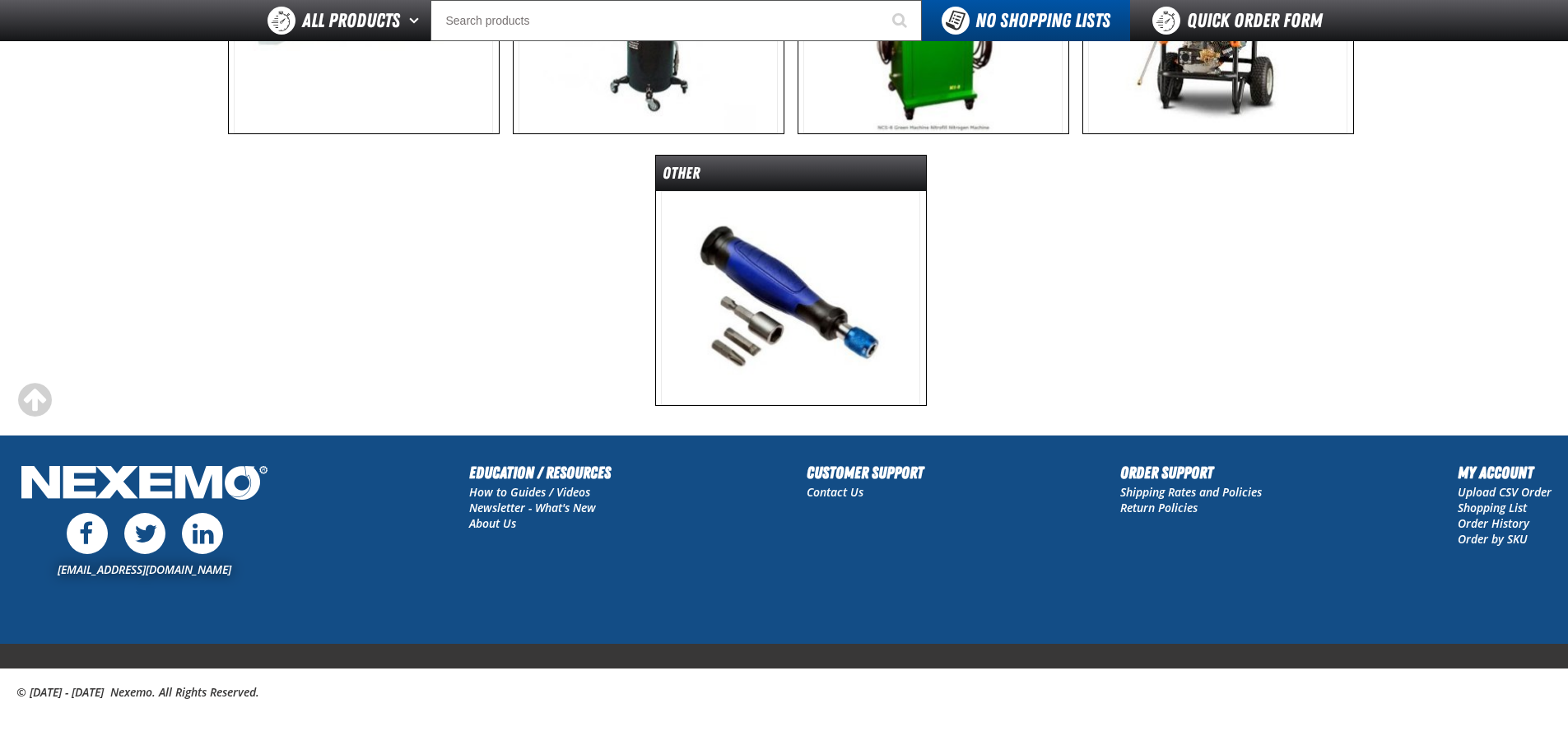
scroll to position [119, 0]
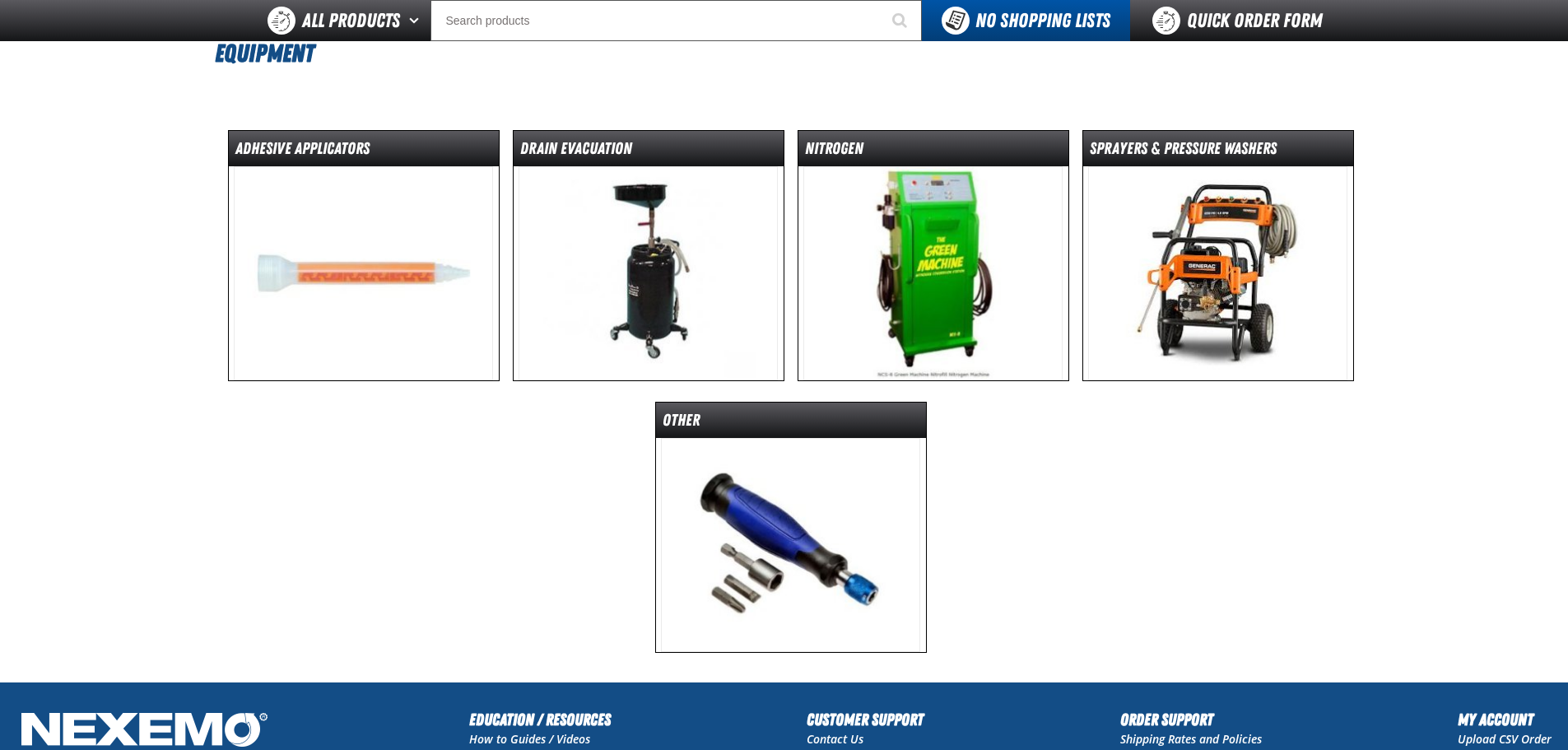
click at [1270, 275] on img at bounding box center [1217, 273] width 259 height 214
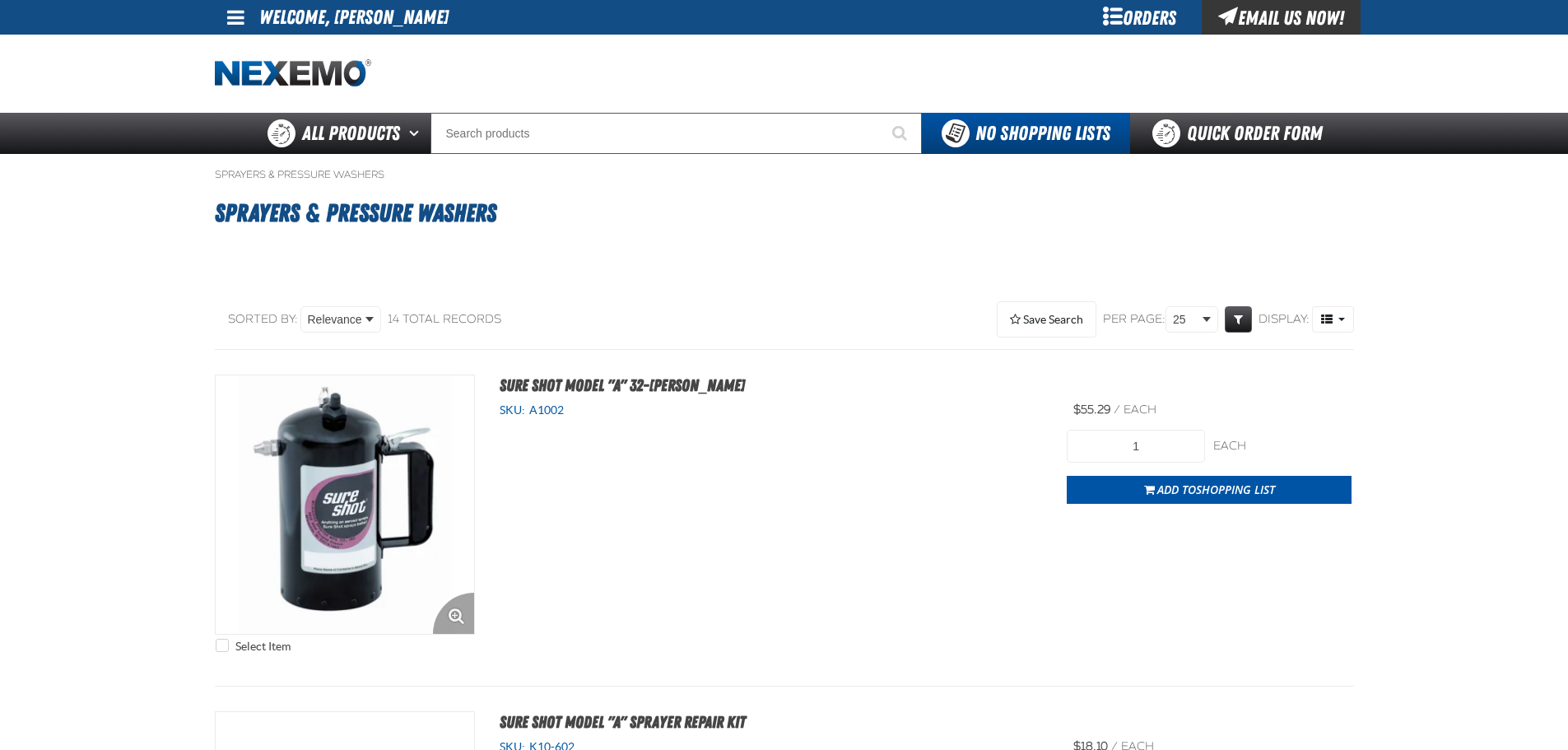
drag, startPoint x: 456, startPoint y: 420, endPoint x: 456, endPoint y: 399, distance: 21.0
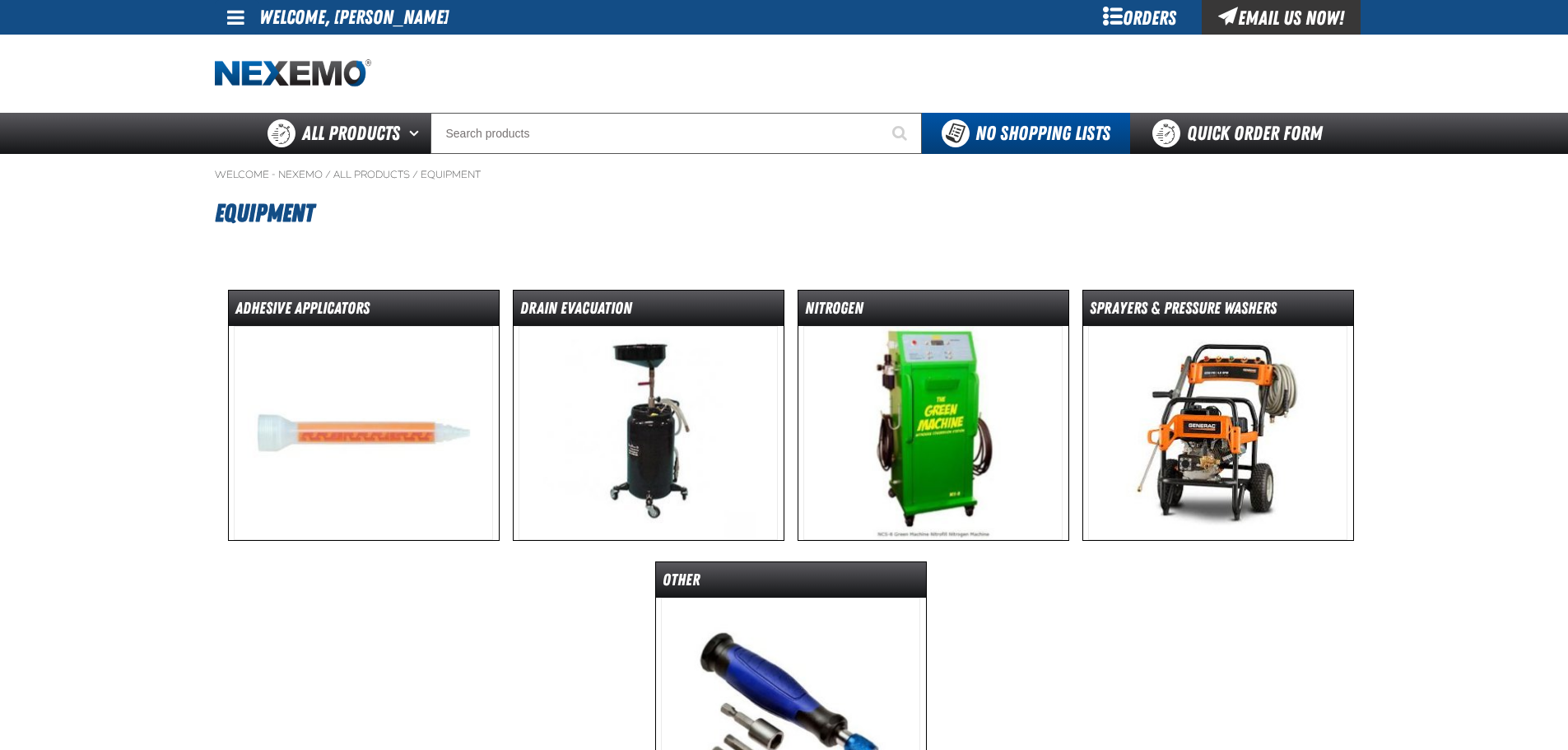
scroll to position [119, 0]
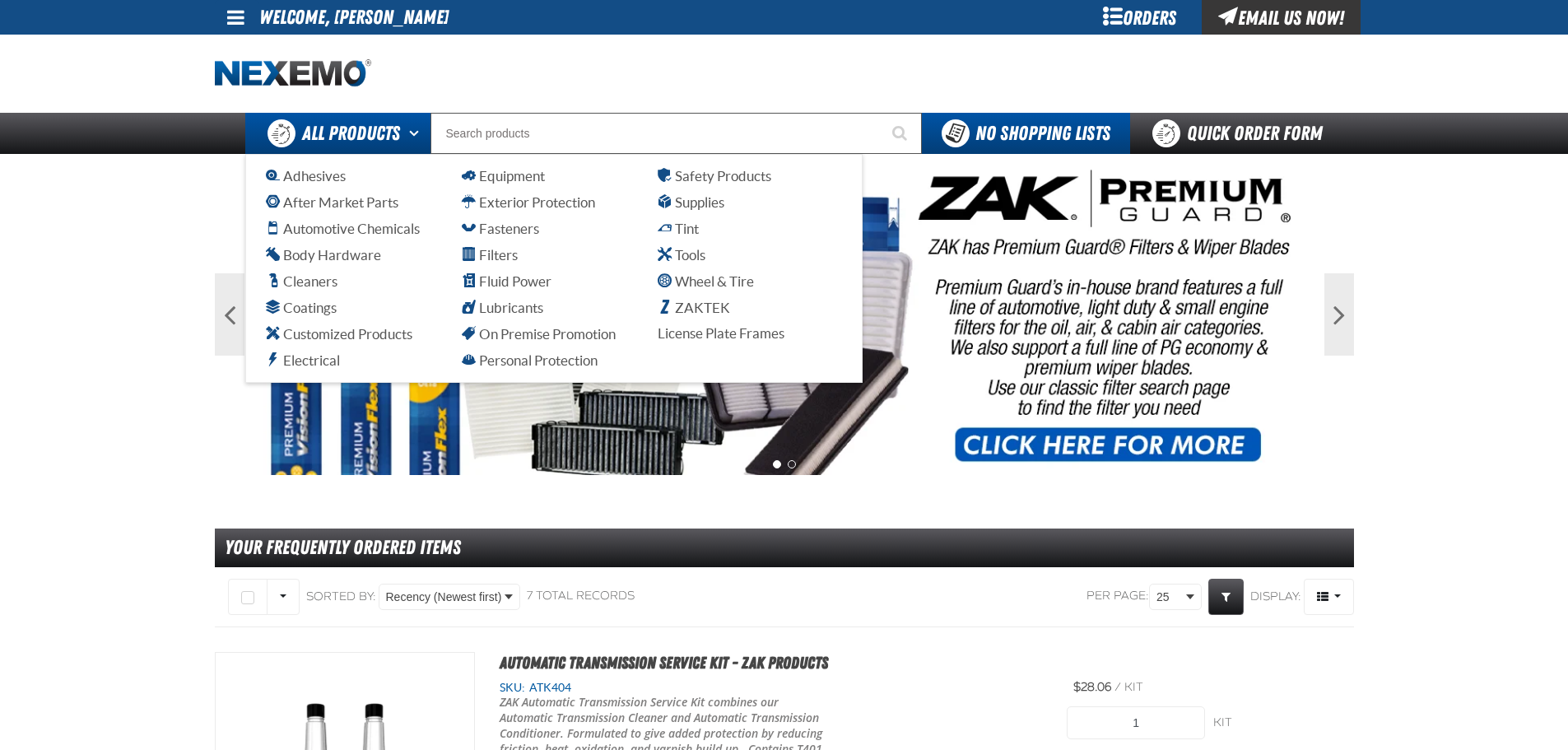
click at [380, 121] on span "All Products" at bounding box center [351, 133] width 98 height 30
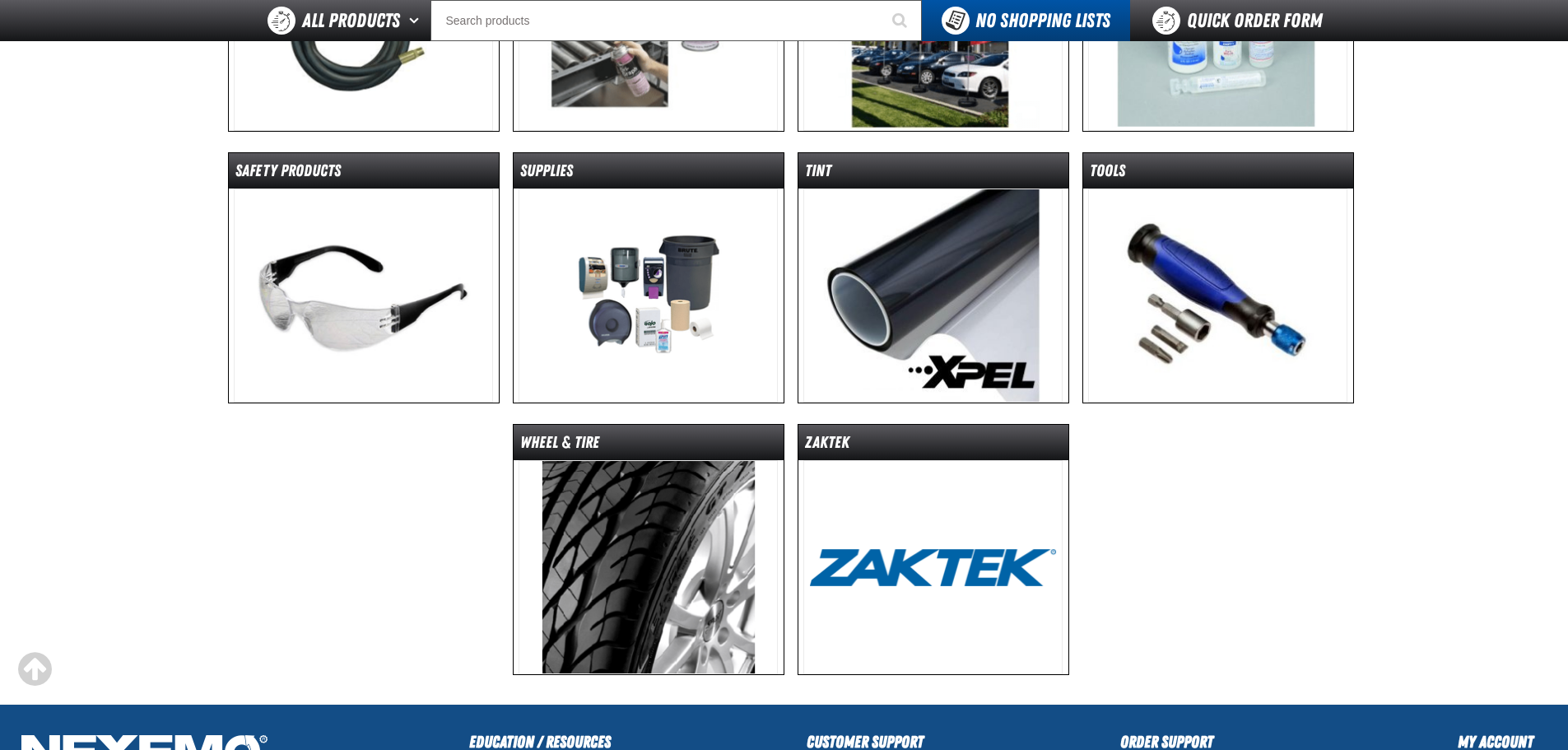
scroll to position [1123, 0]
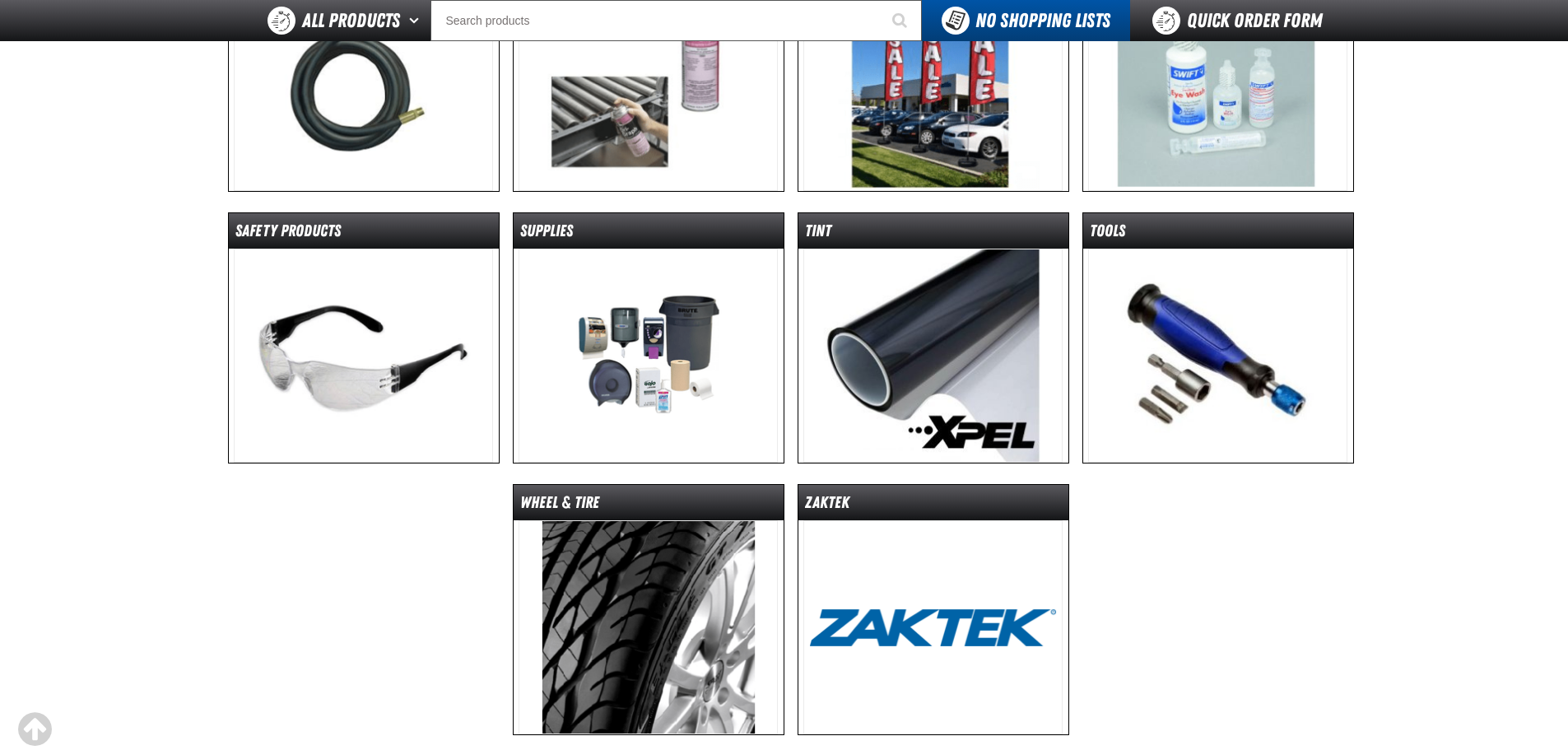
click at [954, 307] on img at bounding box center [932, 356] width 259 height 214
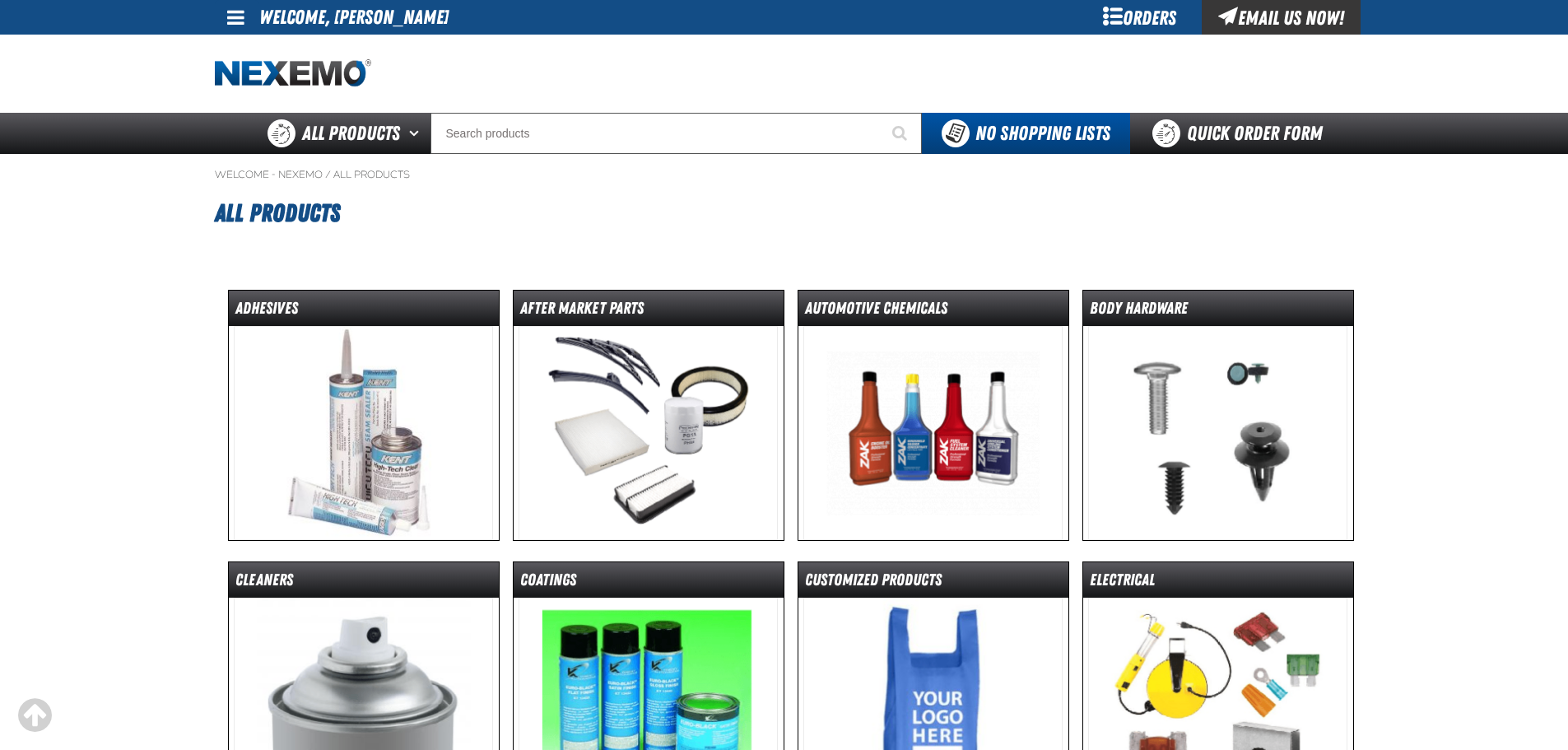
scroll to position [1123, 0]
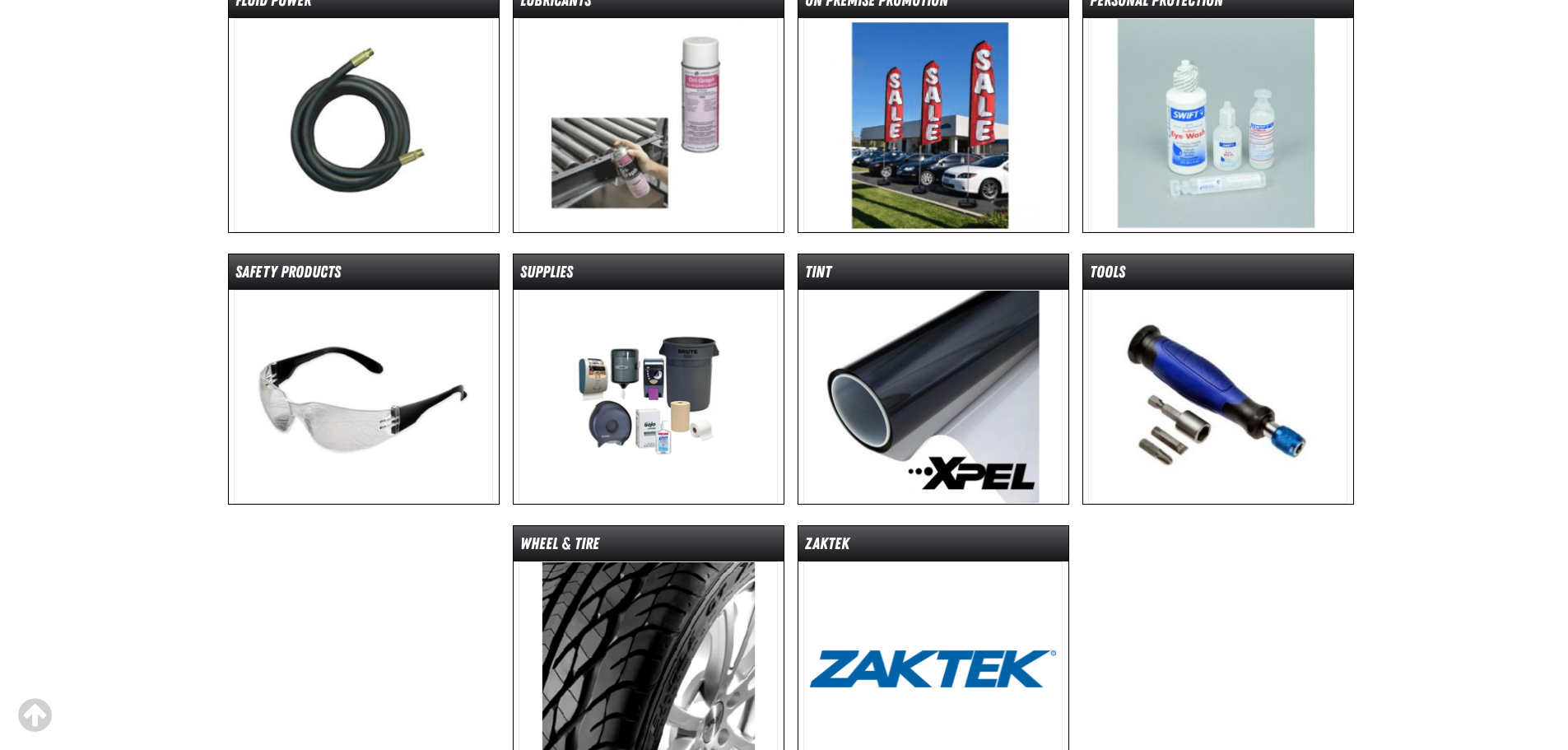
click at [428, 433] on img at bounding box center [363, 397] width 259 height 214
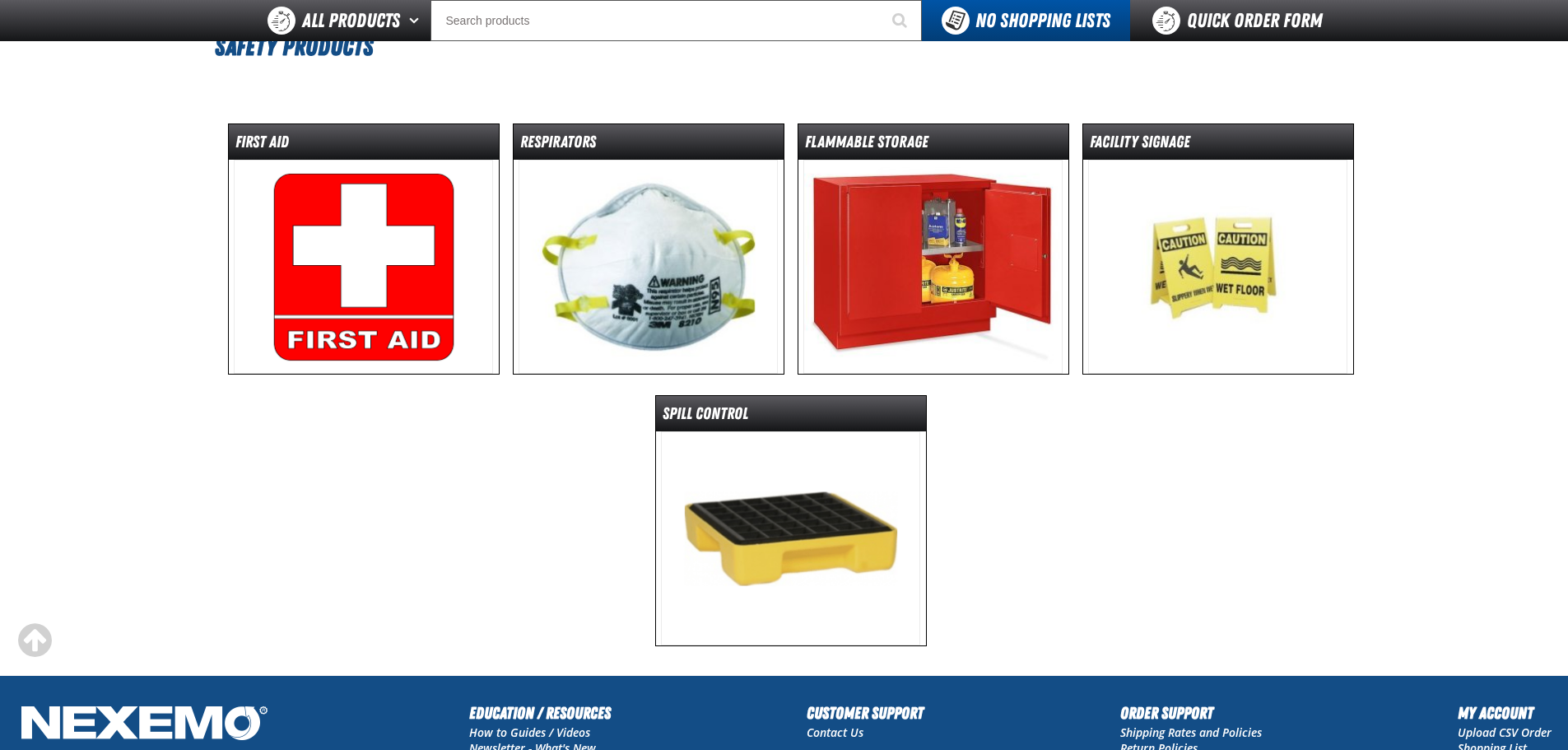
scroll to position [365, 0]
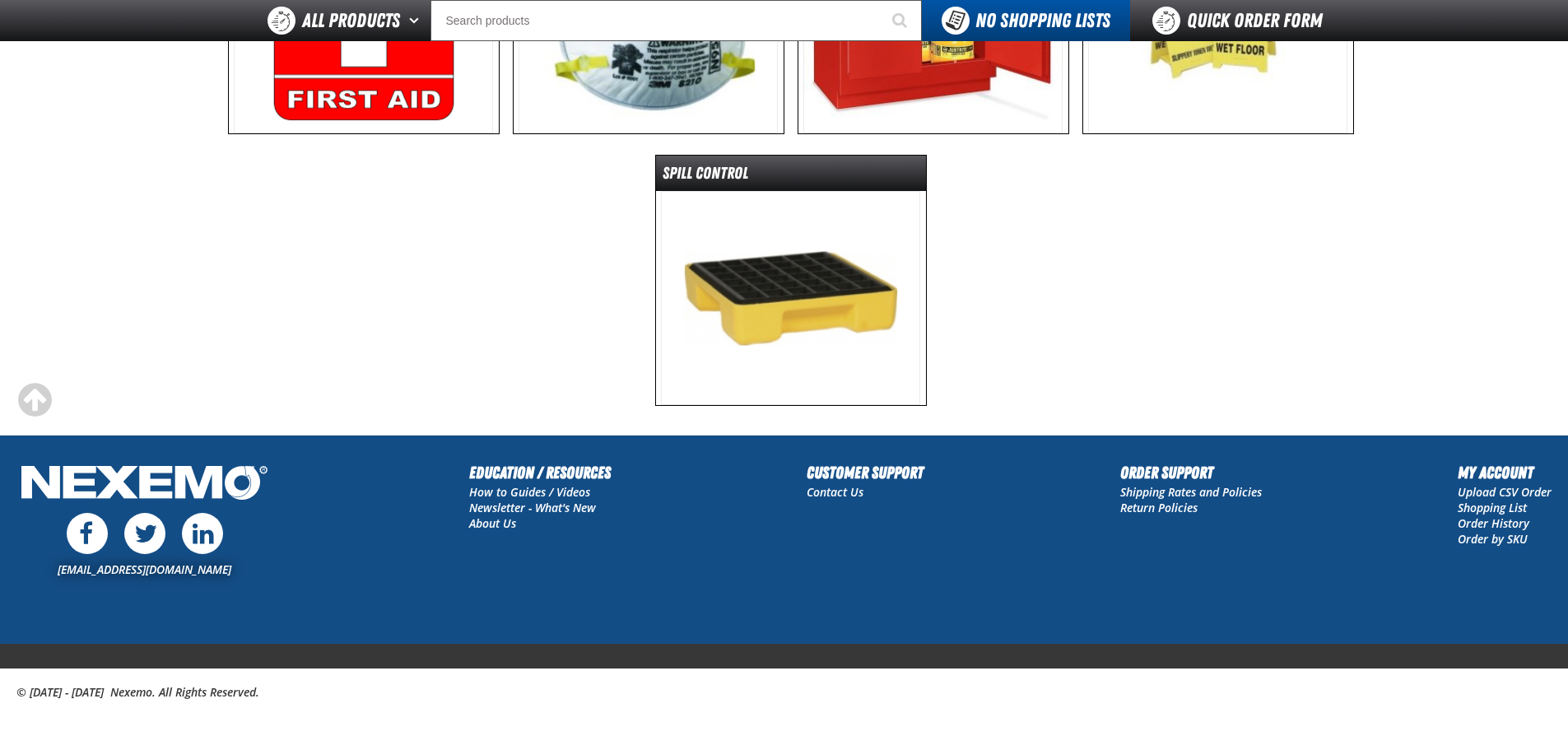
click at [854, 274] on img at bounding box center [790, 298] width 259 height 214
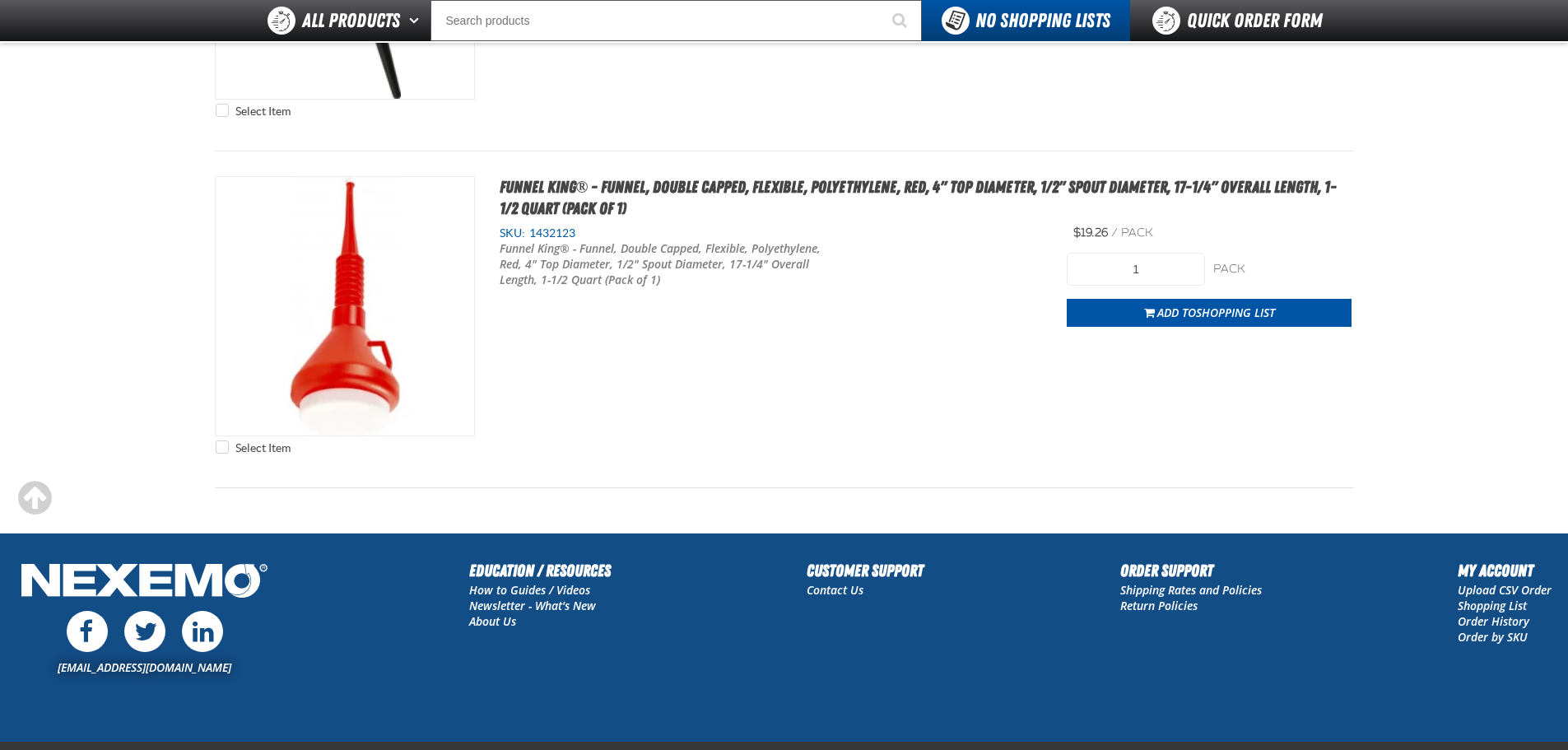
scroll to position [592, 0]
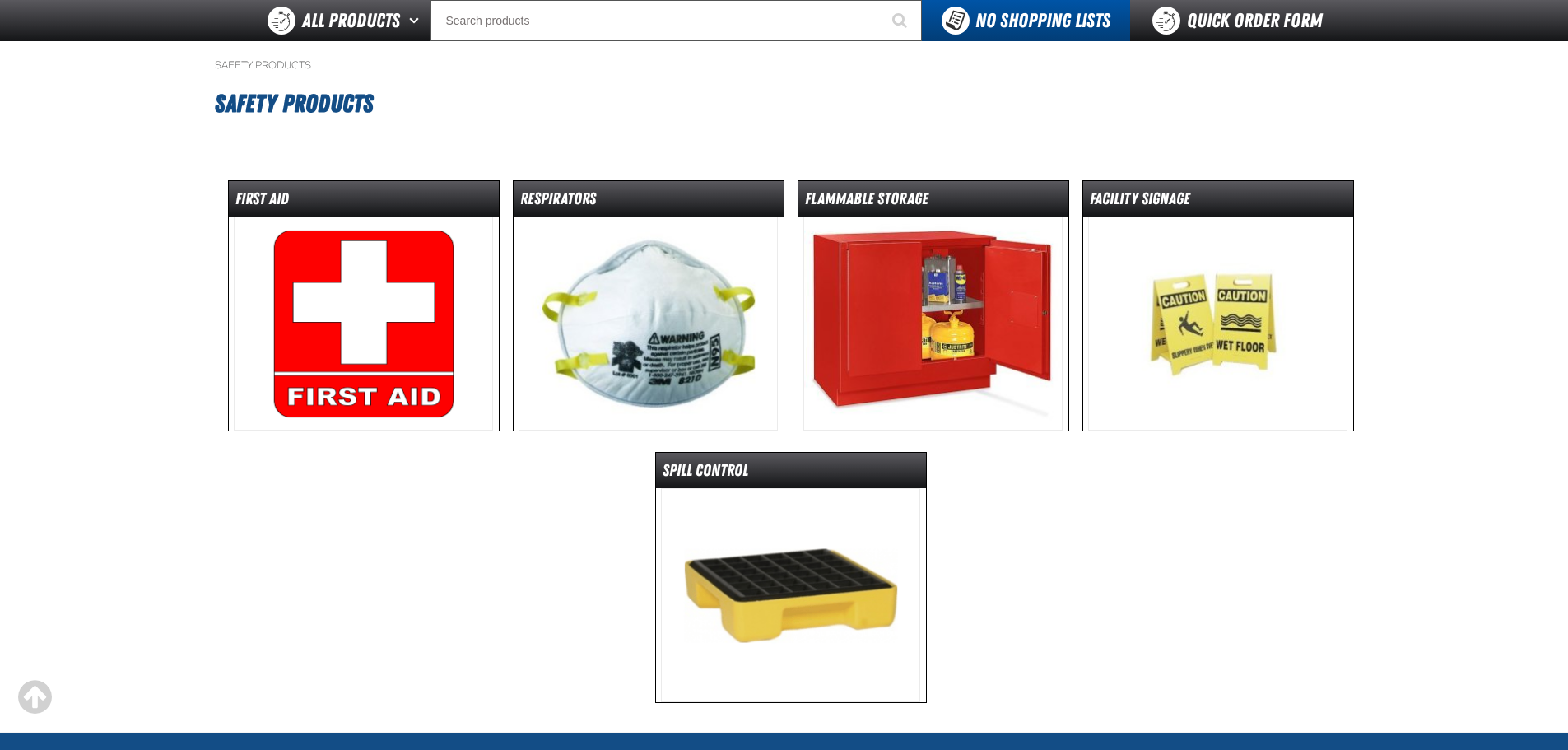
scroll to position [36, 0]
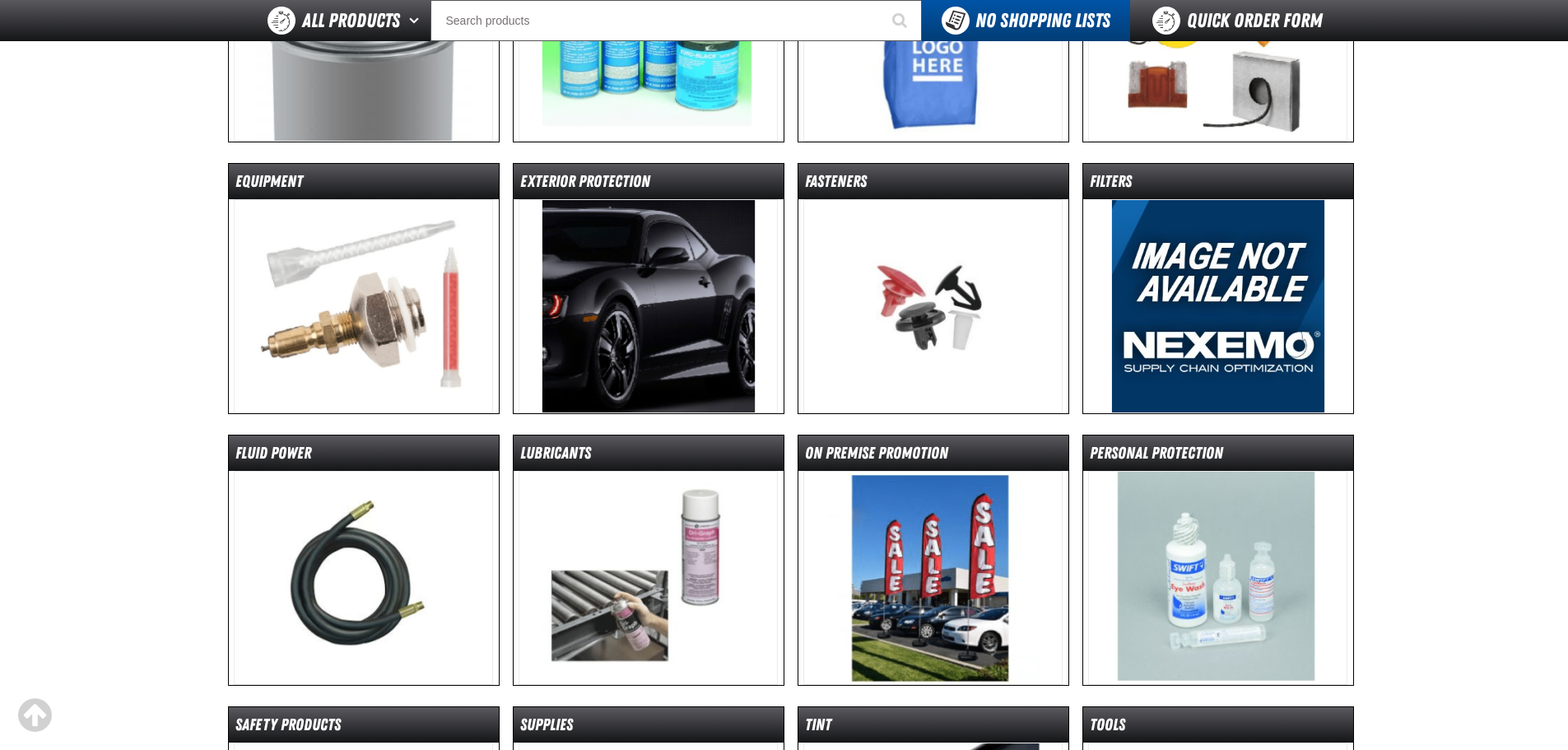
scroll to position [464, 0]
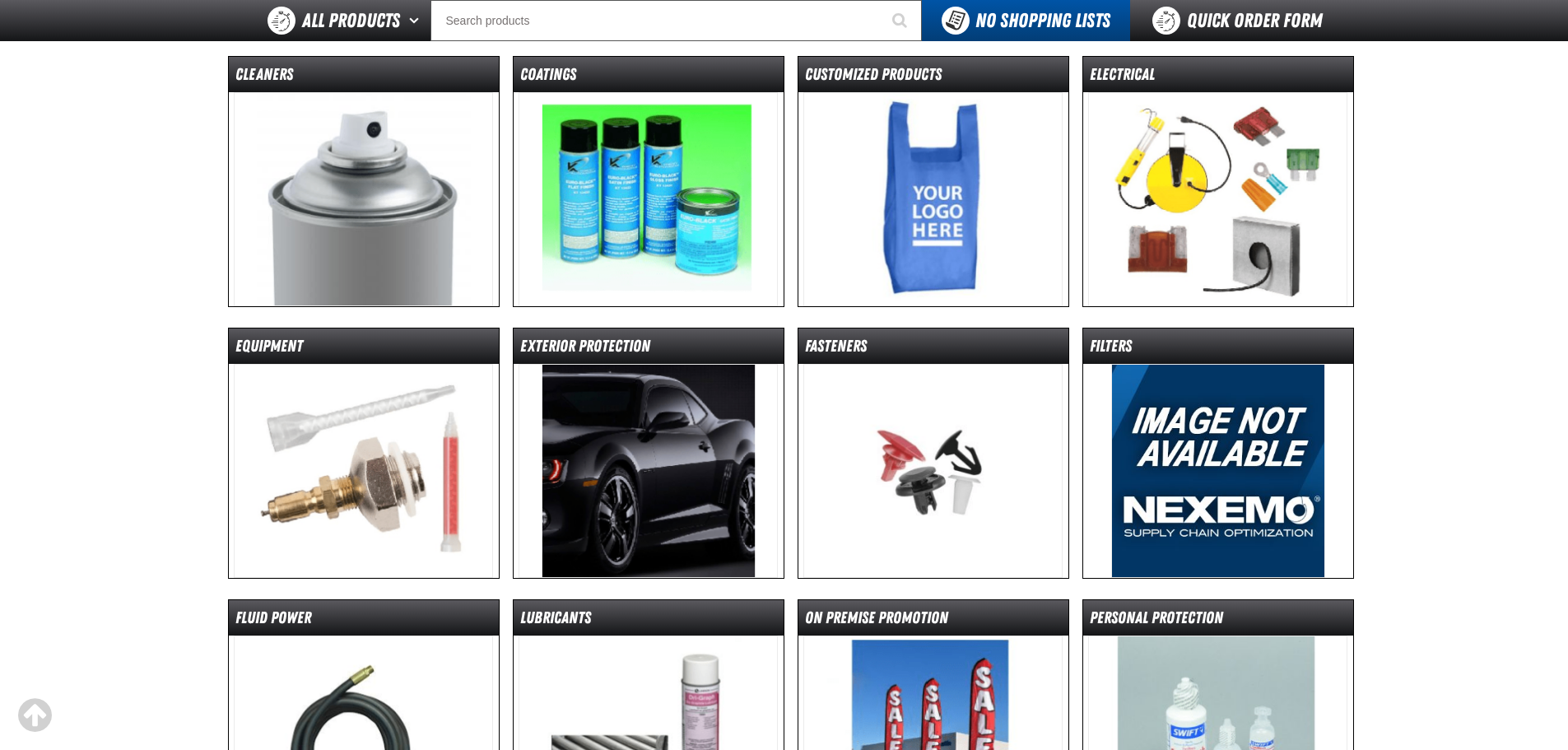
click at [1239, 215] on img at bounding box center [1217, 199] width 259 height 214
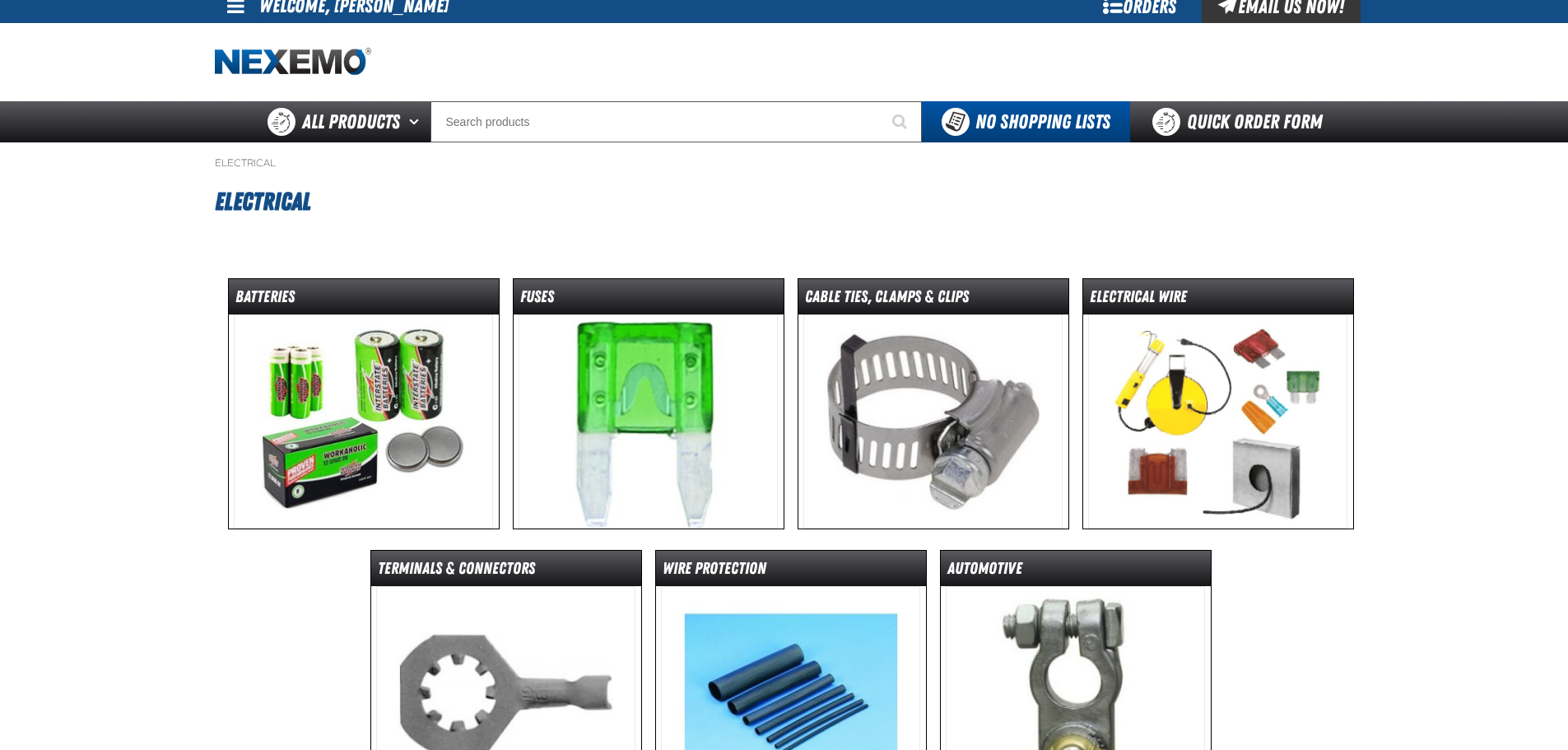
scroll to position [365, 0]
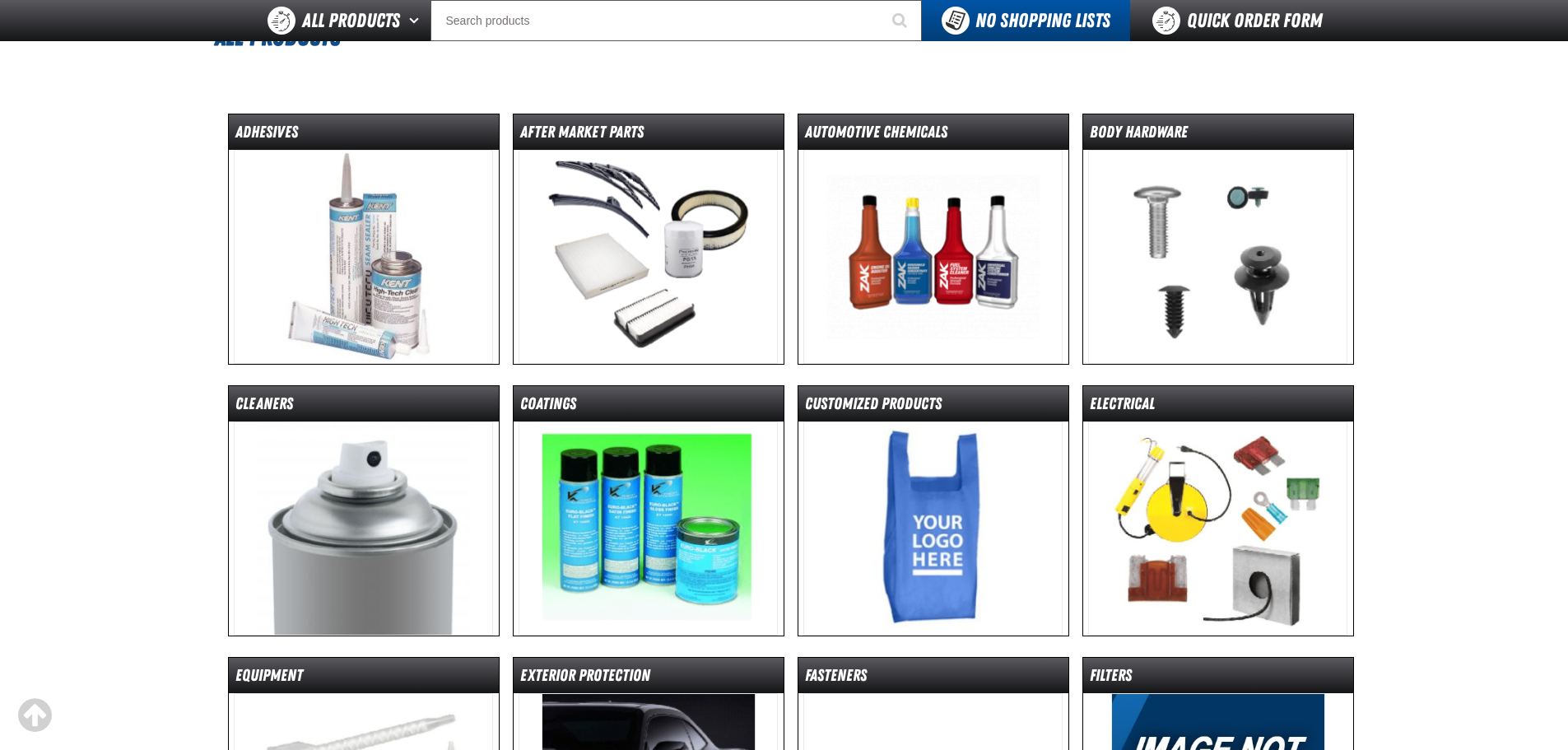
scroll to position [464, 0]
